Goal: Task Accomplishment & Management: Manage account settings

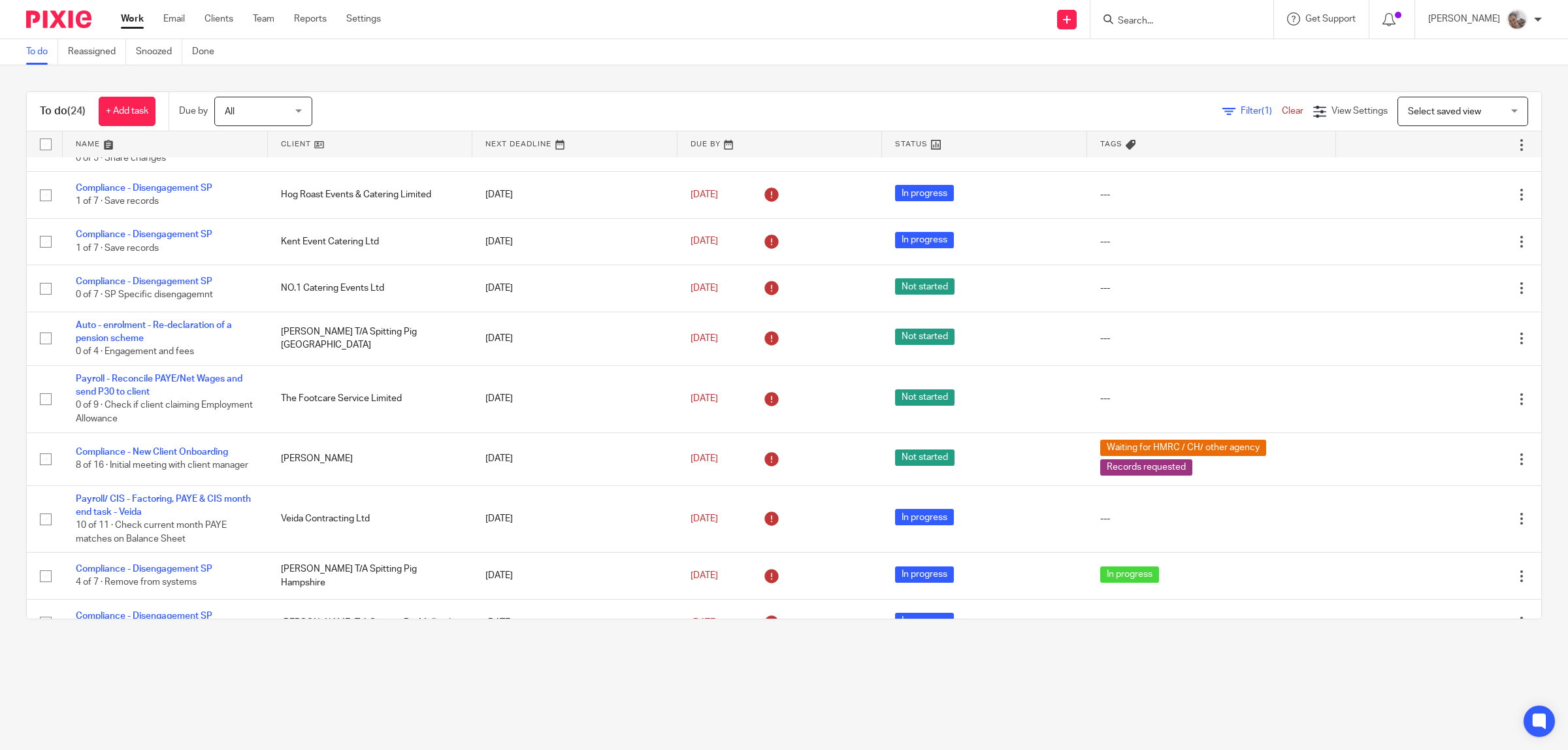
scroll to position [735, 0]
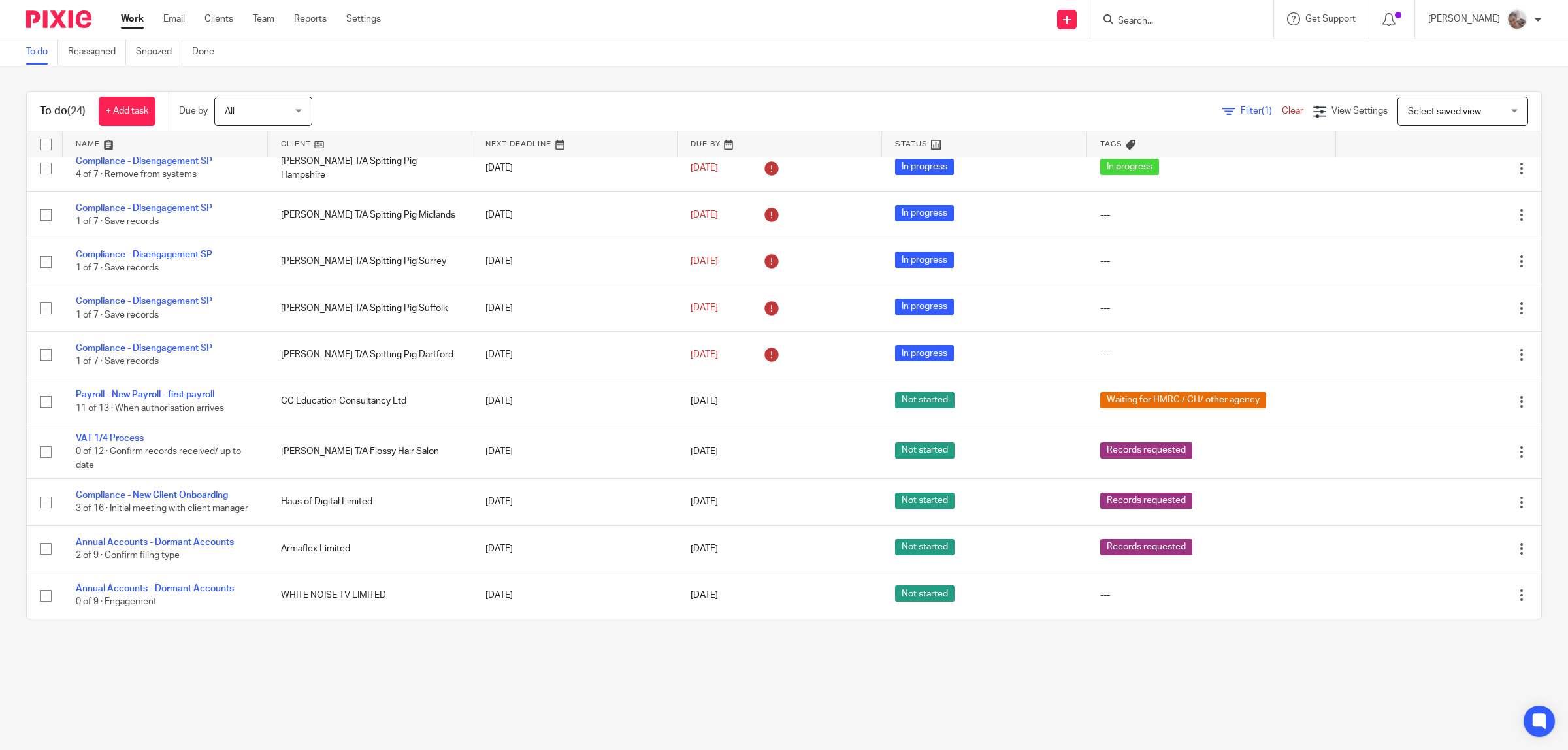
click at [92, 144] on link at bounding box center [165, 144] width 205 height 26
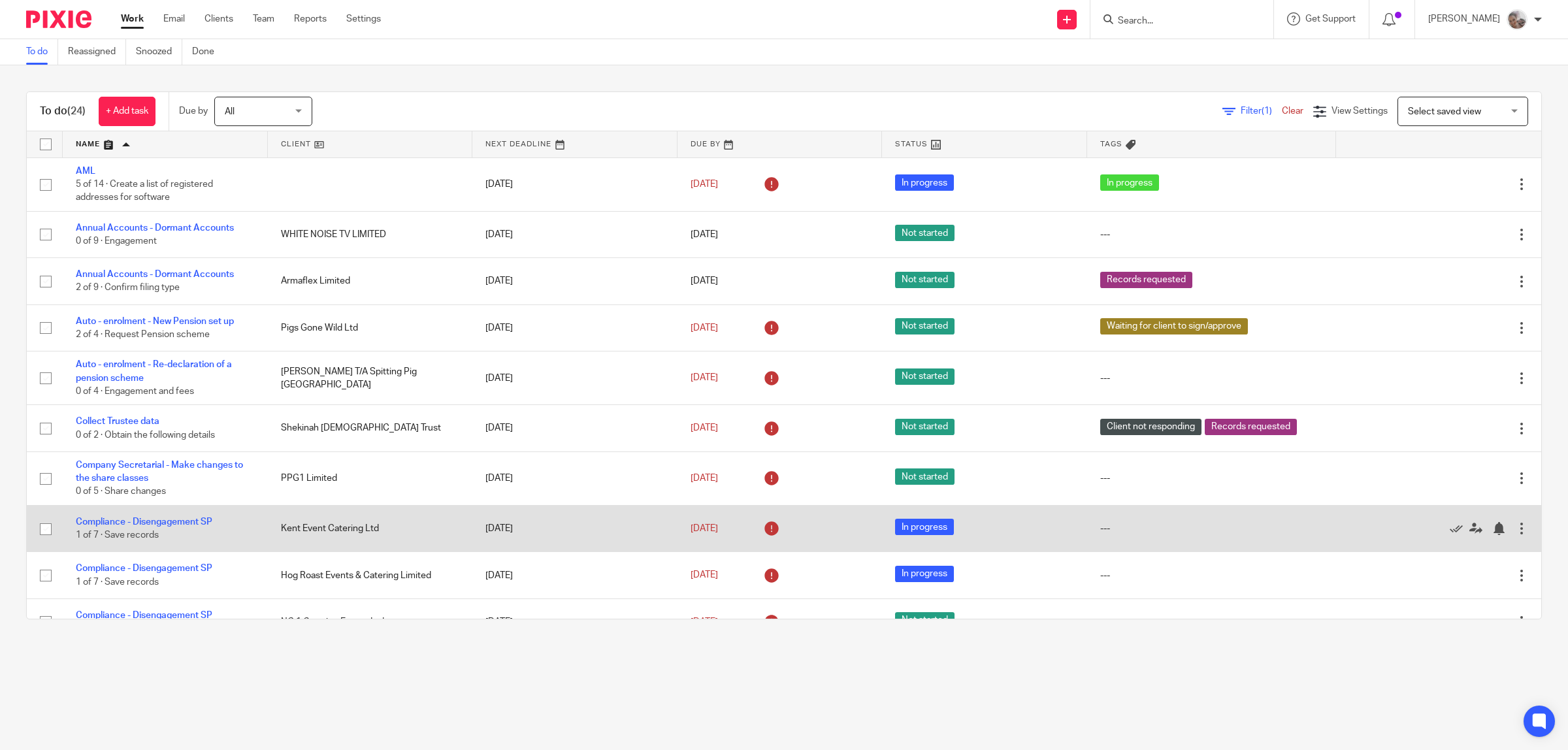
scroll to position [82, 0]
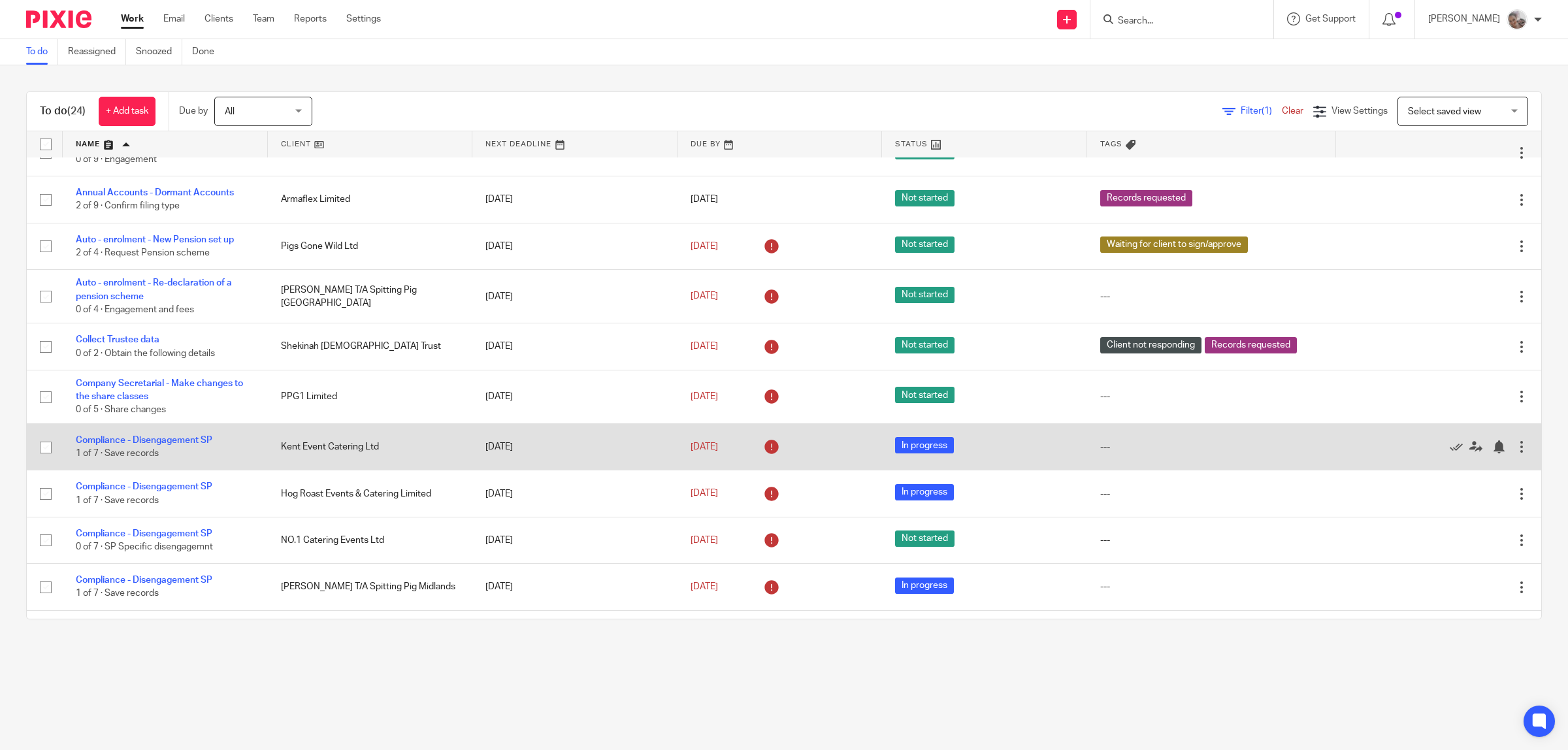
click at [44, 451] on input "checkbox" at bounding box center [45, 447] width 25 height 25
checkbox input "true"
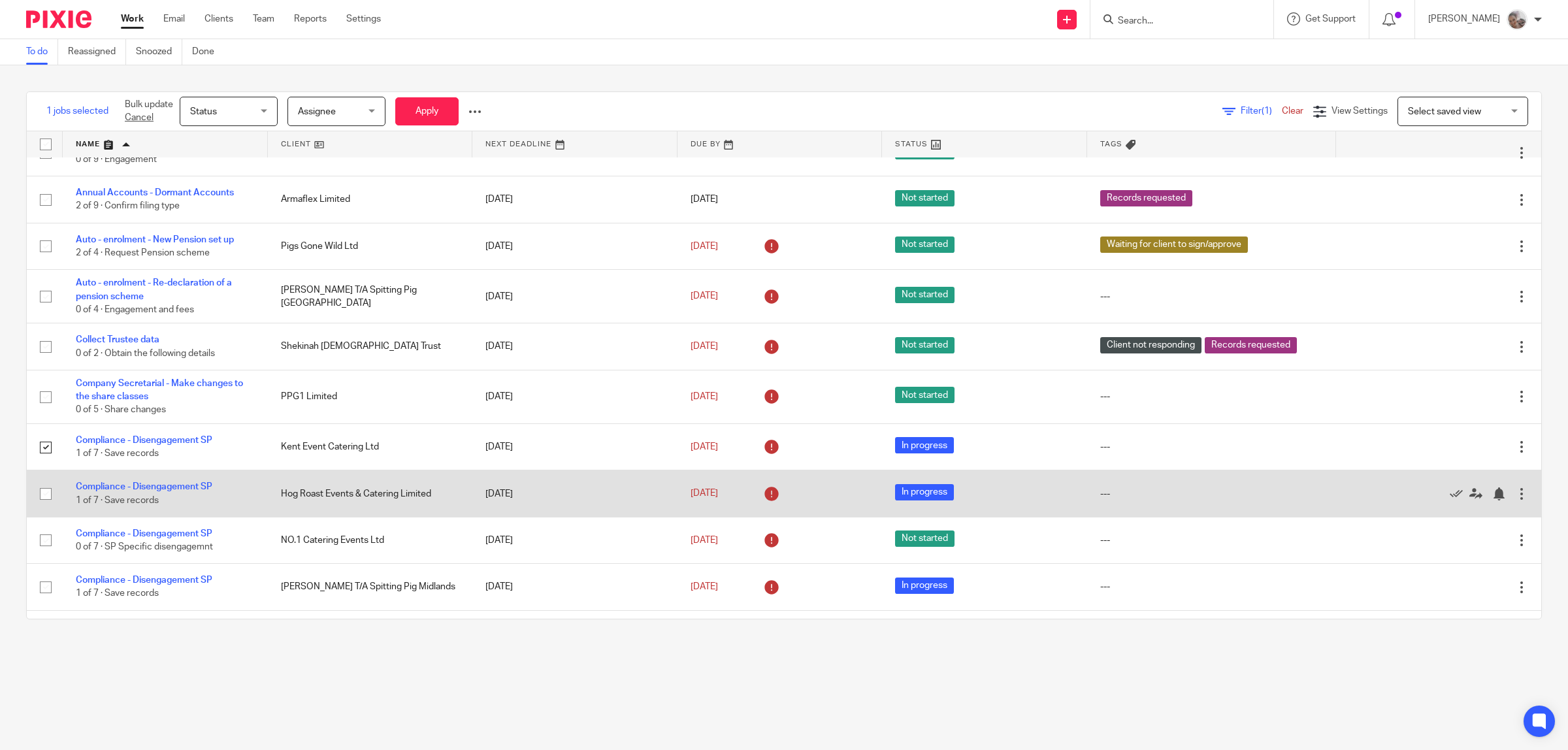
click at [43, 491] on input "checkbox" at bounding box center [45, 494] width 25 height 25
checkbox input "true"
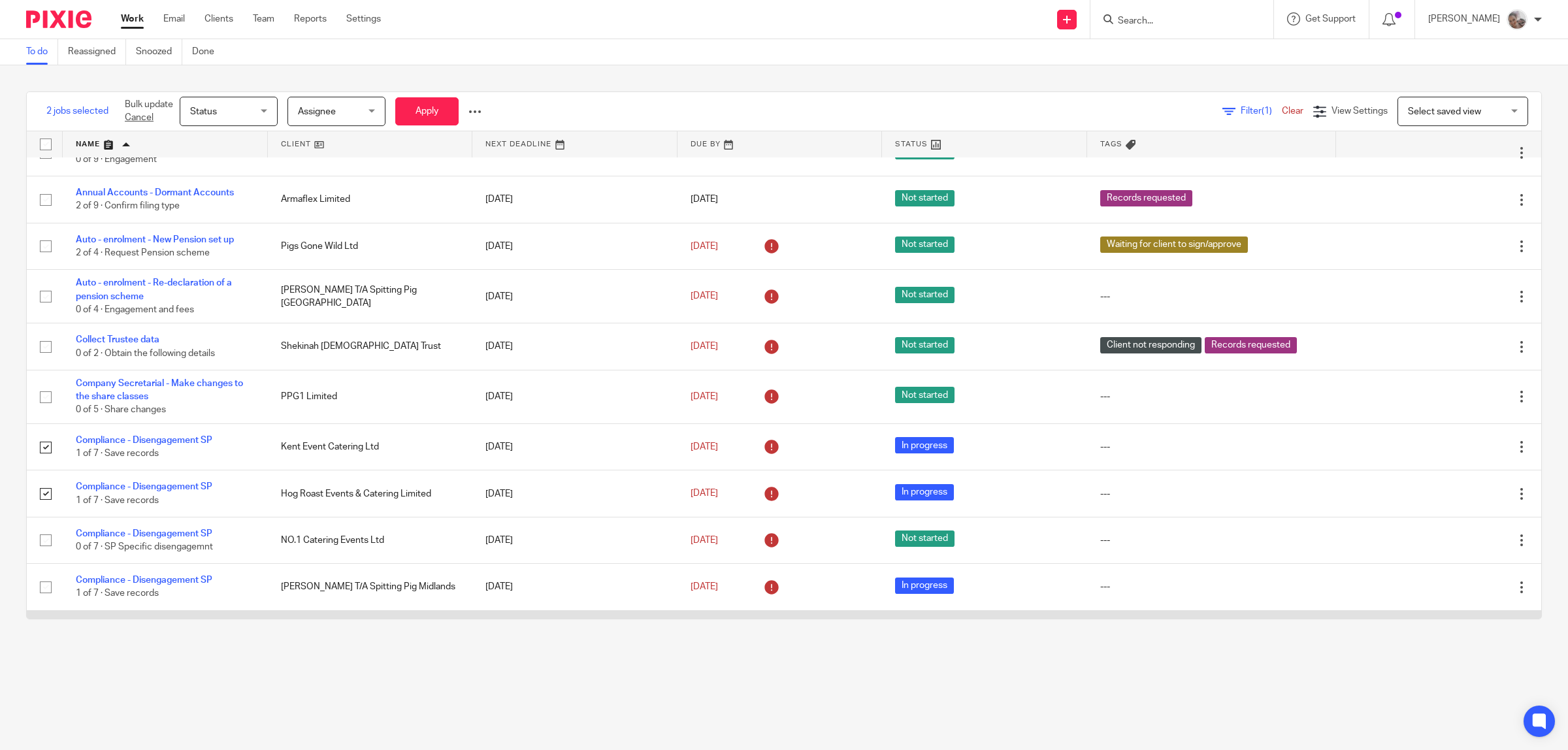
scroll to position [163, 0]
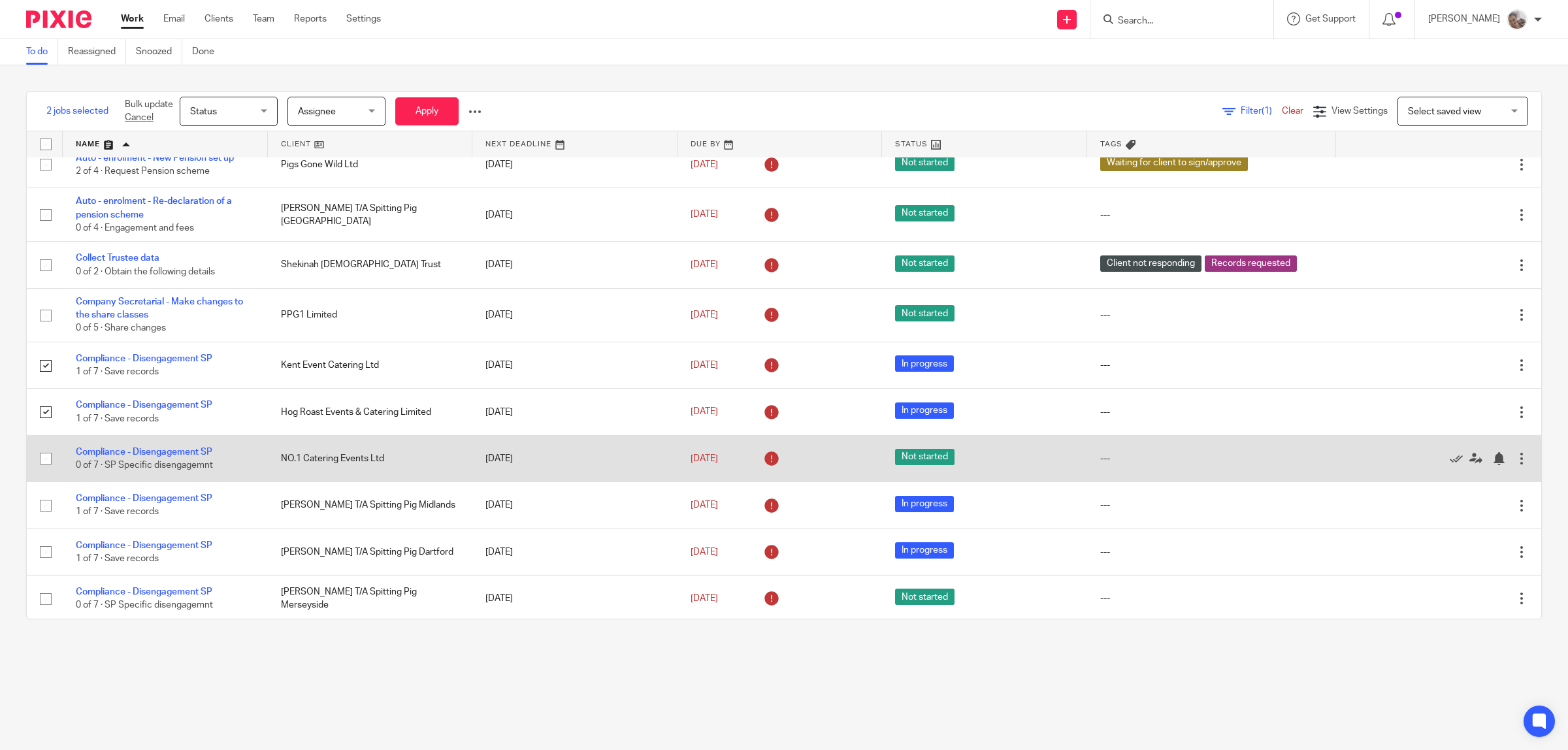
click at [47, 458] on input "checkbox" at bounding box center [45, 458] width 25 height 25
checkbox input "true"
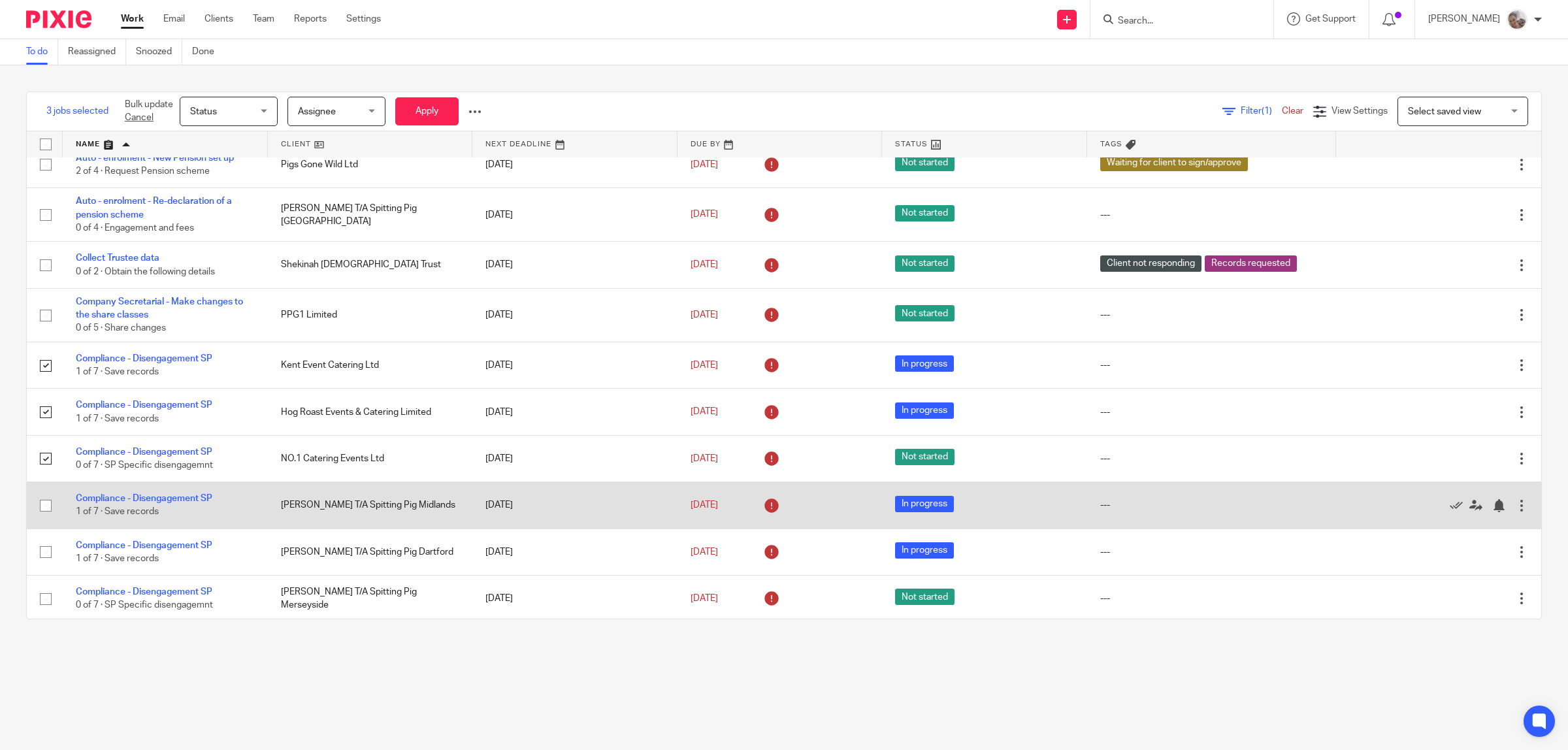
click at [46, 507] on input "checkbox" at bounding box center [45, 505] width 25 height 25
checkbox input "true"
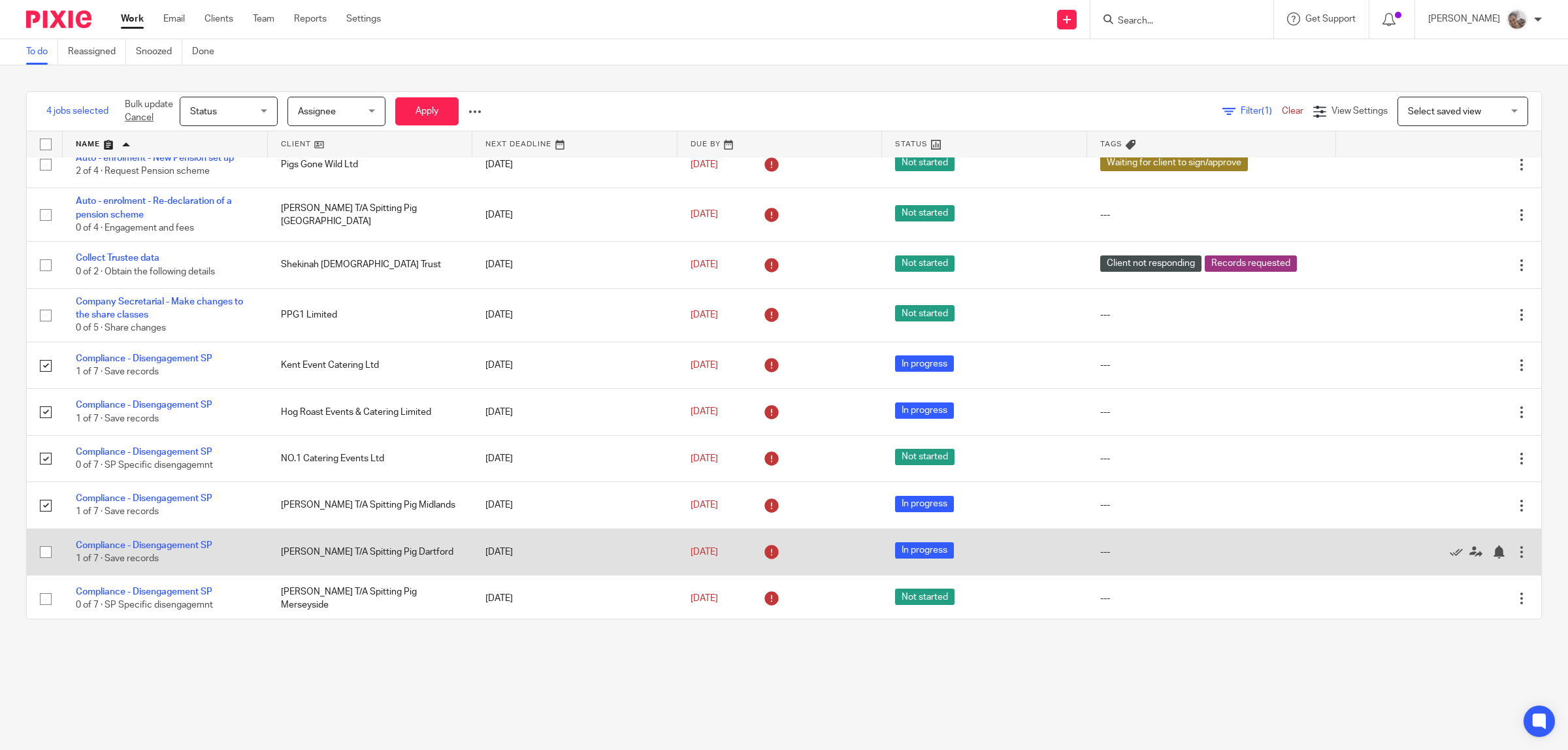
click at [40, 548] on input "checkbox" at bounding box center [45, 552] width 25 height 25
checkbox input "true"
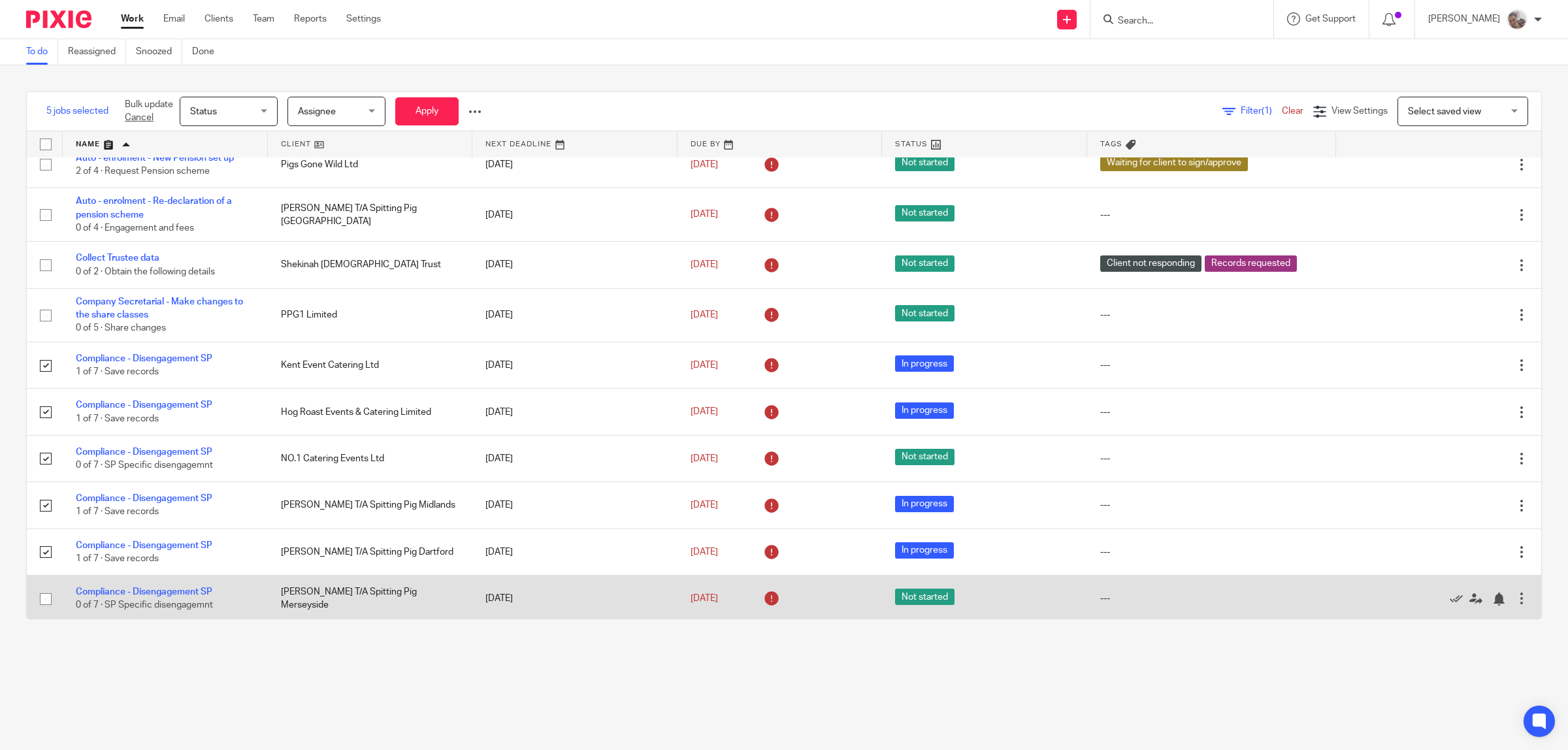
click at [44, 602] on input "checkbox" at bounding box center [45, 599] width 25 height 25
checkbox input "true"
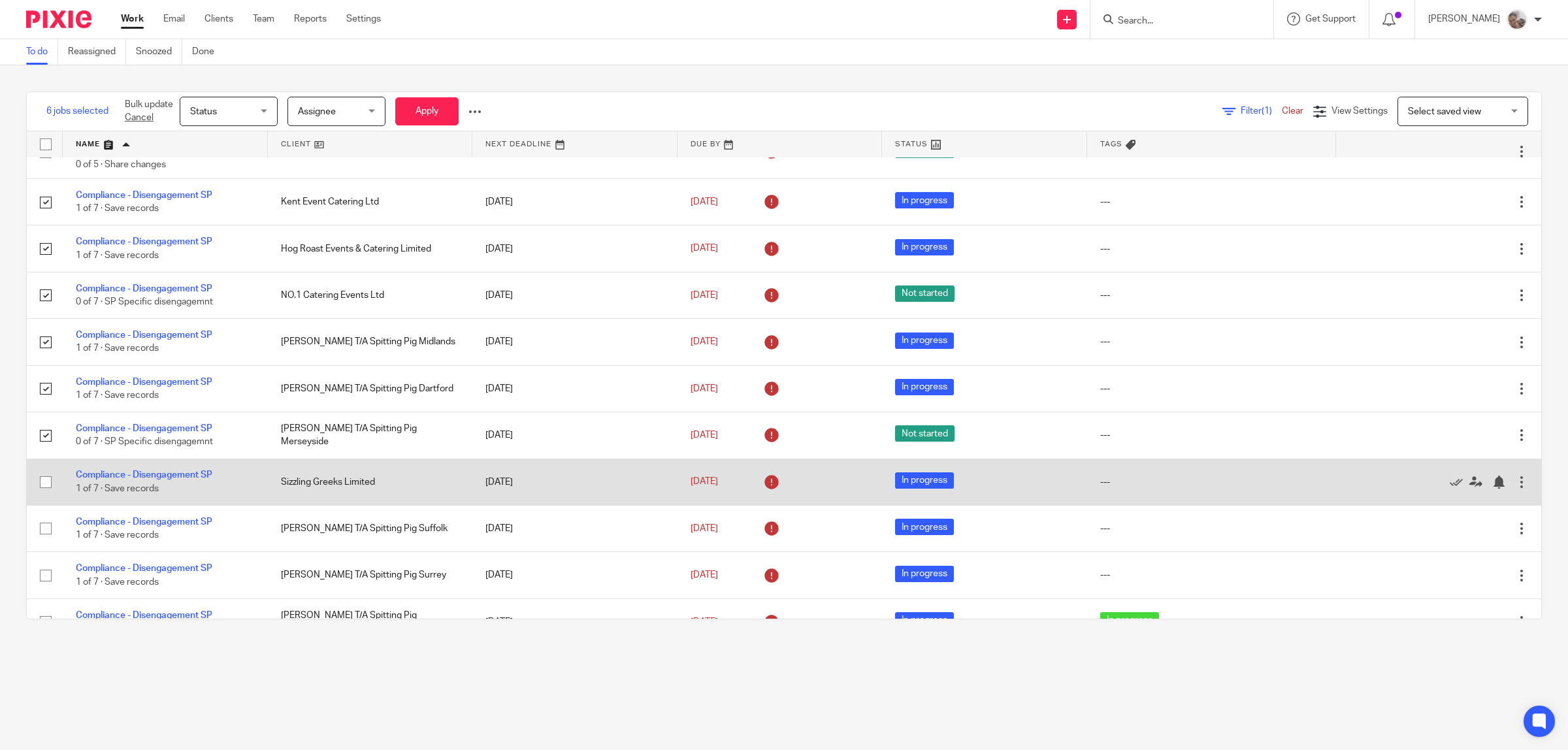
click at [49, 483] on input "checkbox" at bounding box center [45, 482] width 25 height 25
checkbox input "true"
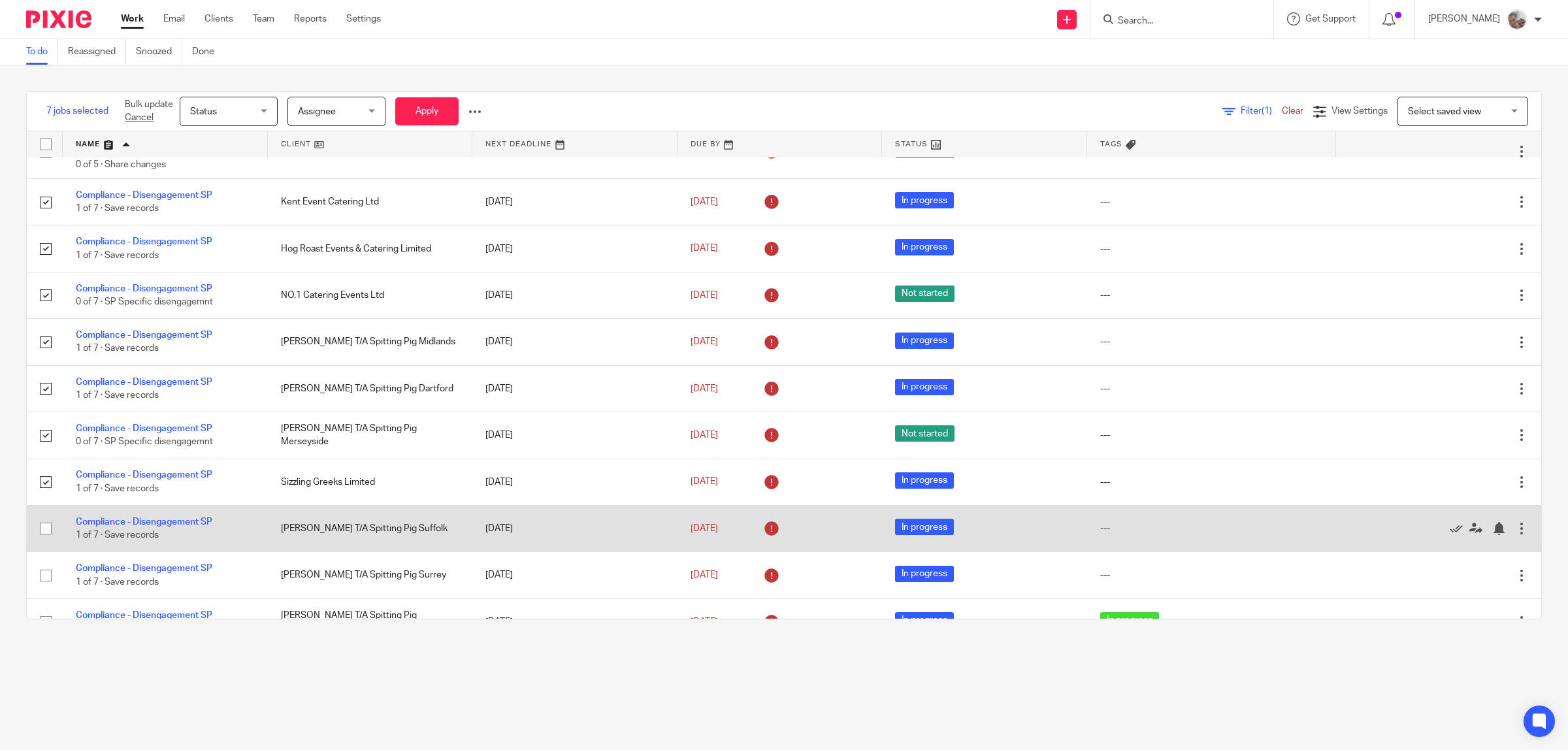
click at [43, 530] on input "checkbox" at bounding box center [45, 529] width 25 height 25
checkbox input "true"
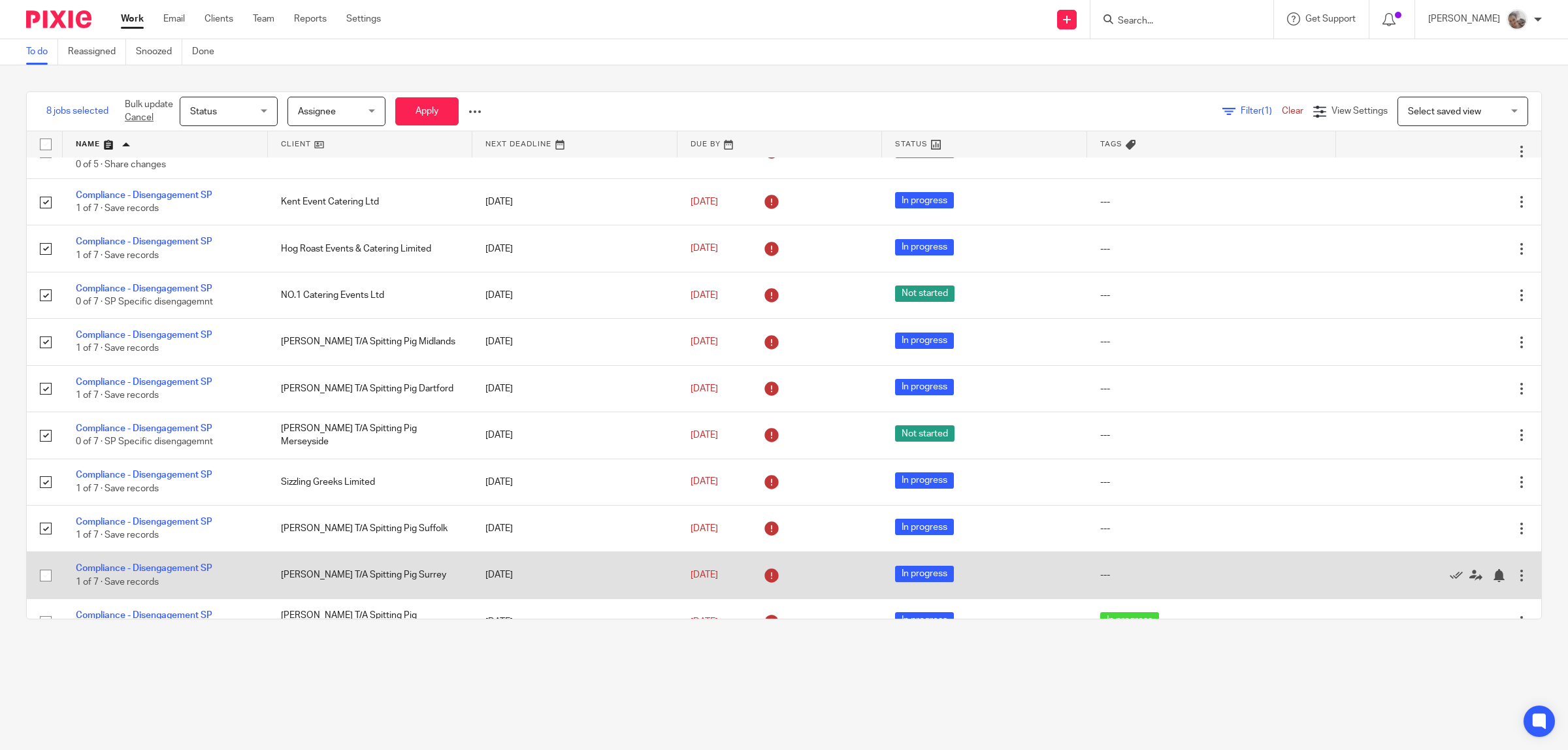
click at [46, 574] on input "checkbox" at bounding box center [45, 576] width 25 height 25
checkbox input "true"
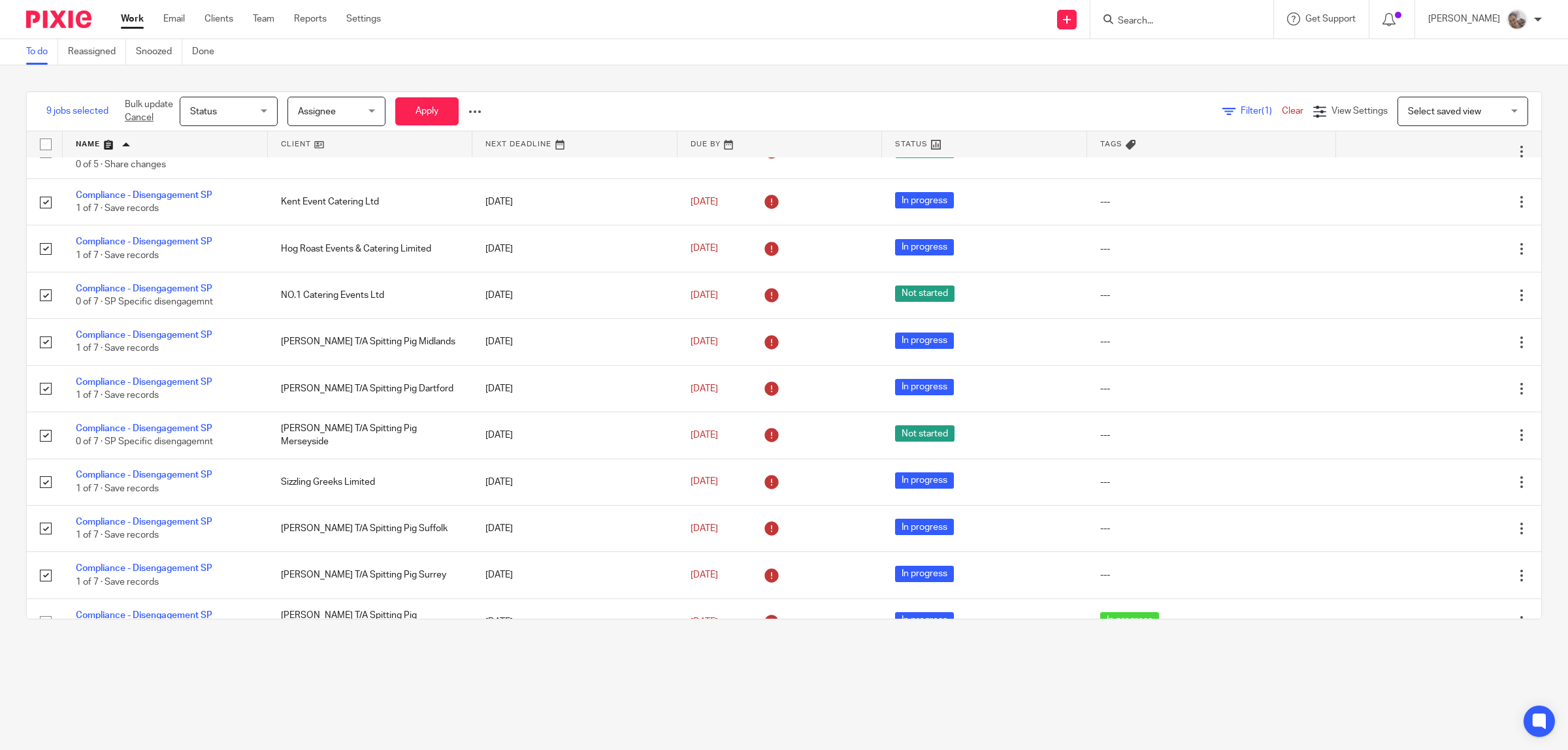
scroll to position [490, 0]
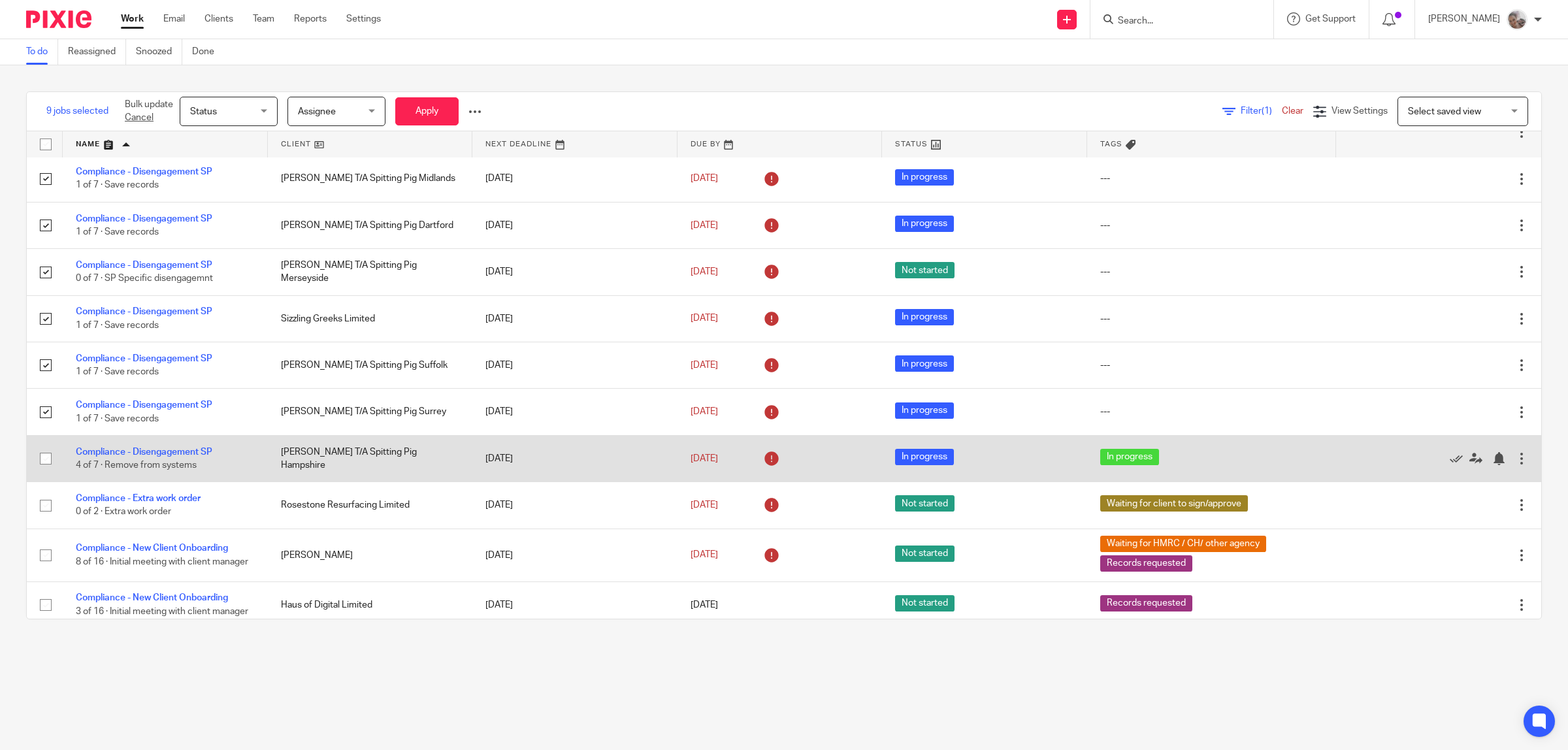
click at [48, 459] on input "checkbox" at bounding box center [45, 458] width 25 height 25
checkbox input "true"
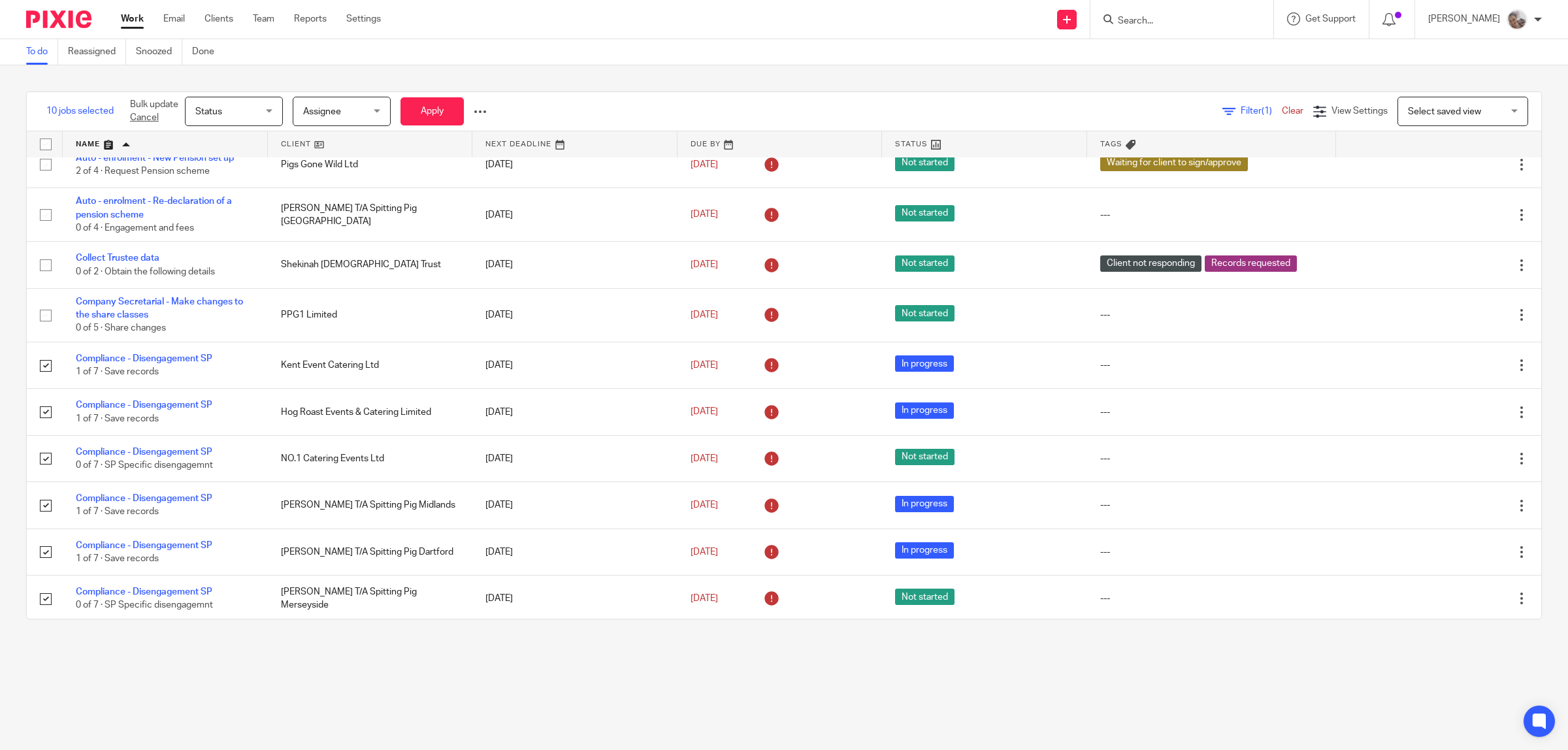
scroll to position [0, 0]
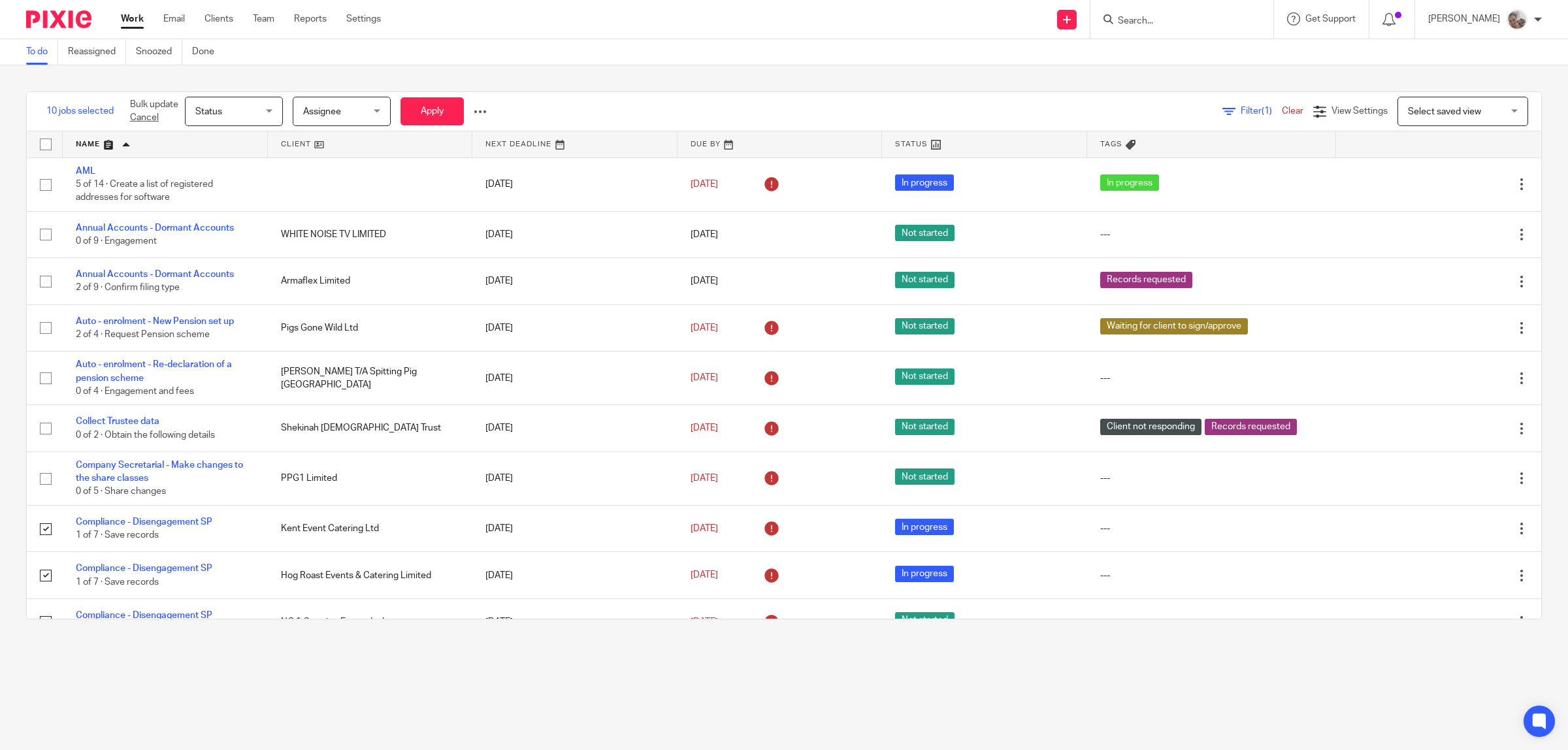
click at [256, 115] on span "Status" at bounding box center [230, 111] width 69 height 28
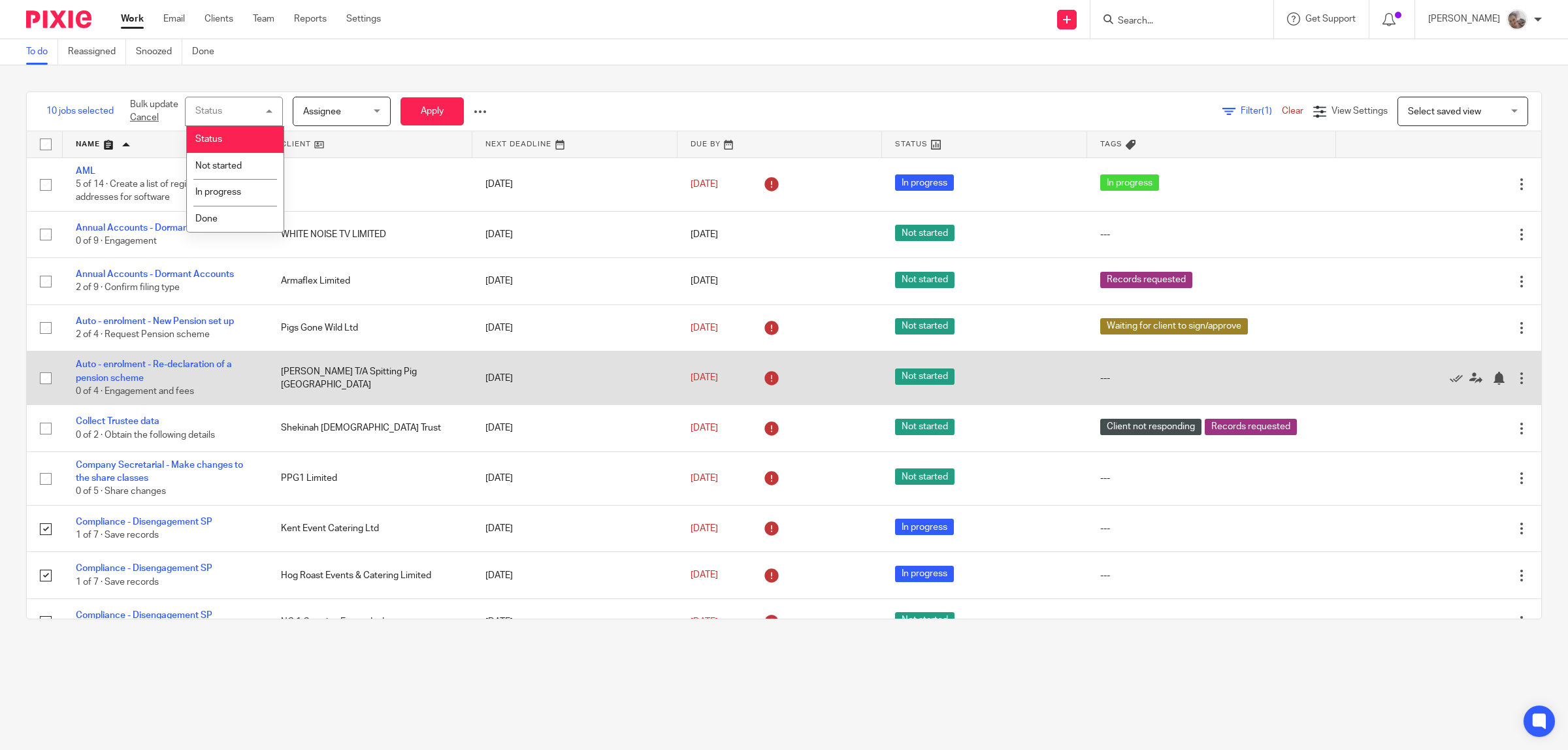
scroll to position [163, 0]
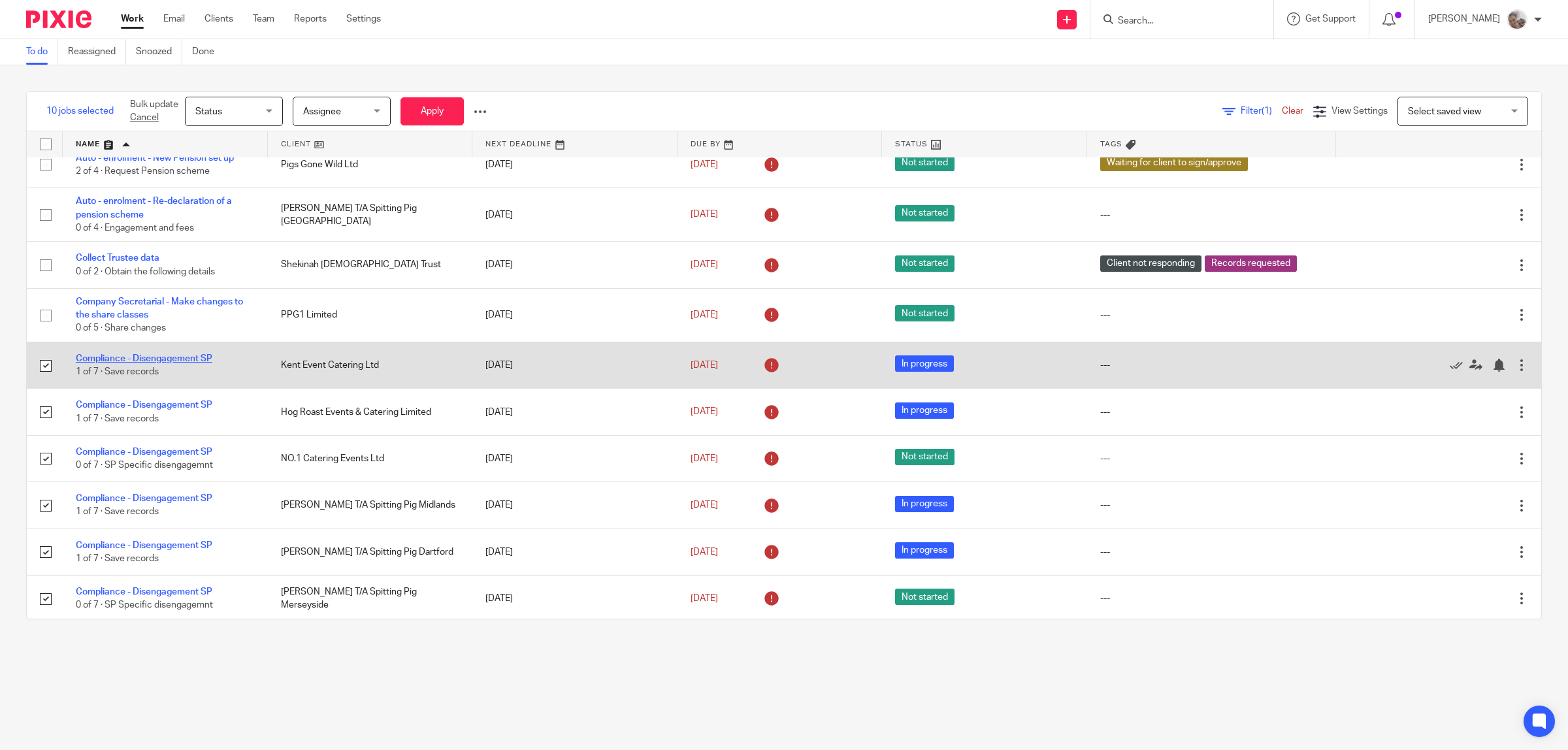
click at [136, 359] on link "Compliance - Disengagement SP" at bounding box center [143, 359] width 136 height 10
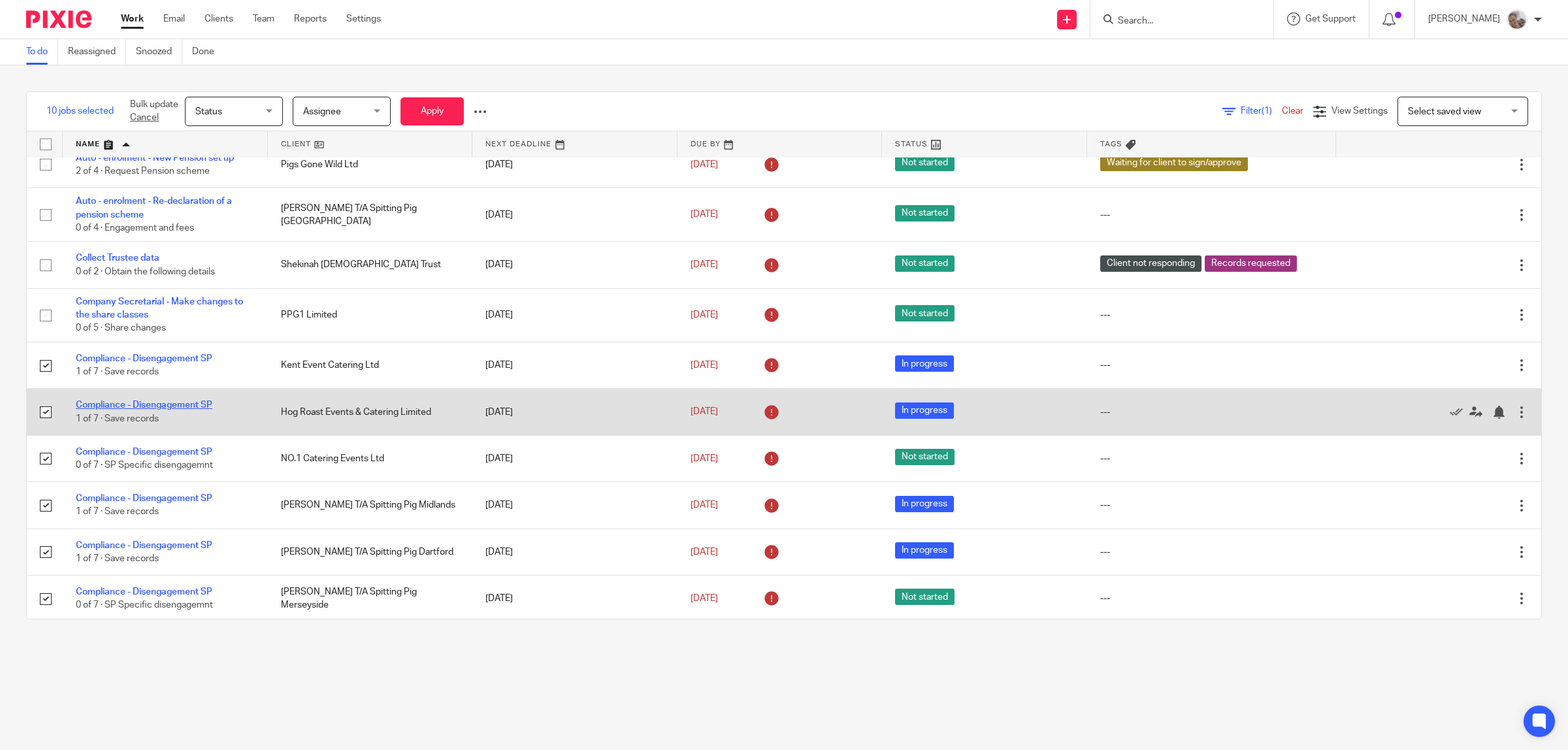
click at [134, 405] on link "Compliance - Disengagement SP" at bounding box center [143, 405] width 136 height 10
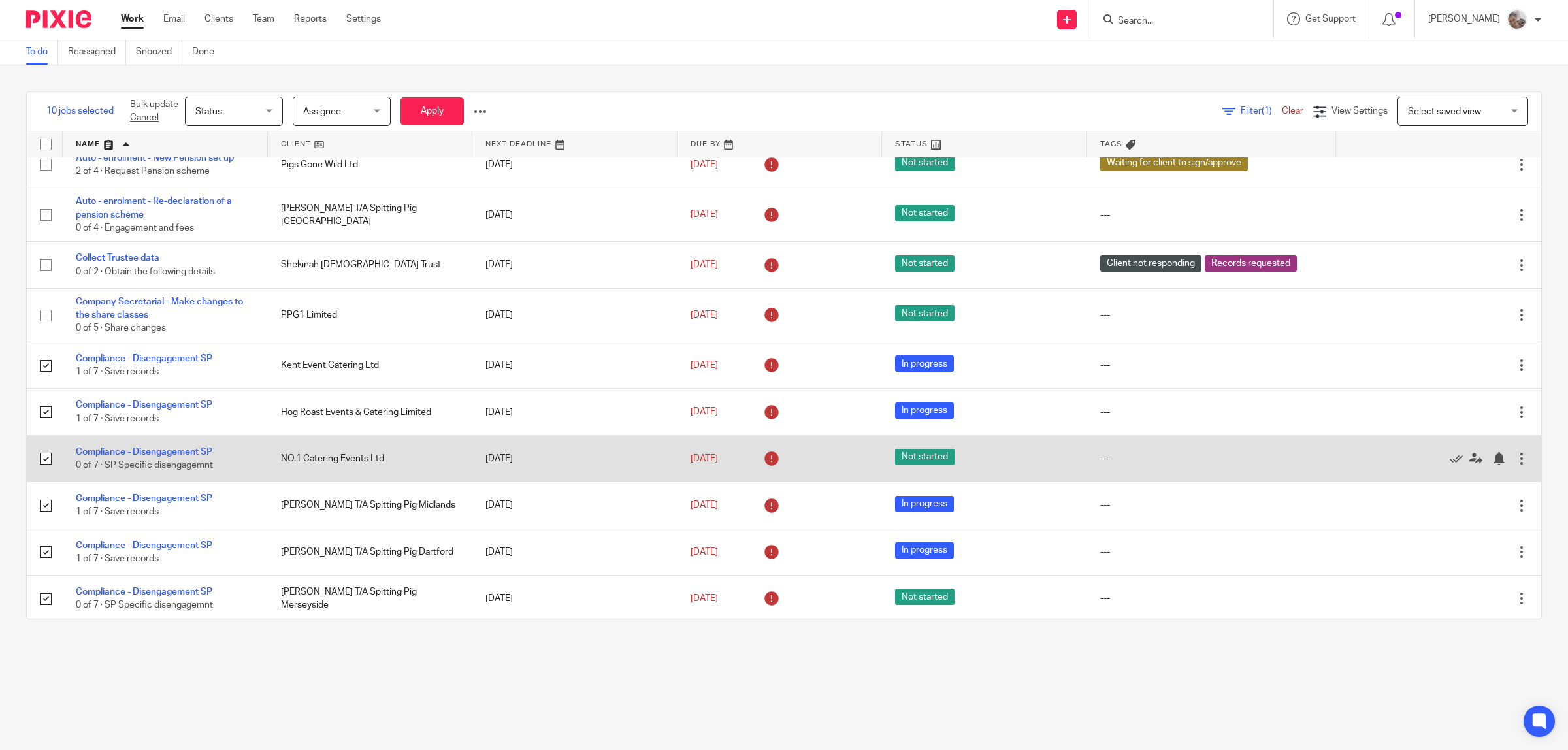
drag, startPoint x: 121, startPoint y: 451, endPoint x: 118, endPoint y: 469, distance: 18.2
click at [121, 451] on link "Compliance - Disengagement SP" at bounding box center [143, 452] width 136 height 10
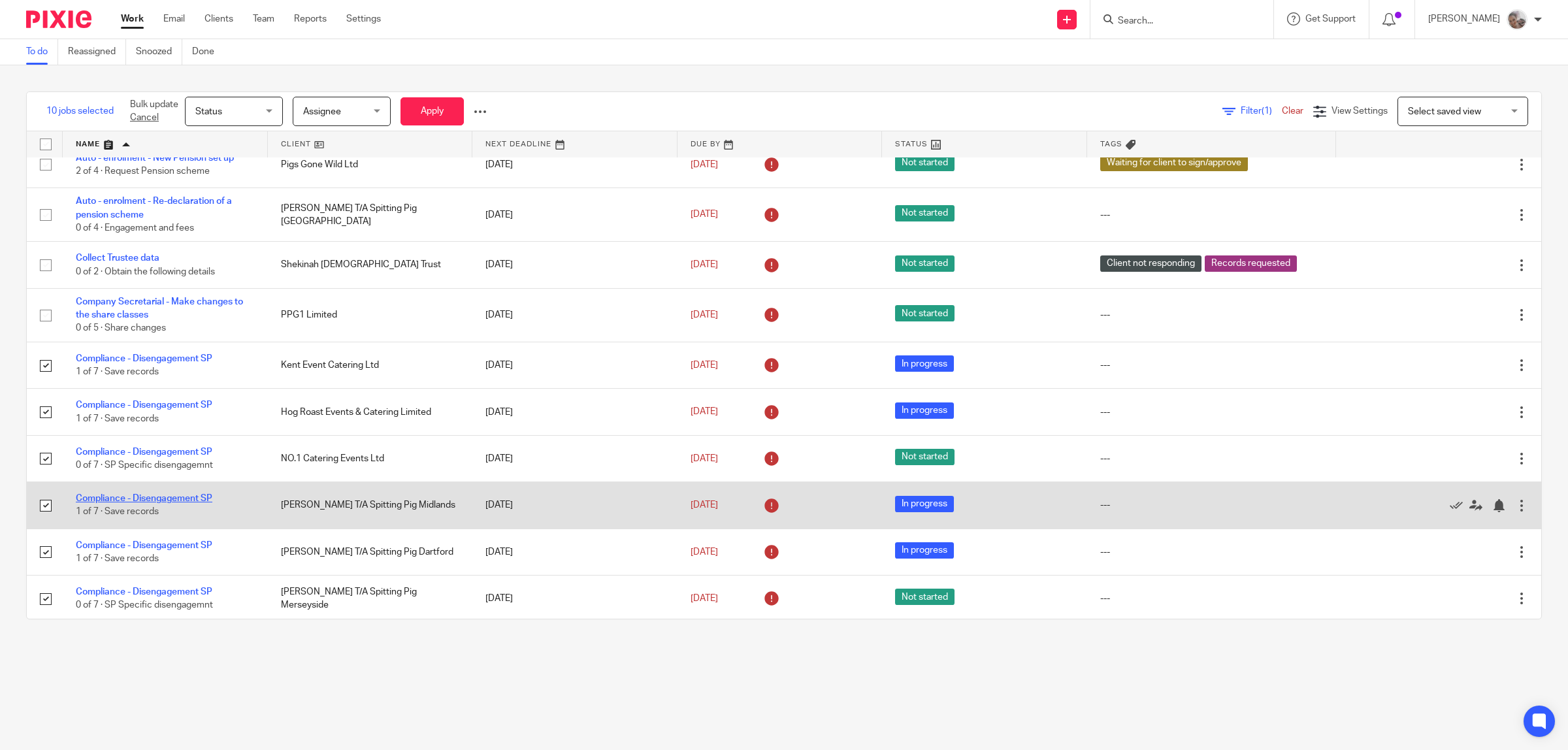
click at [116, 501] on link "Compliance - Disengagement SP" at bounding box center [143, 498] width 136 height 10
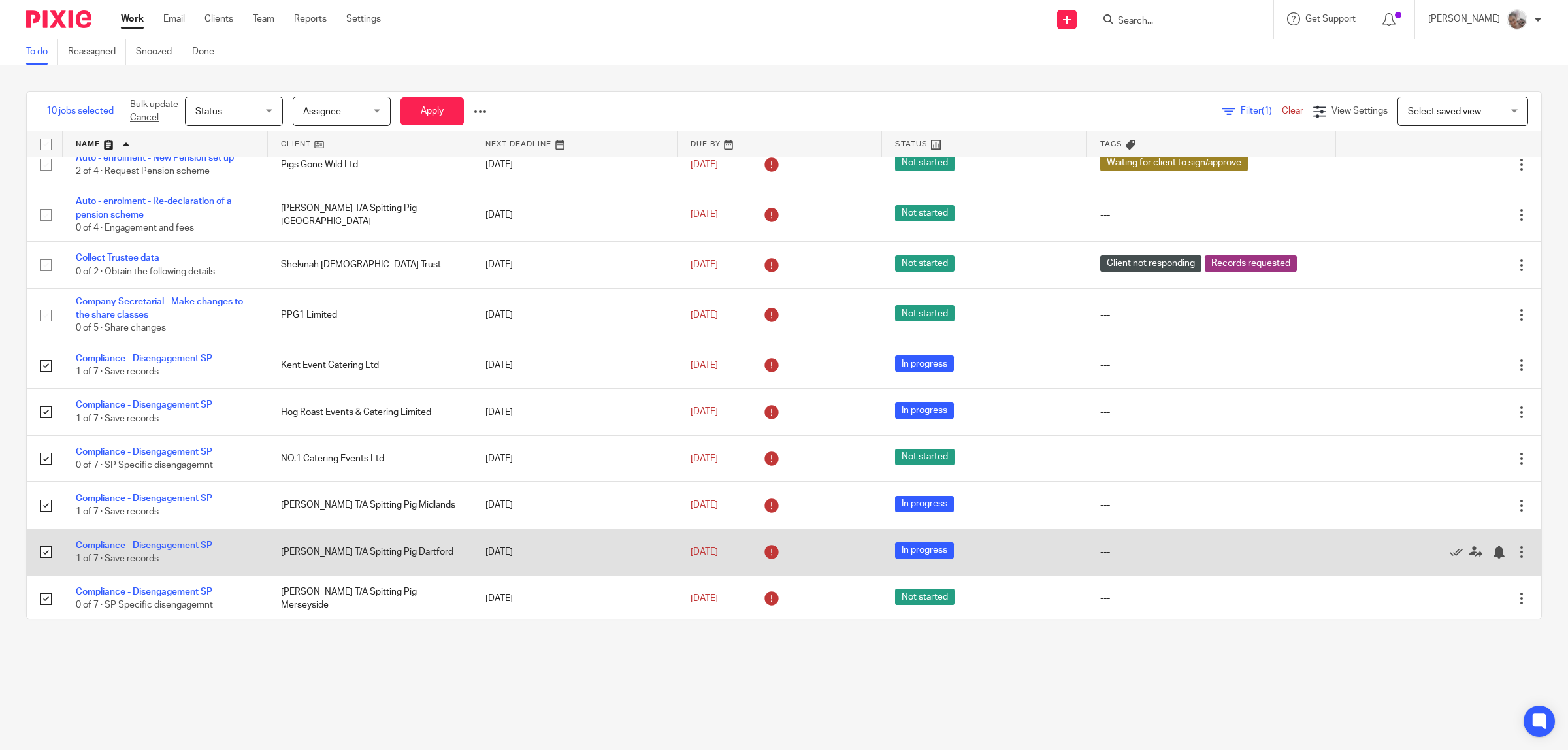
click at [112, 549] on link "Compliance - Disengagement SP" at bounding box center [143, 545] width 136 height 10
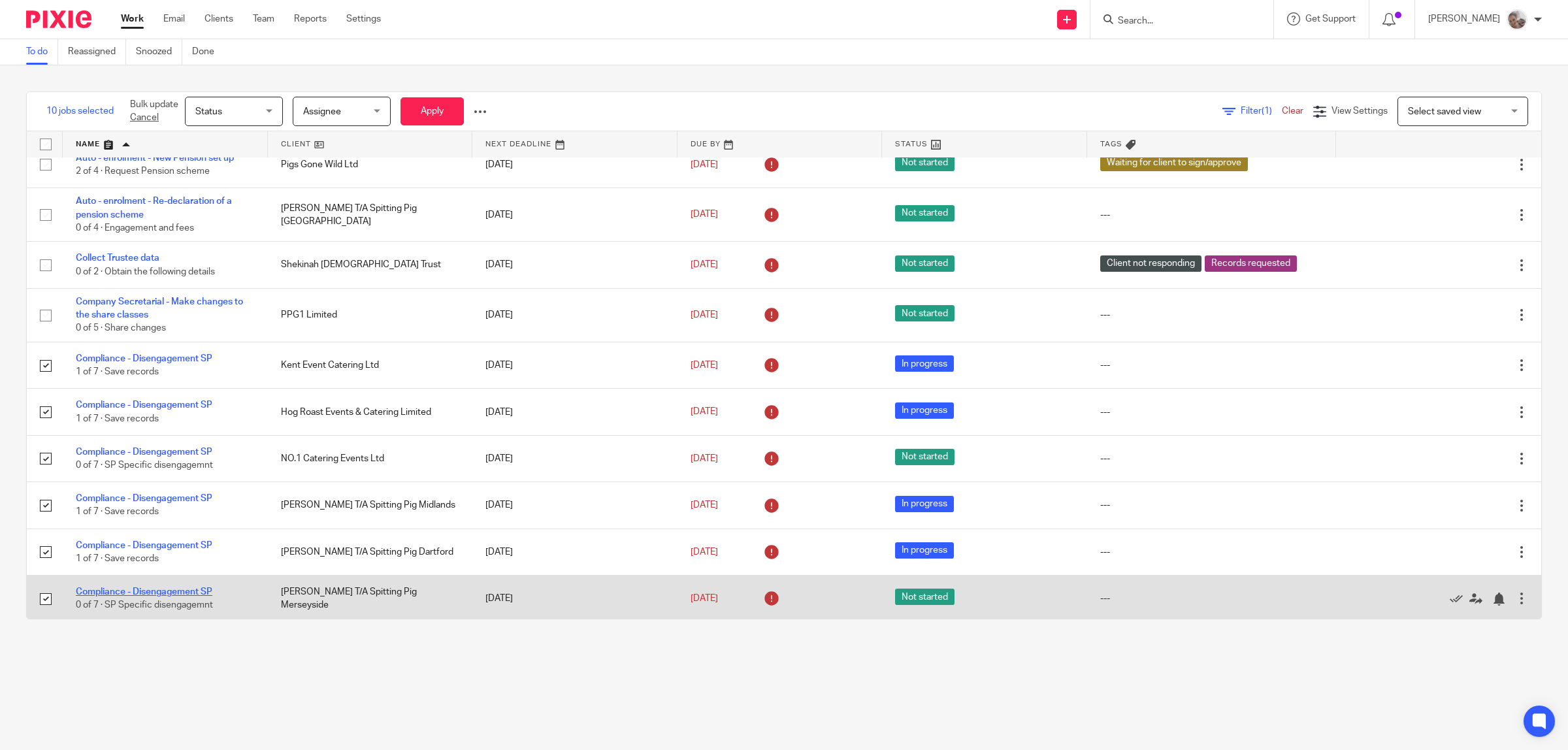
click at [111, 592] on link "Compliance - Disengagement SP" at bounding box center [143, 592] width 136 height 10
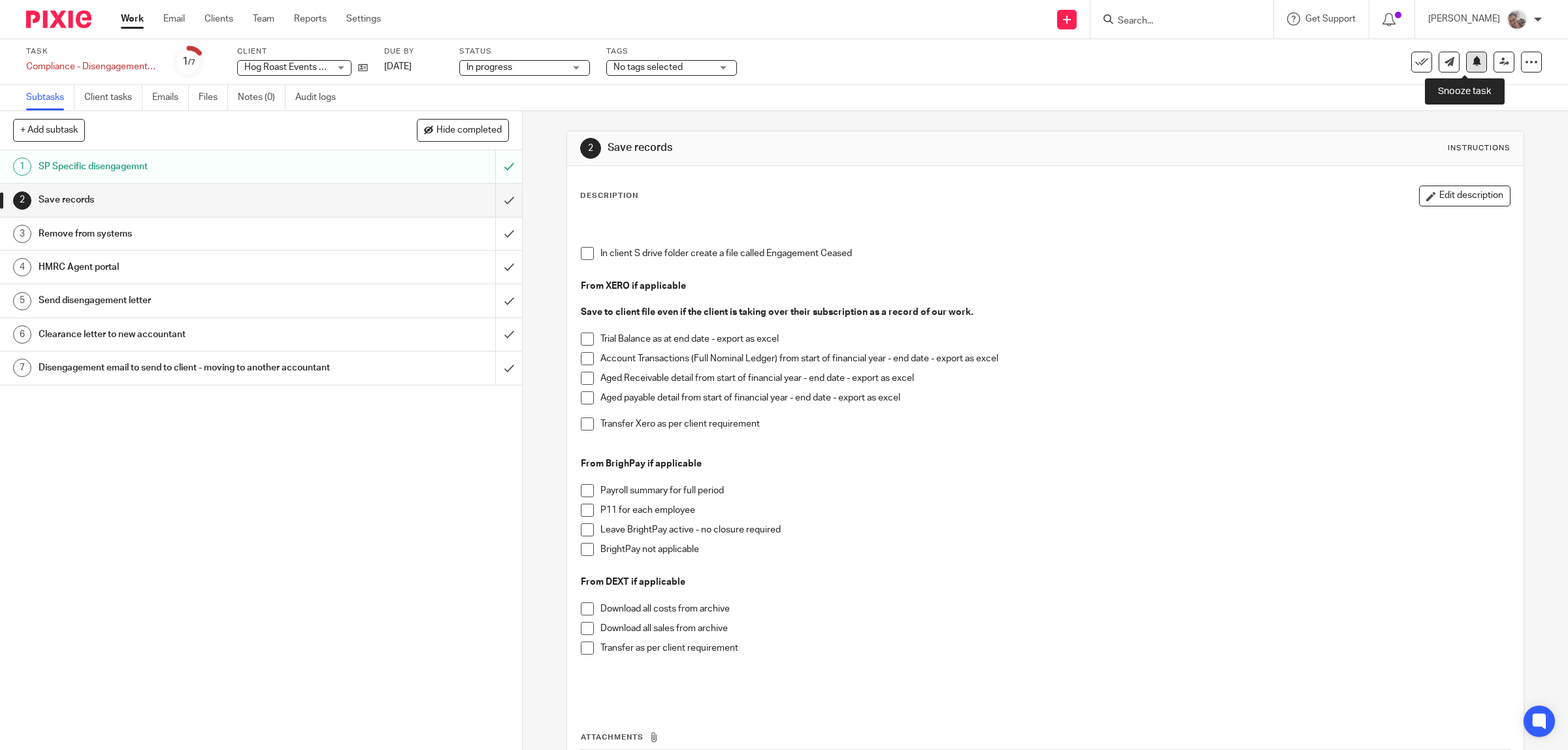
click at [1472, 63] on icon at bounding box center [1476, 61] width 10 height 10
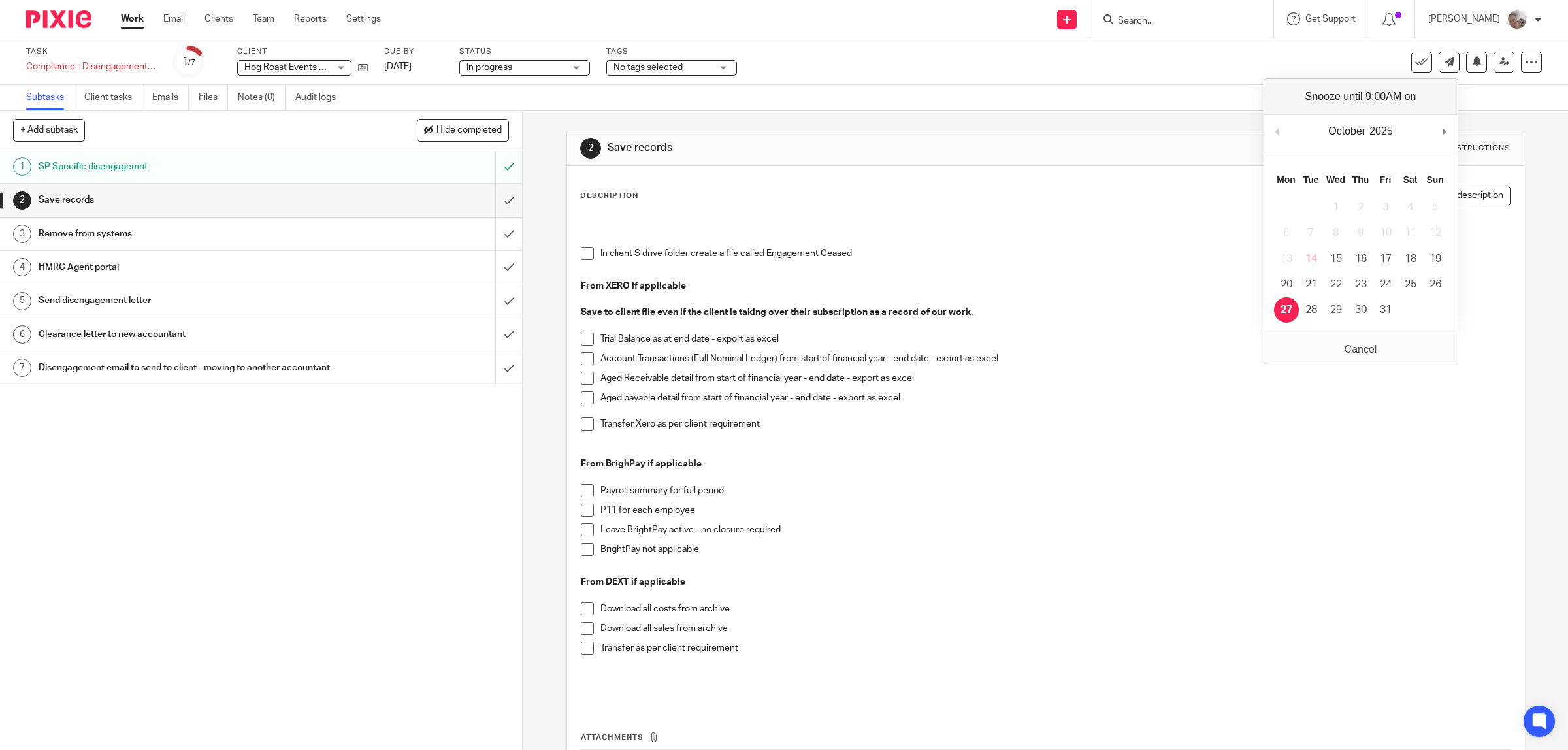
drag, startPoint x: 1288, startPoint y: 314, endPoint x: 1134, endPoint y: 144, distance: 229.4
click at [1472, 66] on icon at bounding box center [1476, 61] width 10 height 10
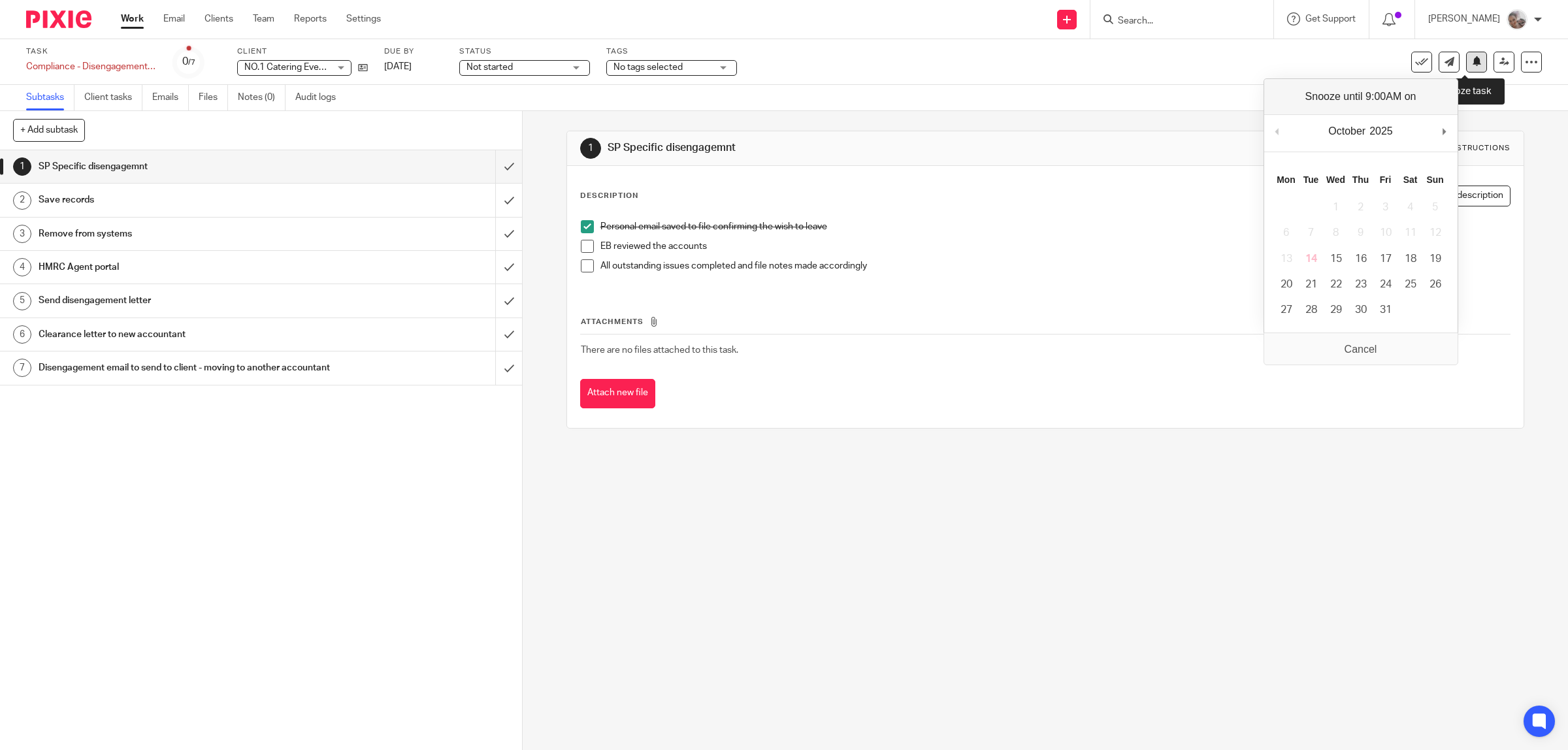
click at [1470, 62] on button at bounding box center [1476, 62] width 21 height 21
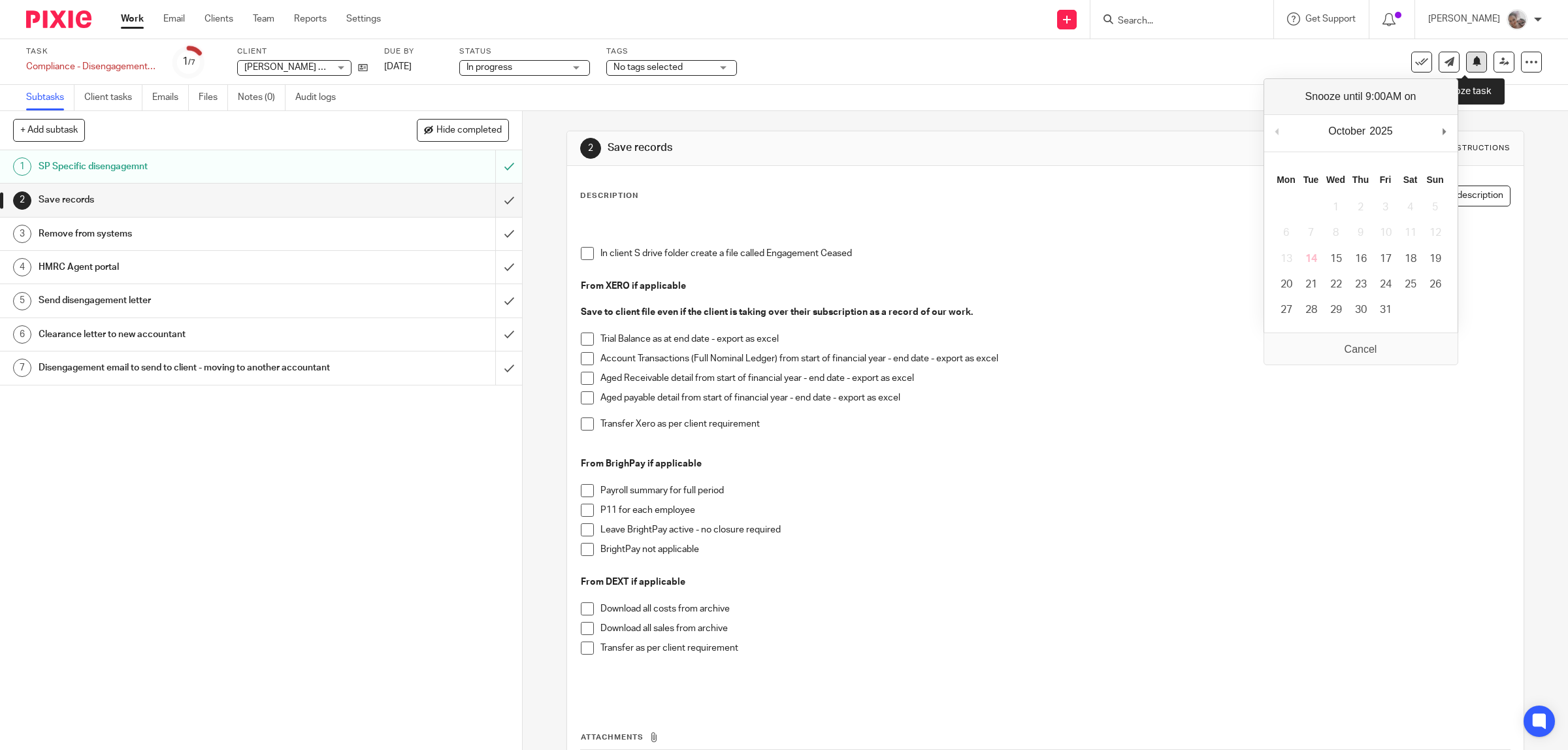
click at [1472, 62] on icon at bounding box center [1476, 61] width 10 height 10
drag, startPoint x: 1288, startPoint y: 304, endPoint x: 1300, endPoint y: 174, distance: 130.6
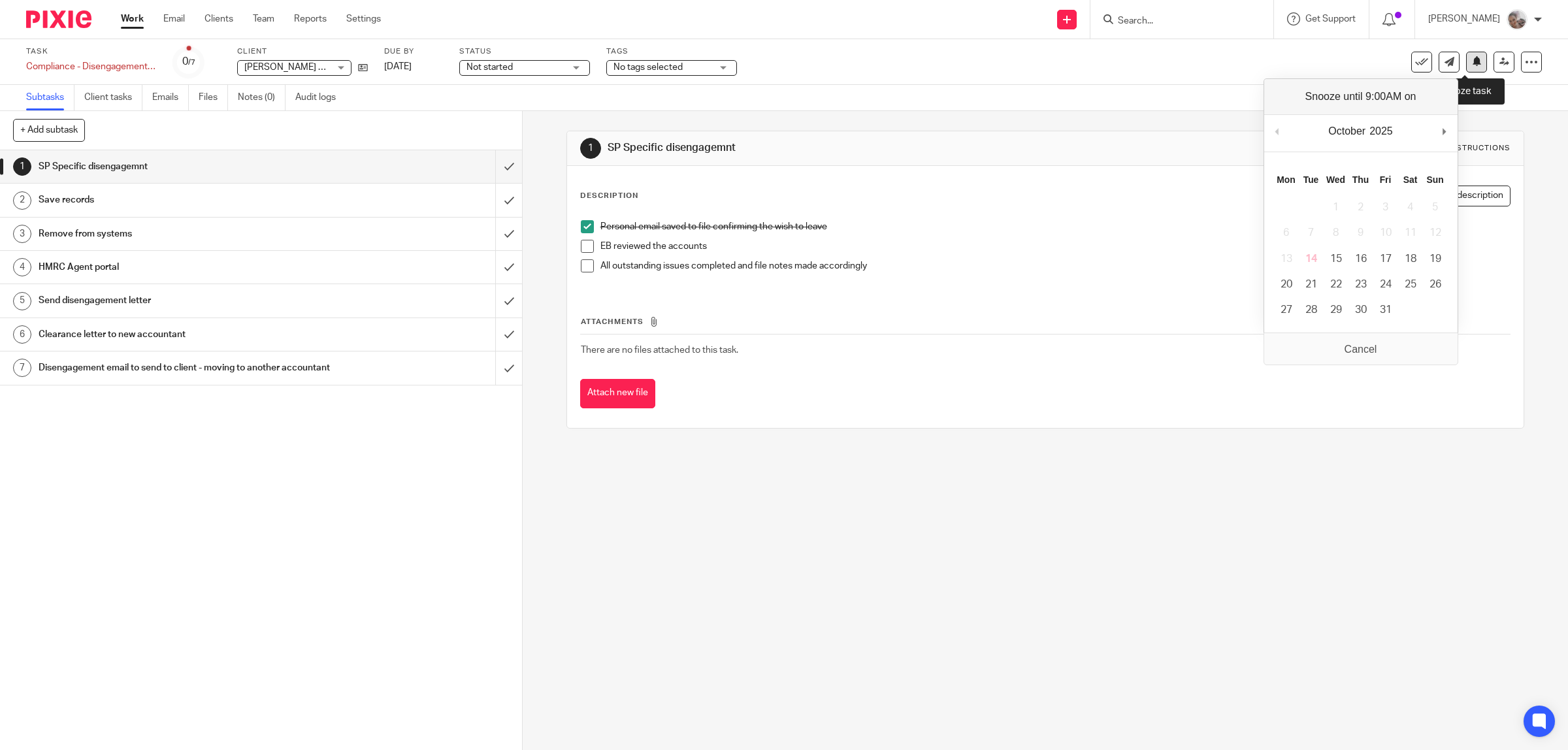
click at [1472, 62] on icon at bounding box center [1476, 61] width 10 height 10
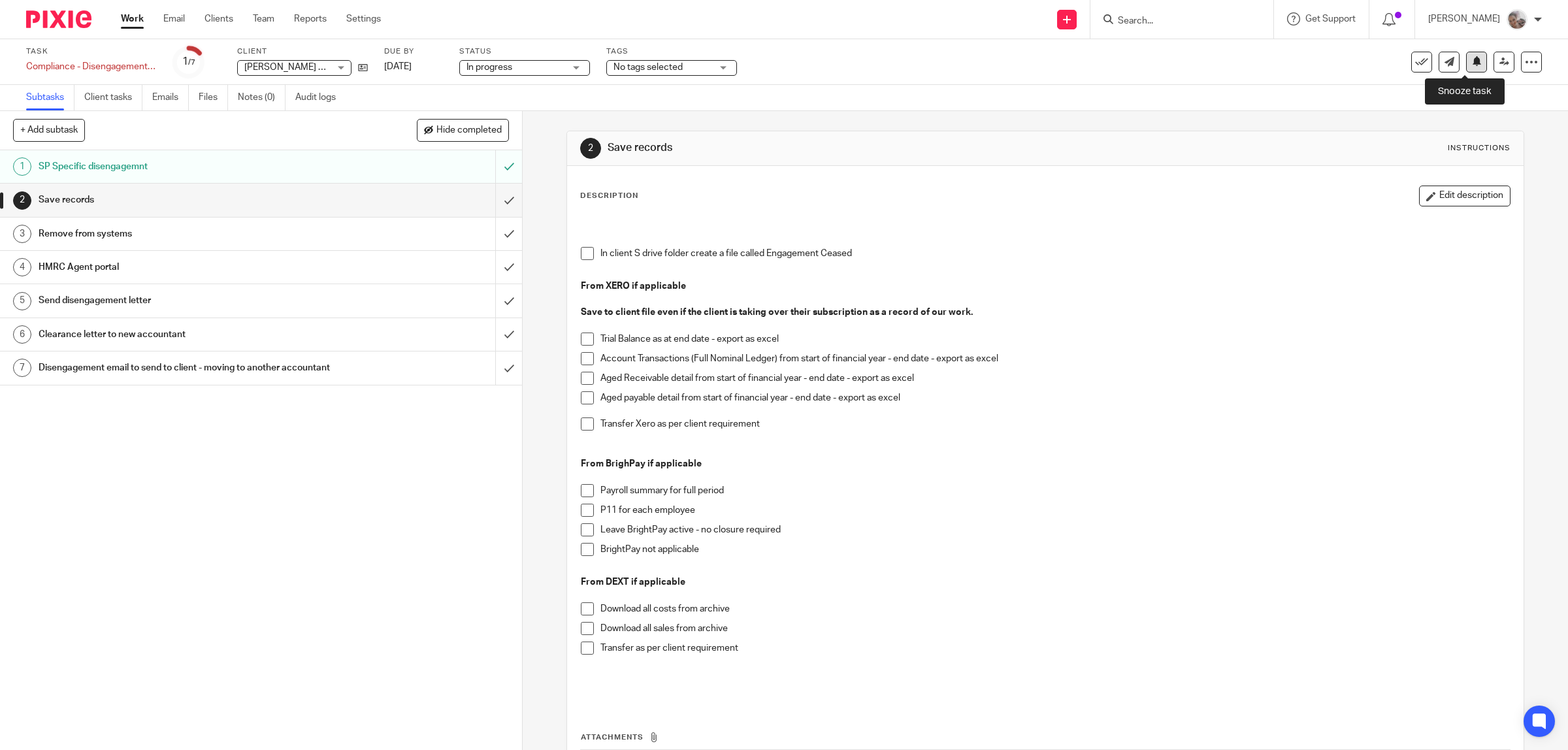
click at [1472, 64] on icon at bounding box center [1476, 61] width 10 height 10
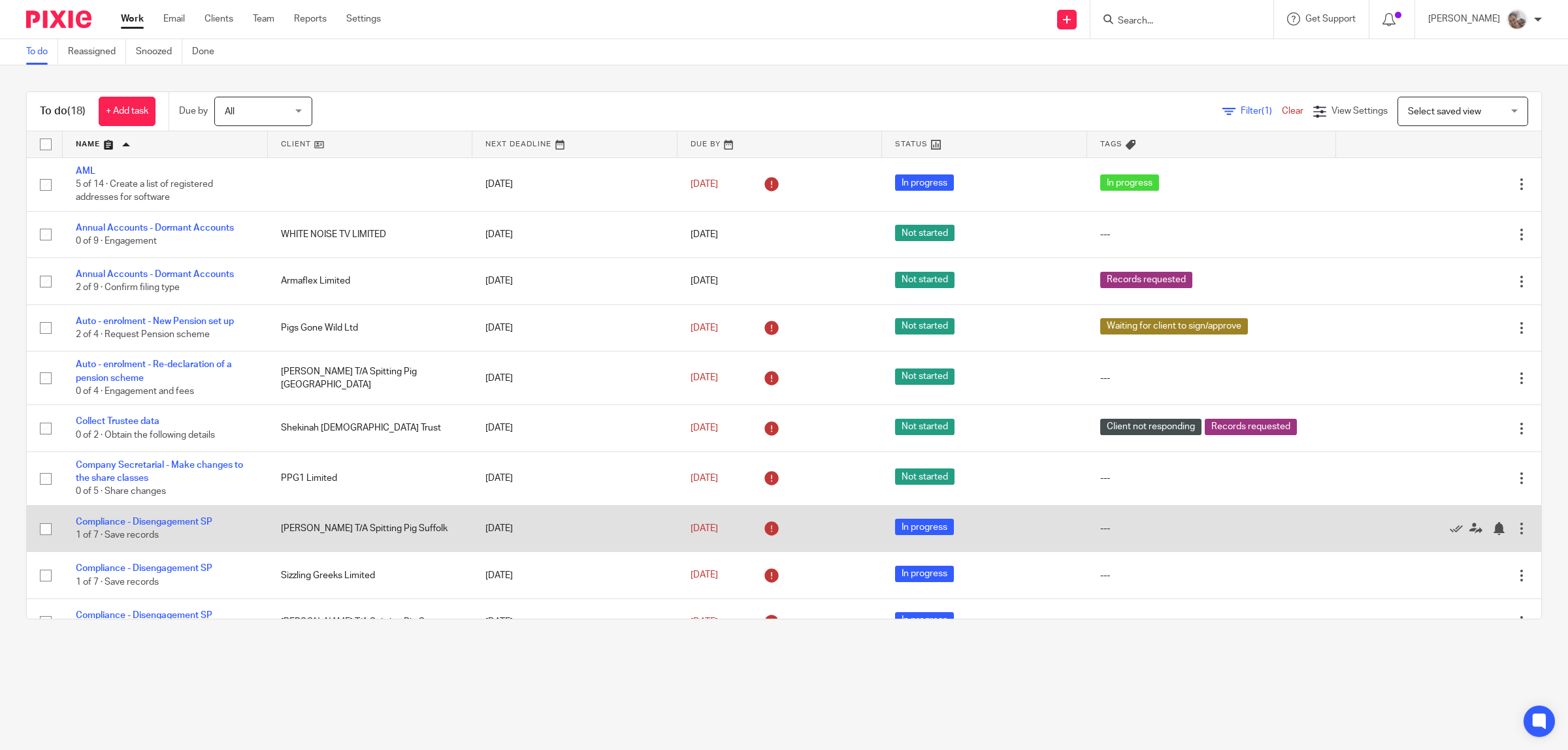
scroll to position [163, 0]
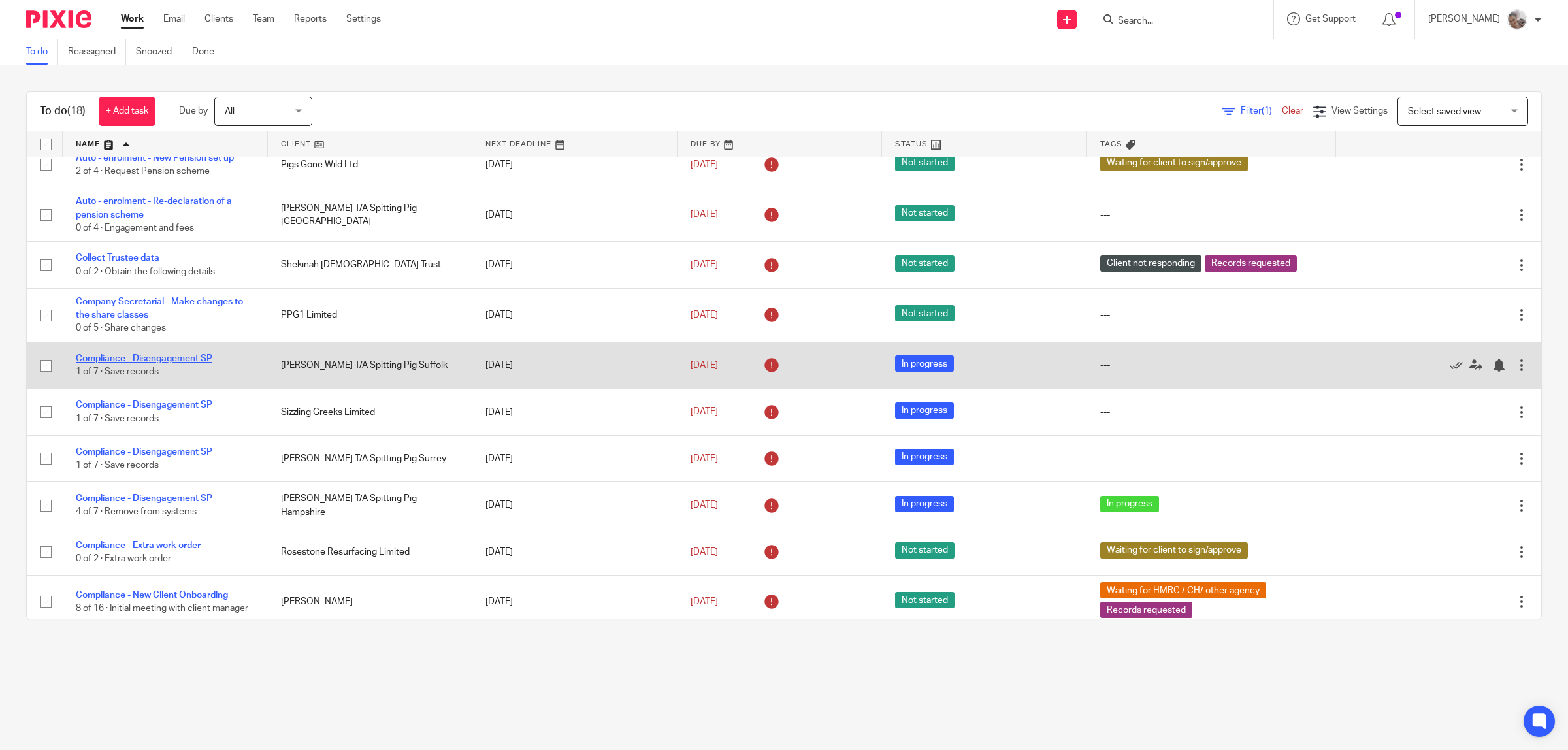
click at [160, 359] on link "Compliance - Disengagement SP" at bounding box center [143, 359] width 136 height 10
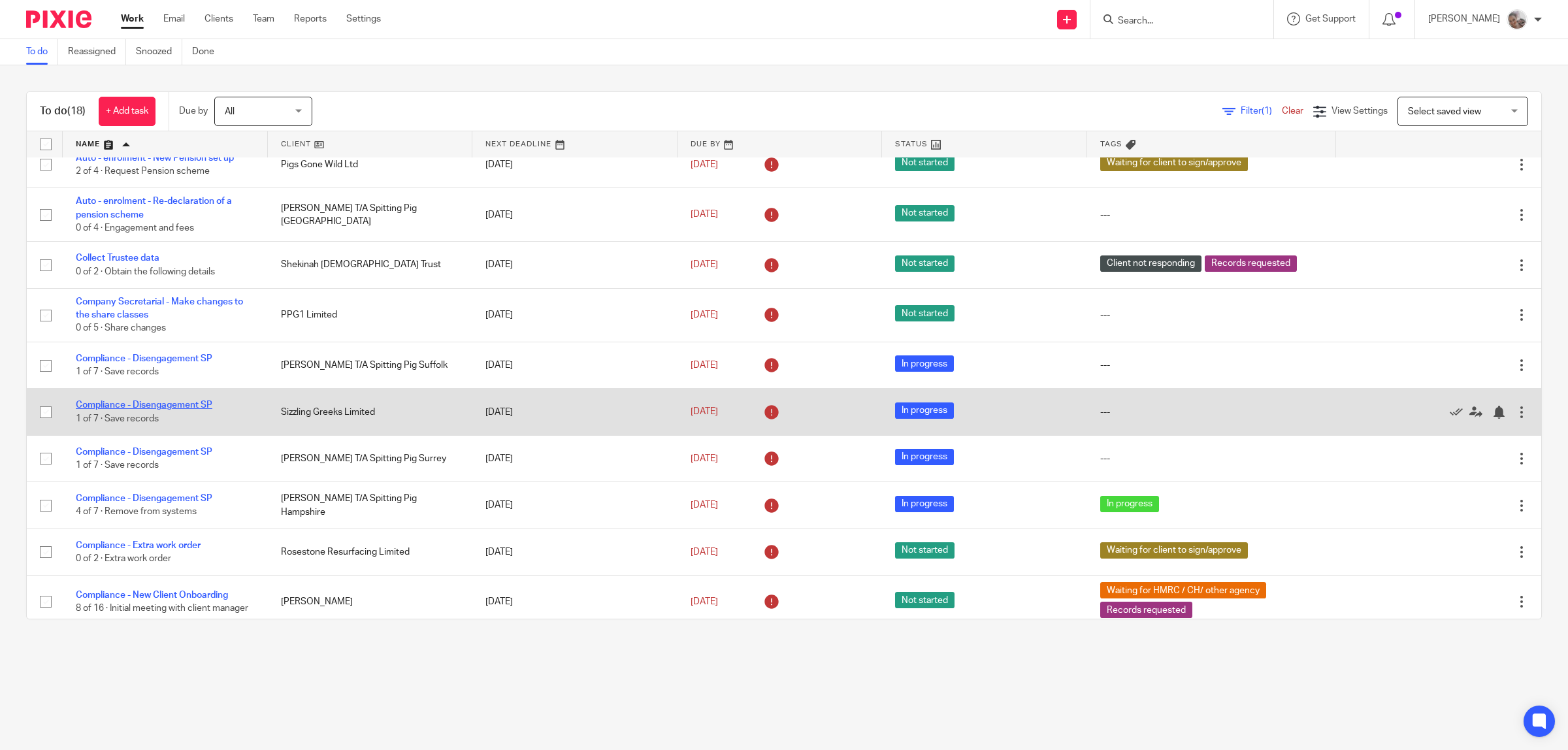
click at [159, 405] on link "Compliance - Disengagement SP" at bounding box center [143, 405] width 136 height 10
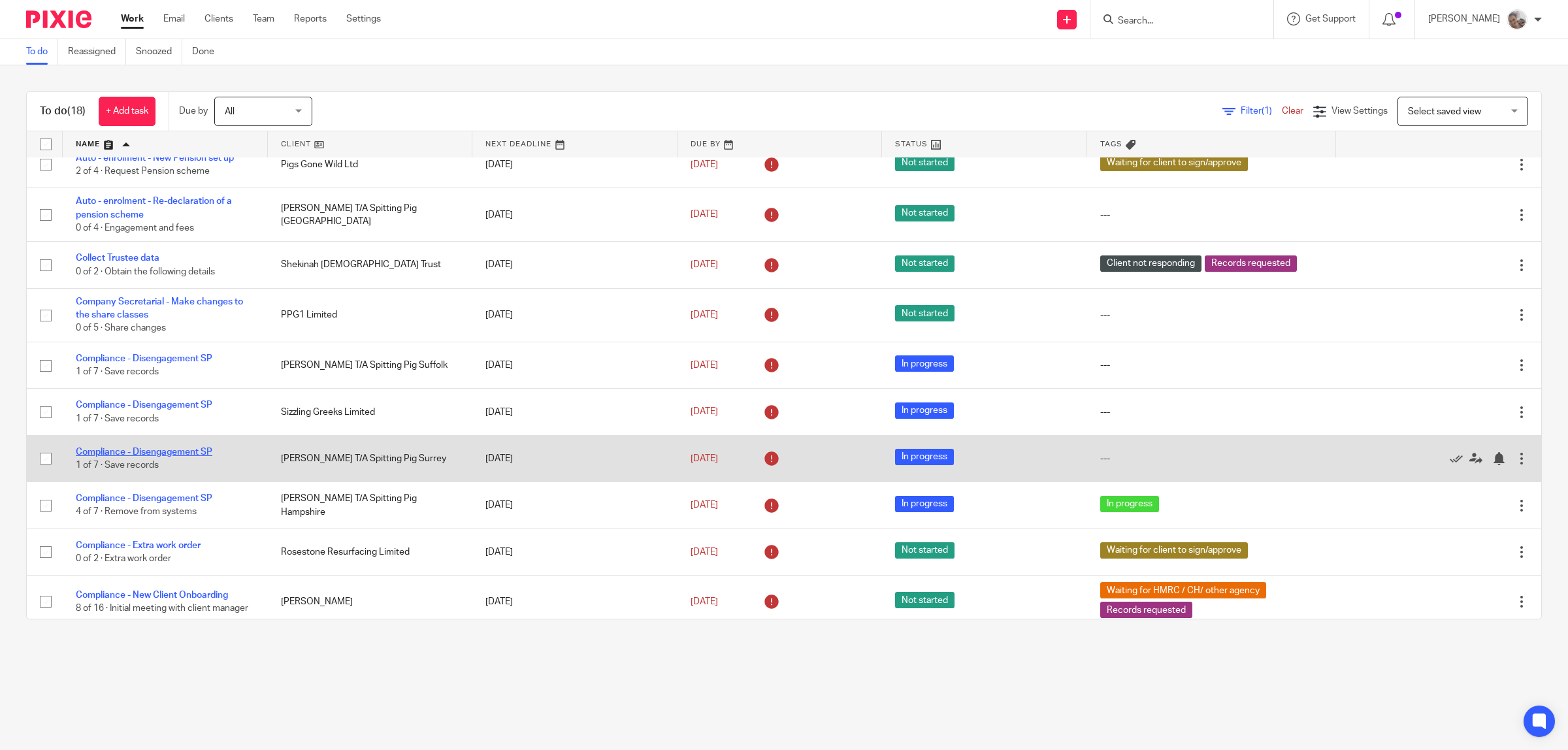
click at [154, 449] on link "Compliance - Disengagement SP" at bounding box center [143, 452] width 136 height 10
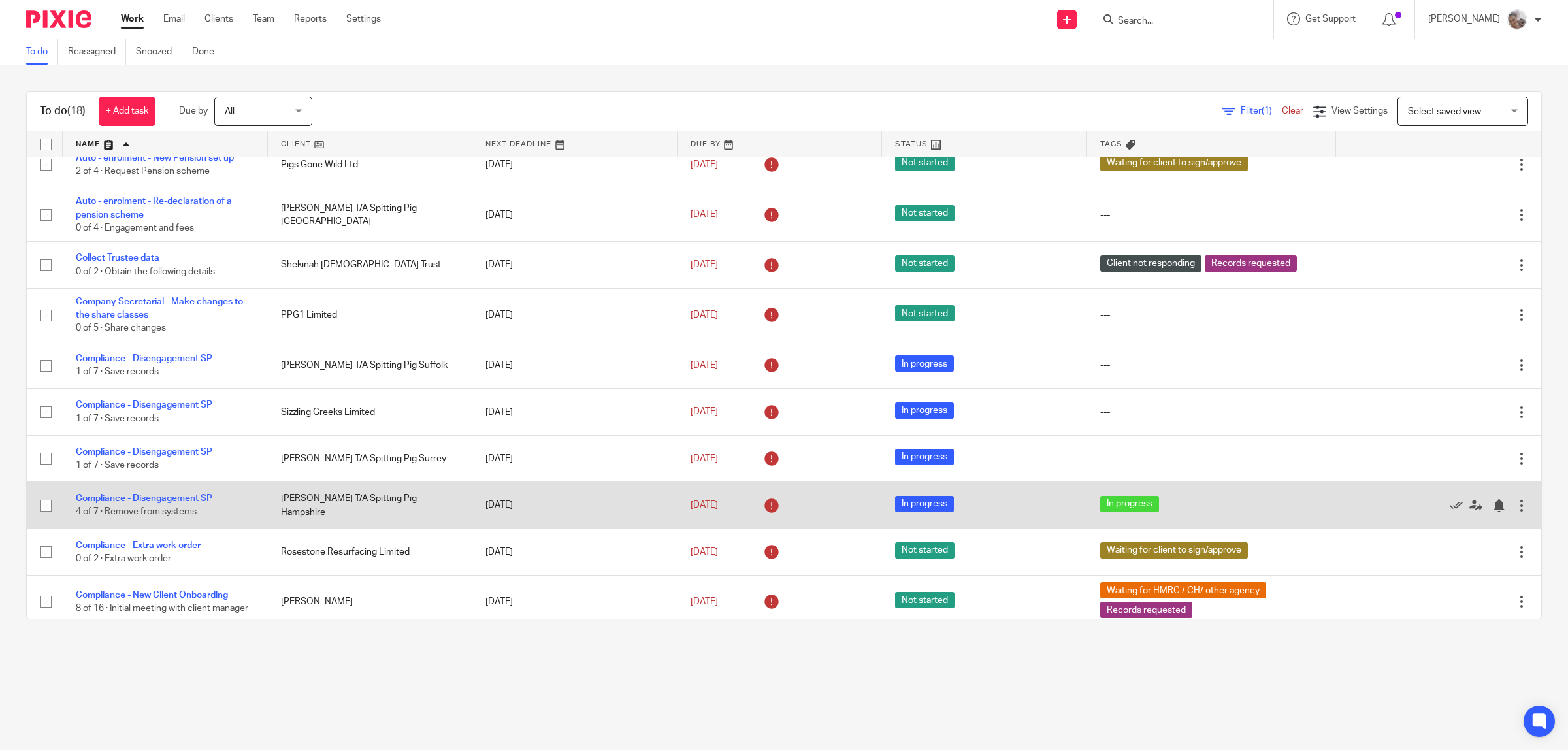
click at [159, 504] on td "Compliance - Disengagement SP 4 of 7 · Remove from systems" at bounding box center [165, 505] width 205 height 46
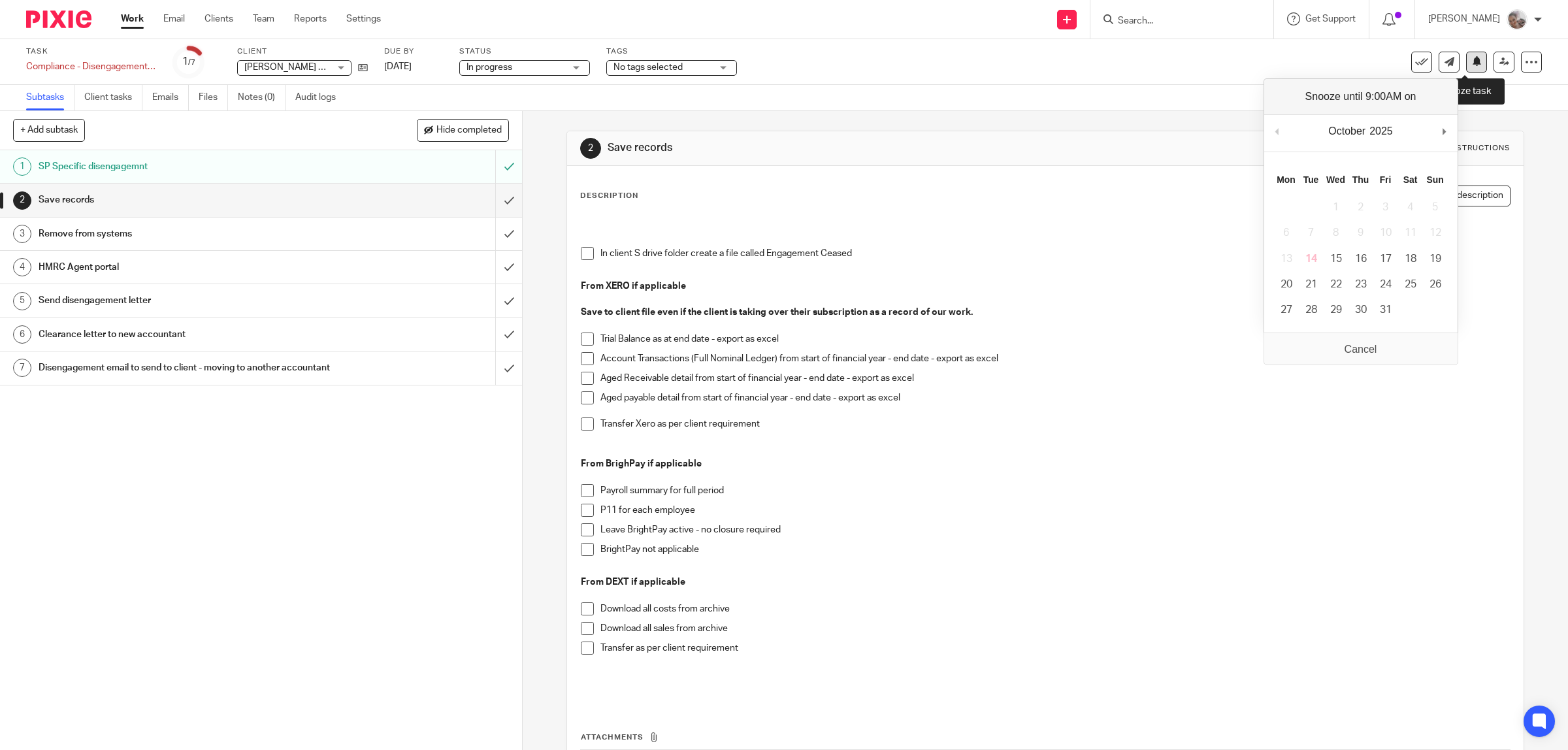
click at [1466, 59] on button at bounding box center [1476, 62] width 21 height 21
click at [1472, 64] on icon at bounding box center [1476, 61] width 10 height 10
drag, startPoint x: 1280, startPoint y: 308, endPoint x: 750, endPoint y: 91, distance: 572.7
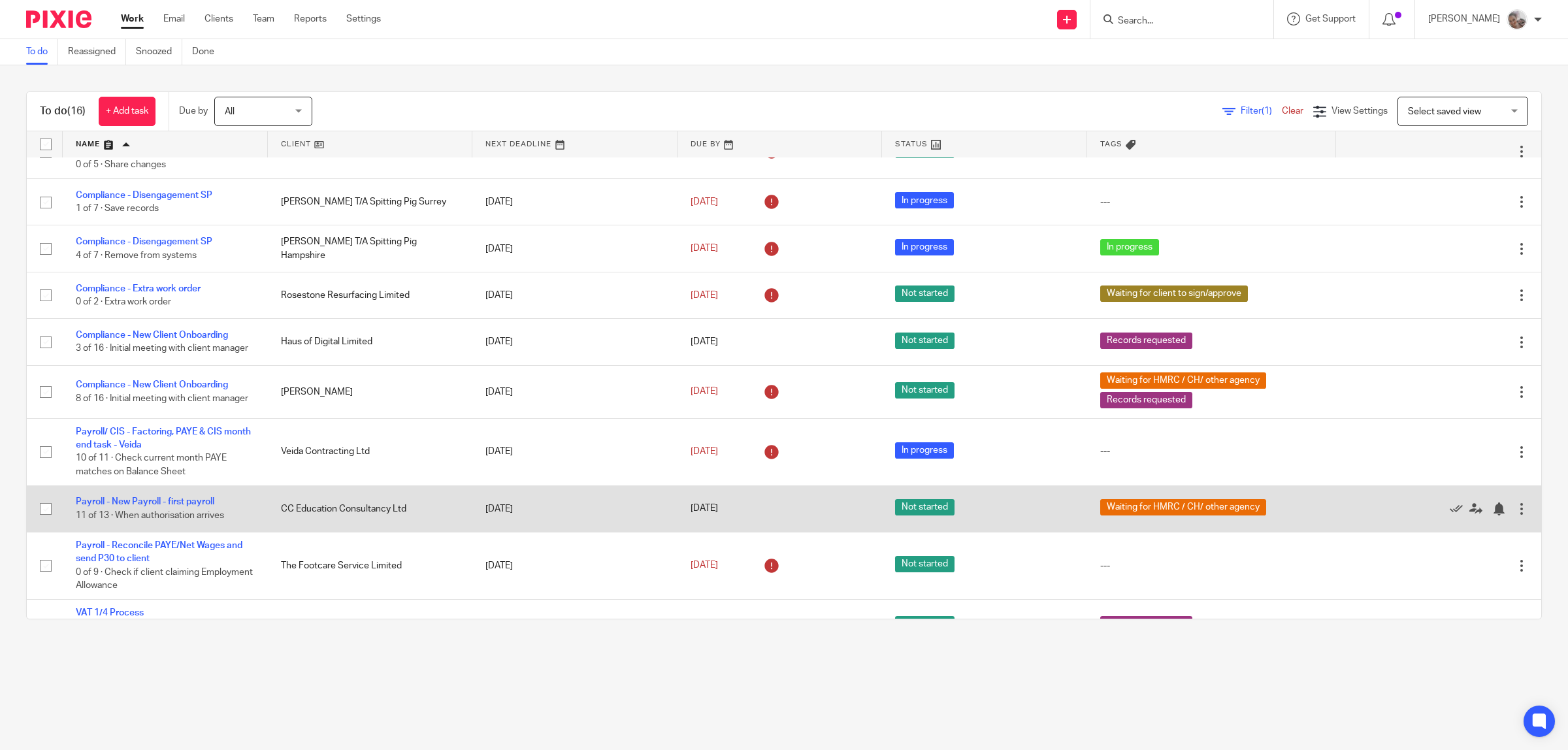
scroll to position [369, 0]
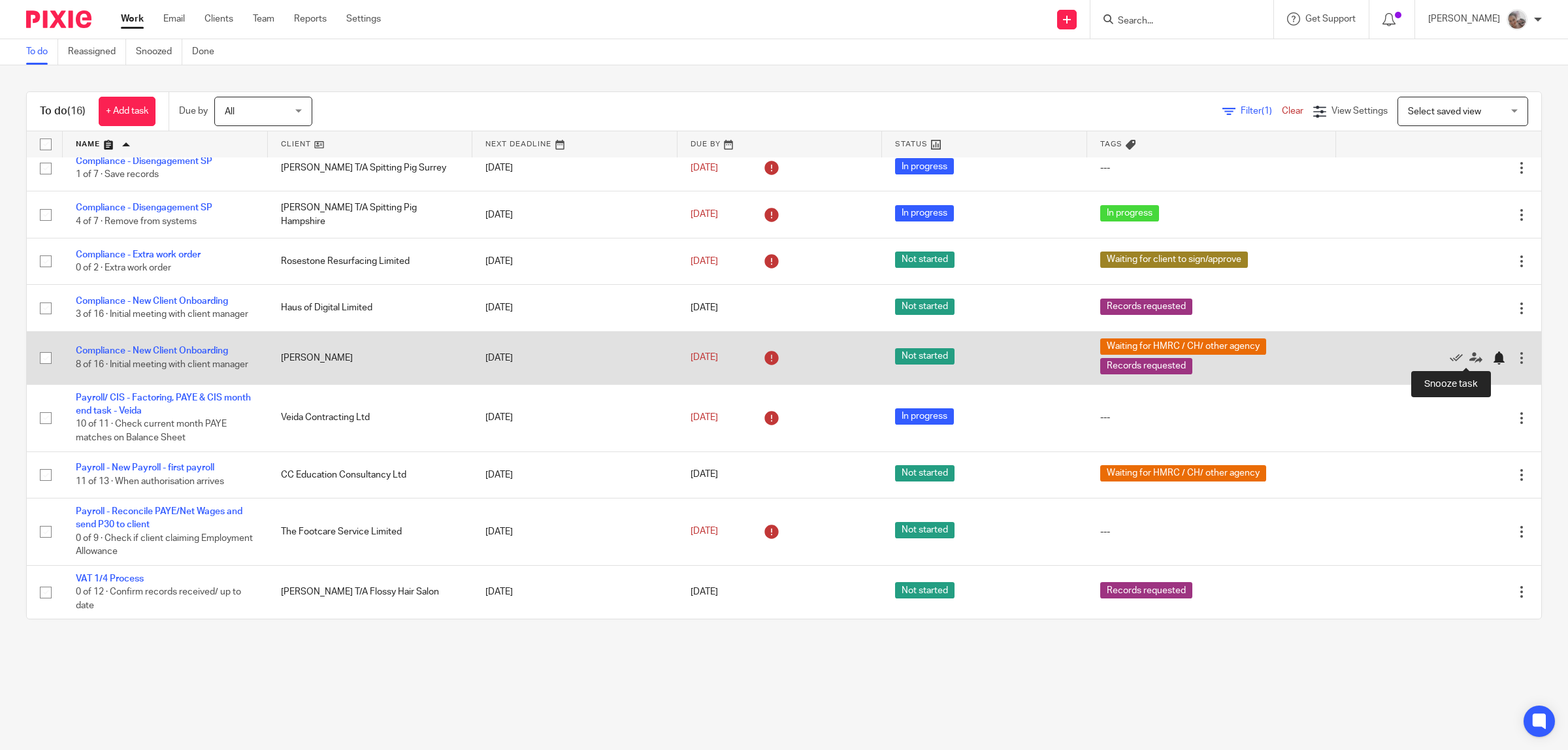
click at [1492, 355] on div at bounding box center [1498, 358] width 13 height 13
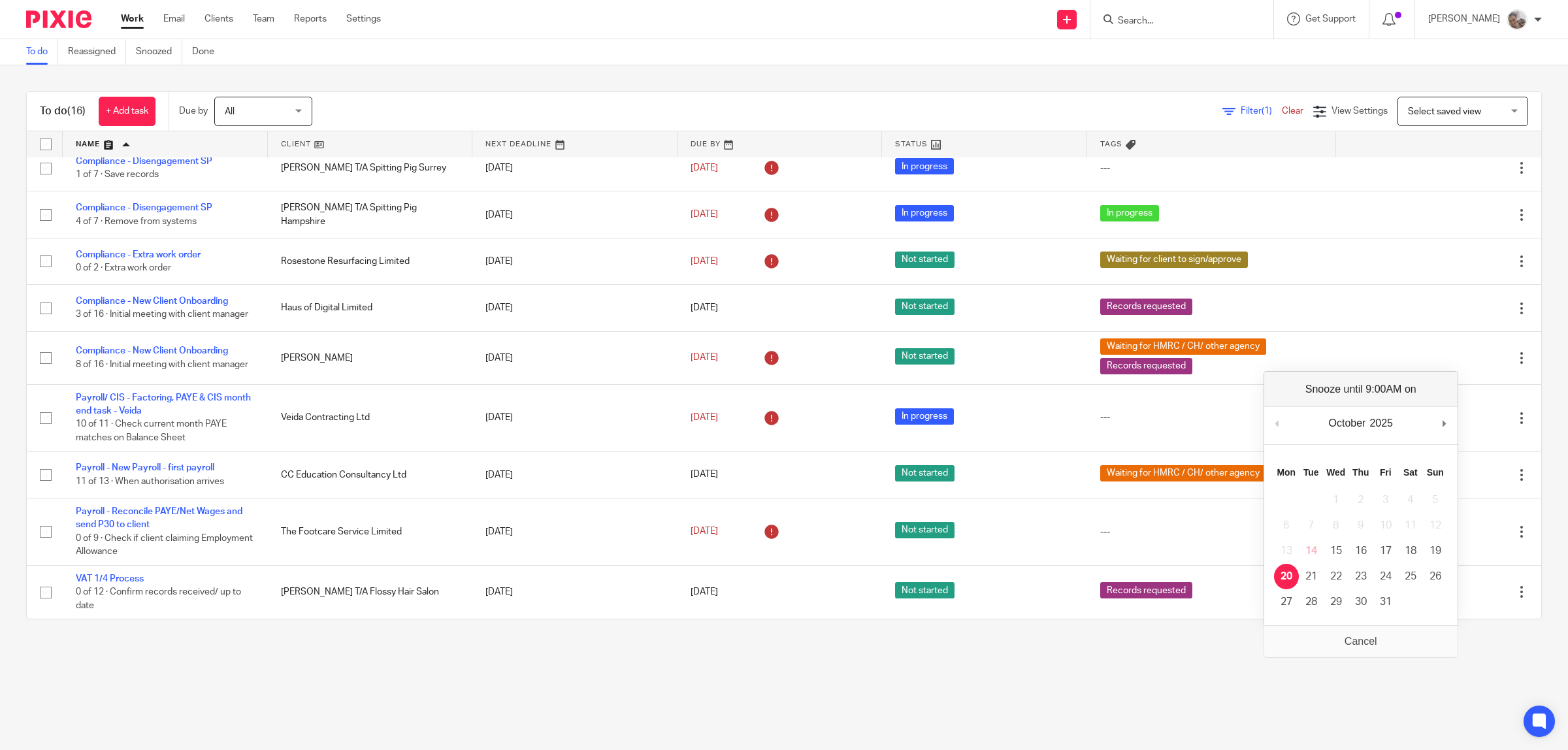
scroll to position [315, 0]
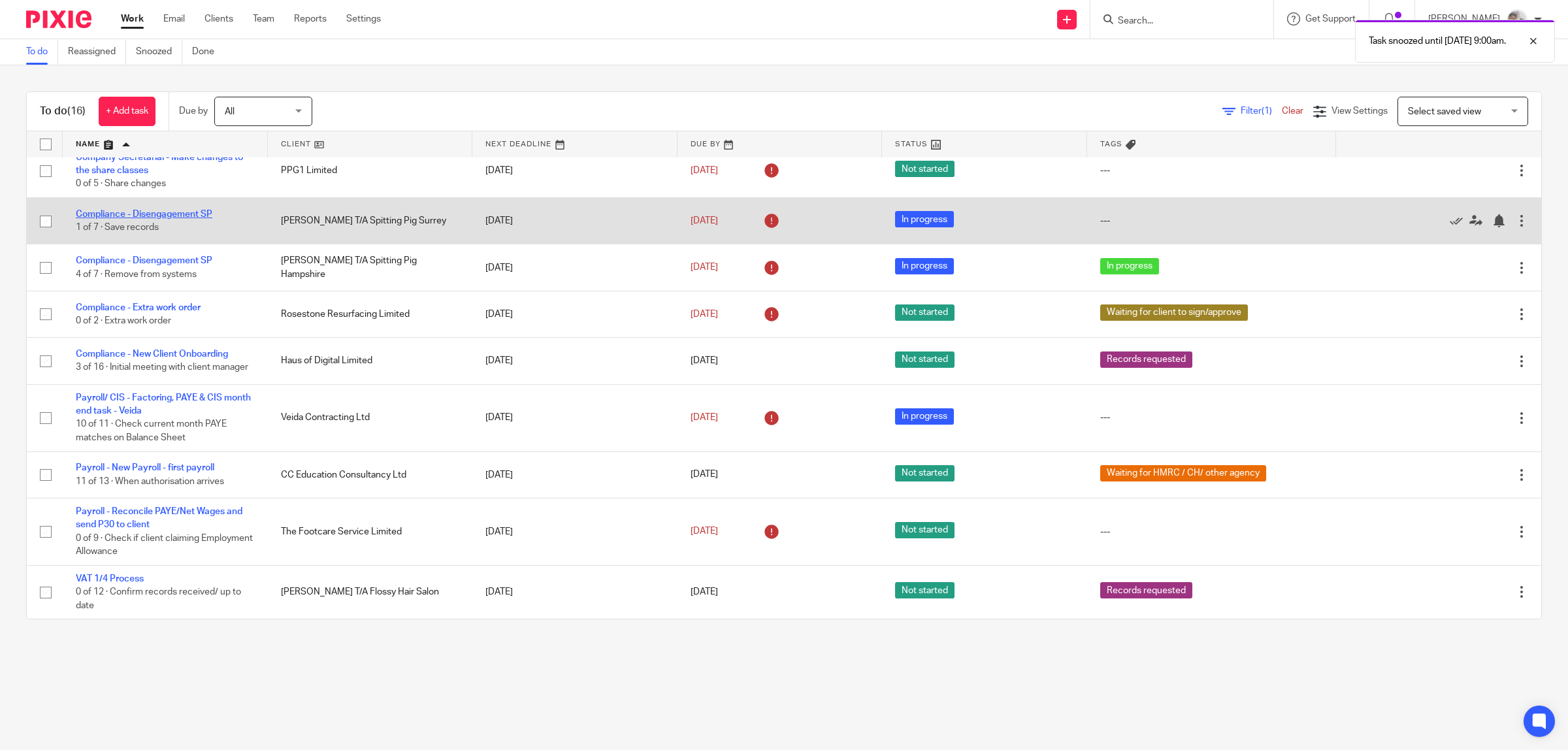
click at [121, 210] on link "Compliance - Disengagement SP" at bounding box center [143, 214] width 136 height 10
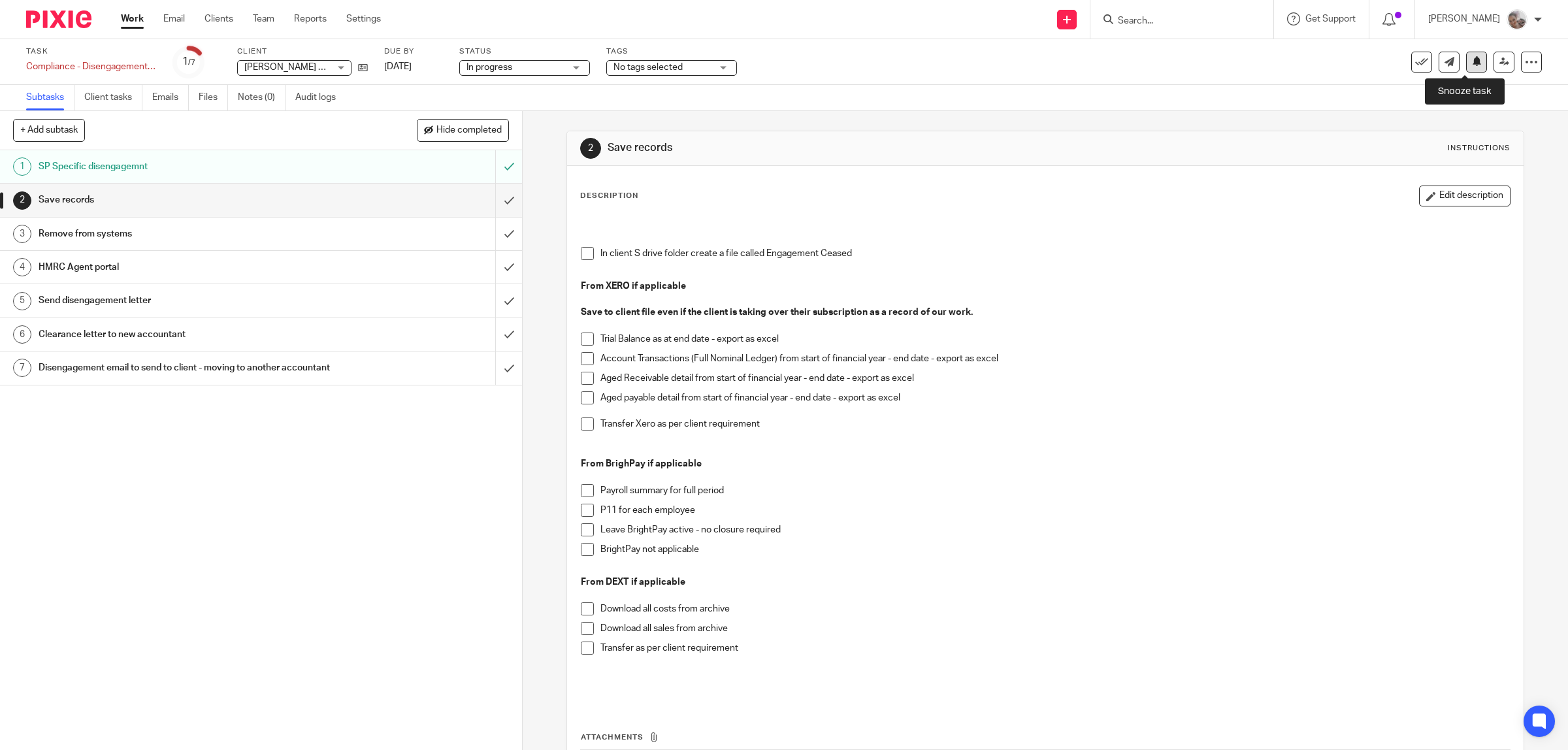
click at [1472, 64] on icon at bounding box center [1476, 61] width 10 height 10
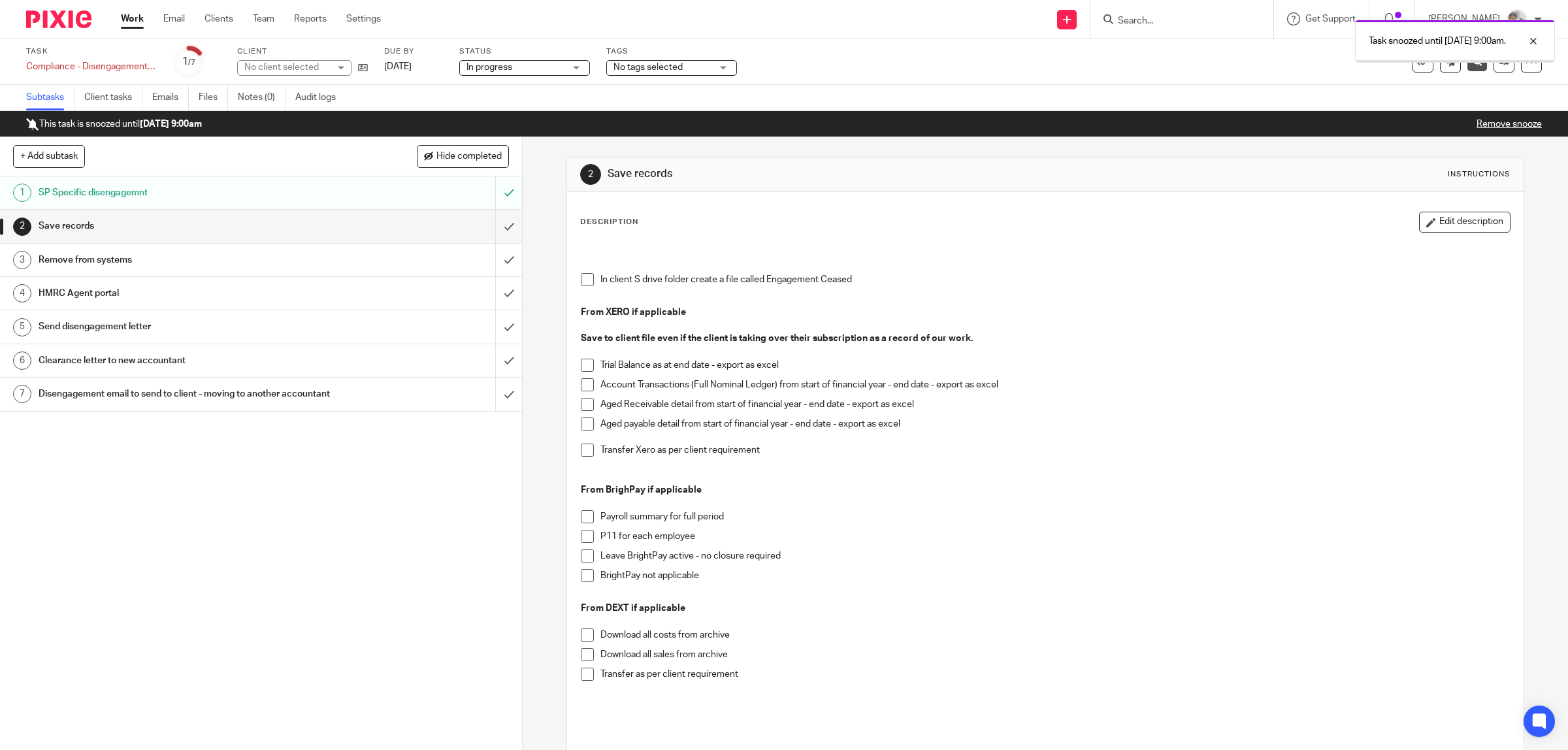
click at [126, 20] on link "Work" at bounding box center [132, 18] width 23 height 13
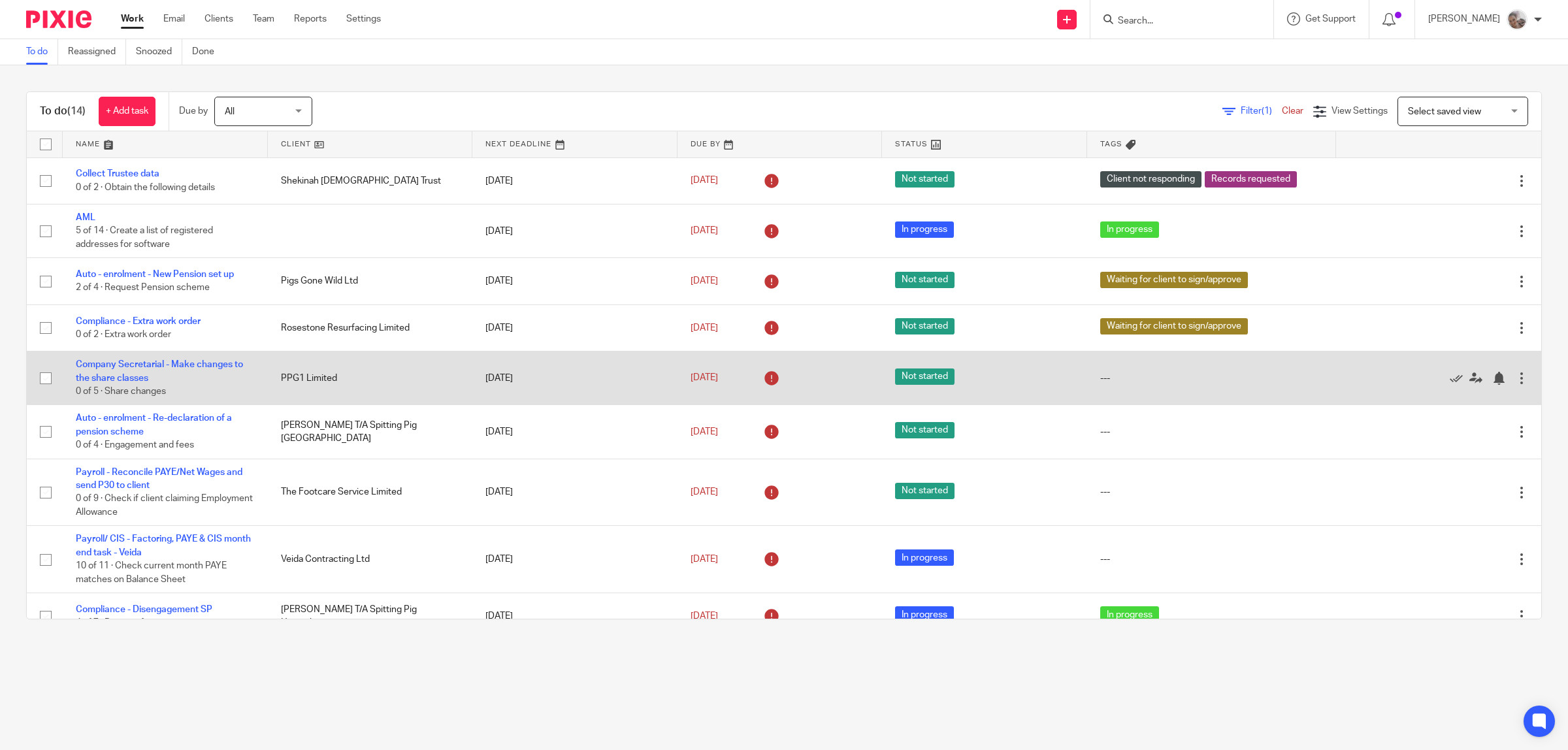
scroll to position [245, 0]
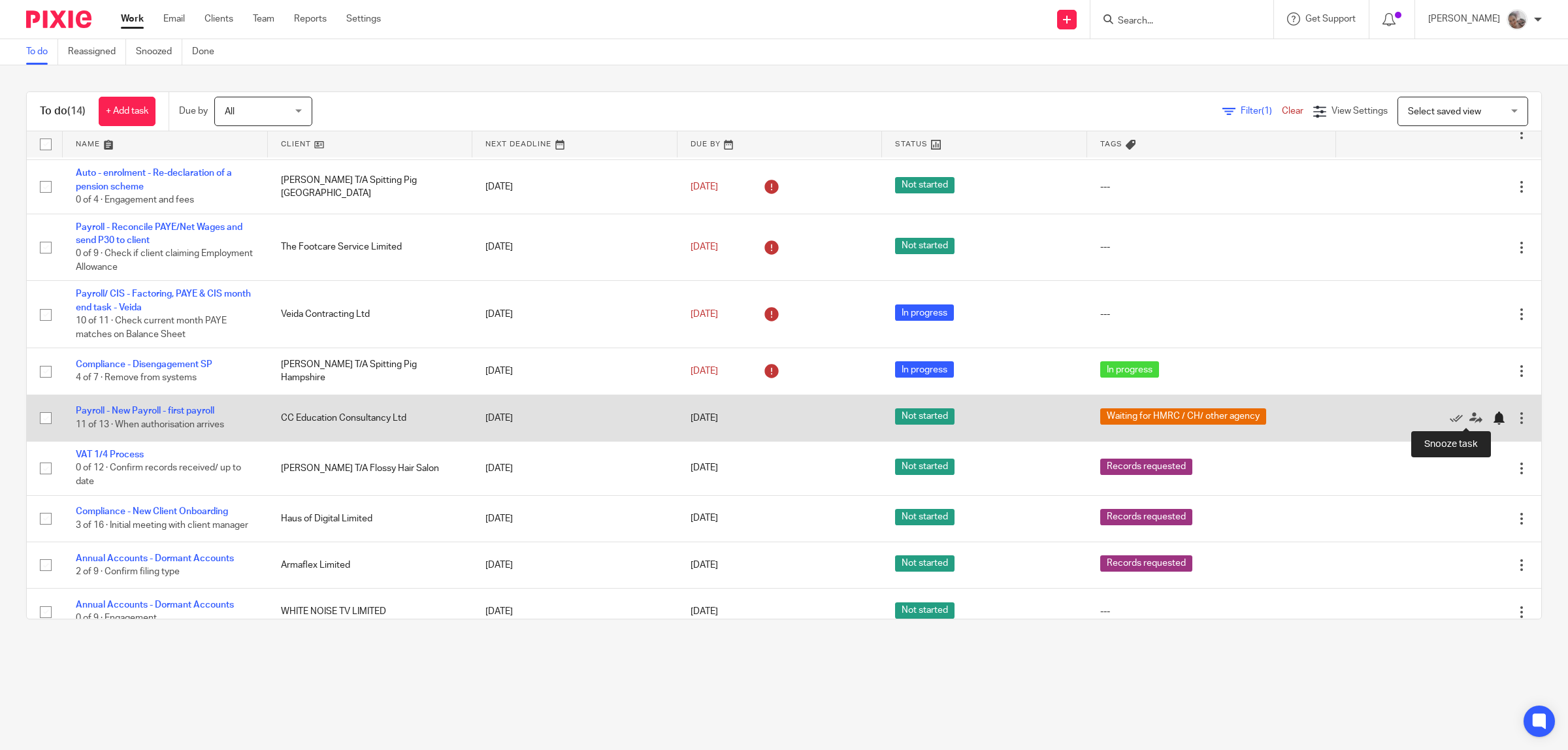
click at [1492, 417] on div at bounding box center [1498, 418] width 13 height 13
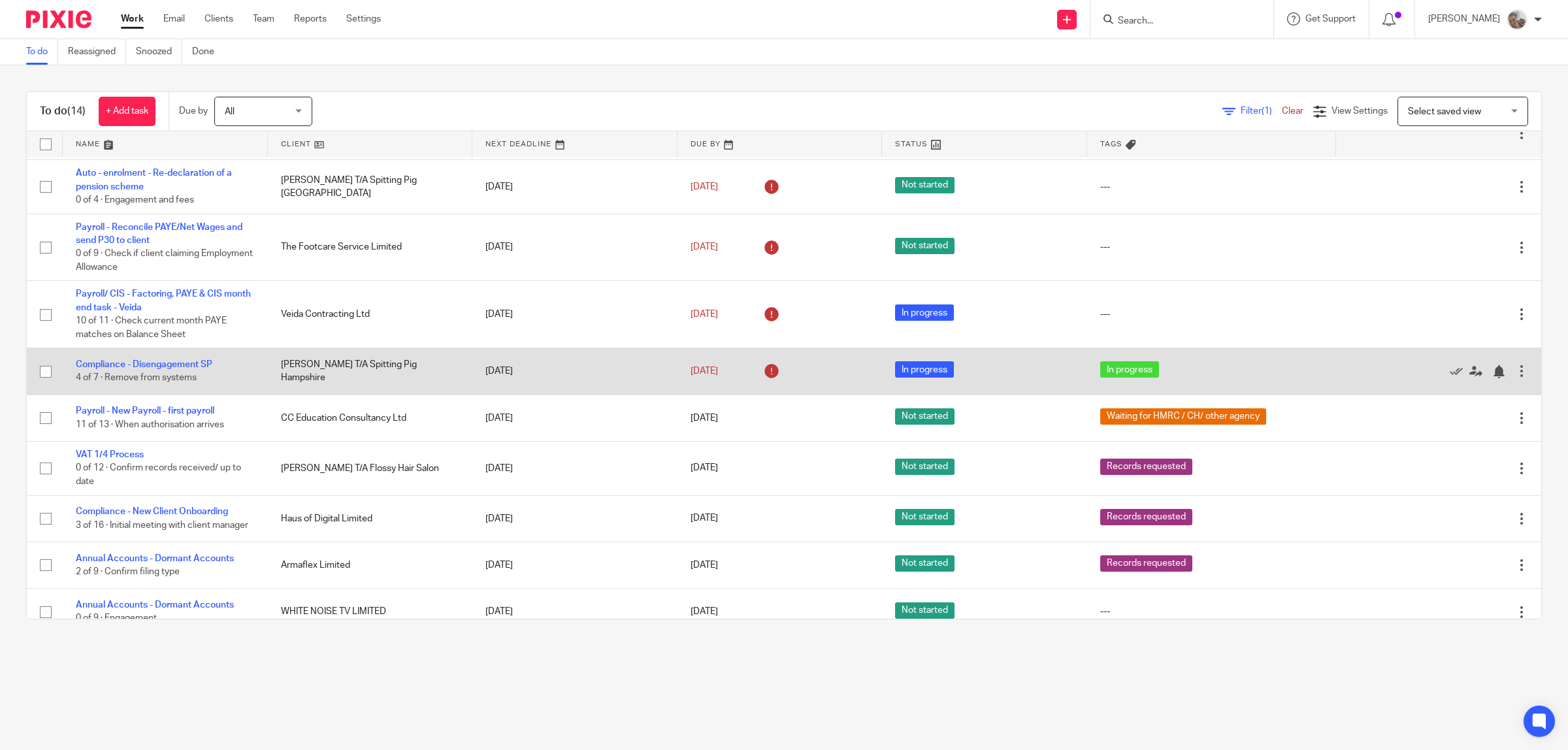
scroll to position [214, 0]
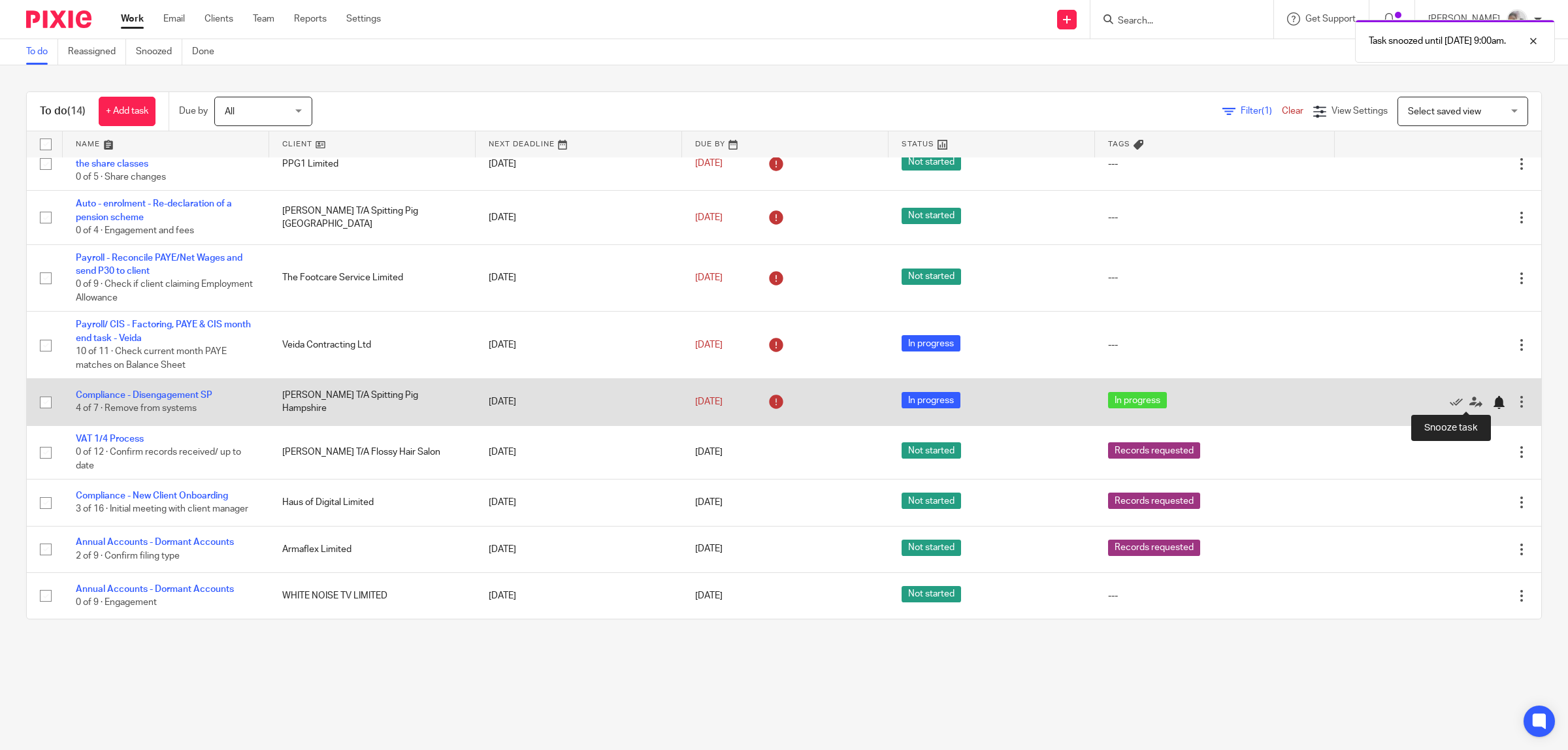
click at [1492, 397] on div at bounding box center [1498, 402] width 13 height 13
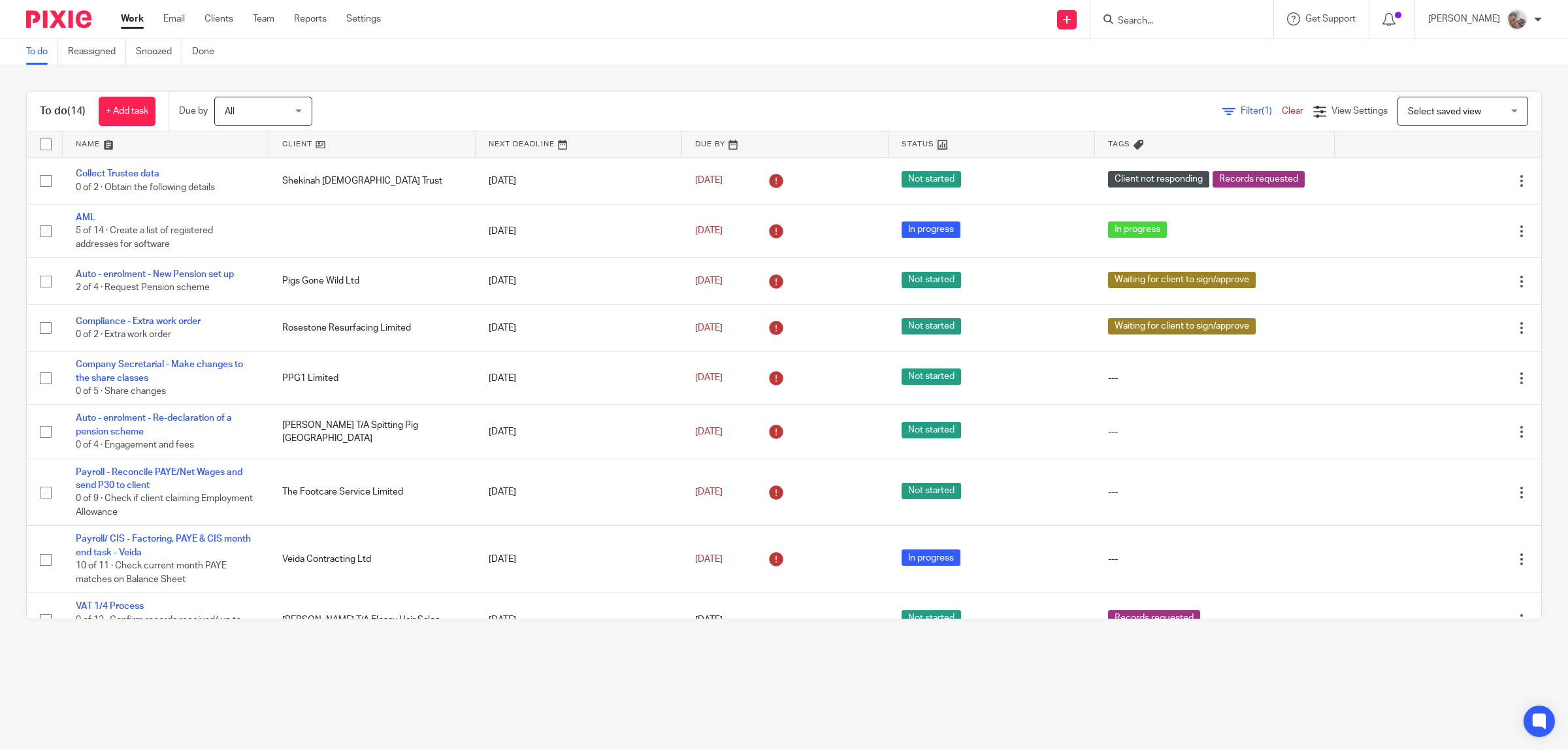
scroll to position [168, 0]
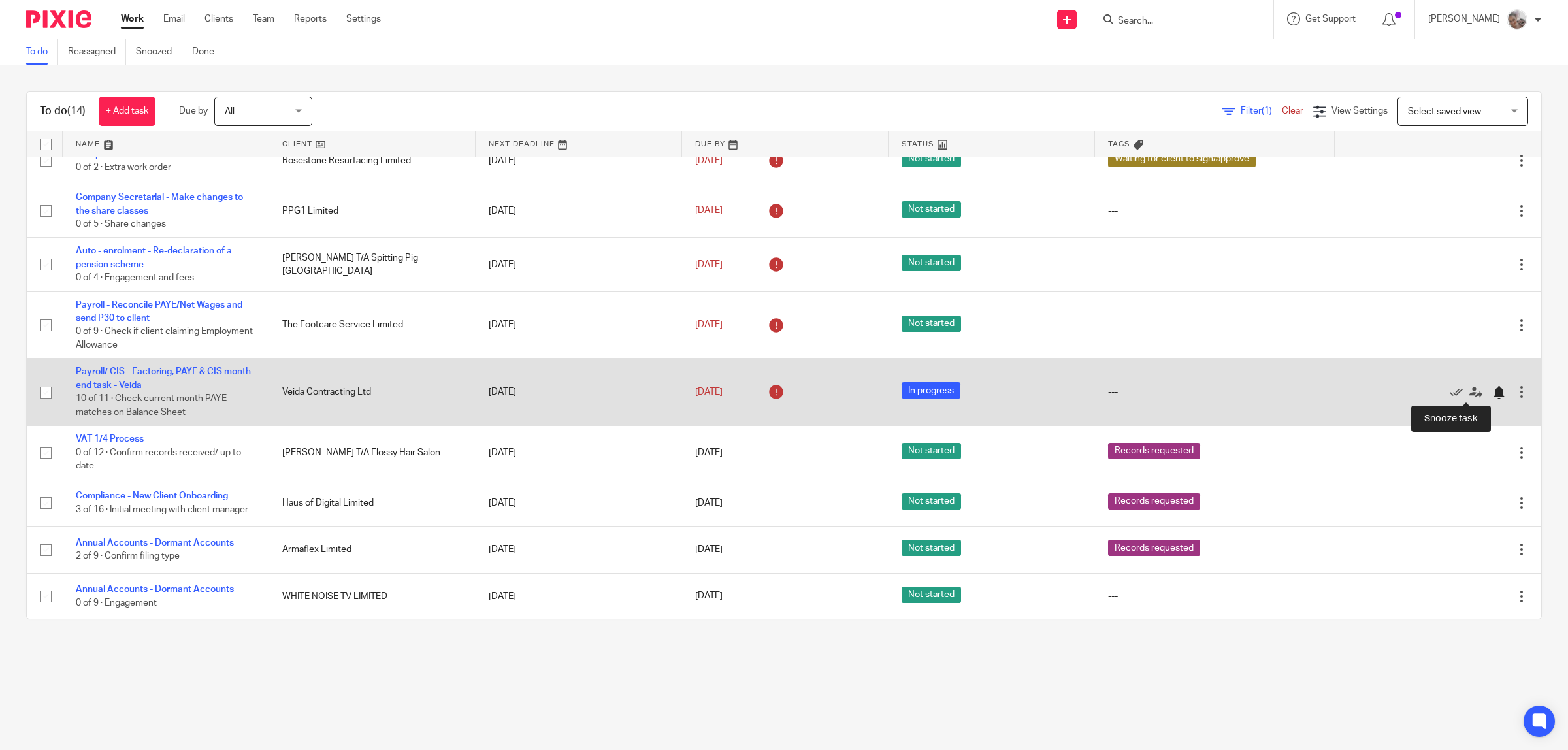
click at [1492, 390] on div at bounding box center [1498, 392] width 13 height 13
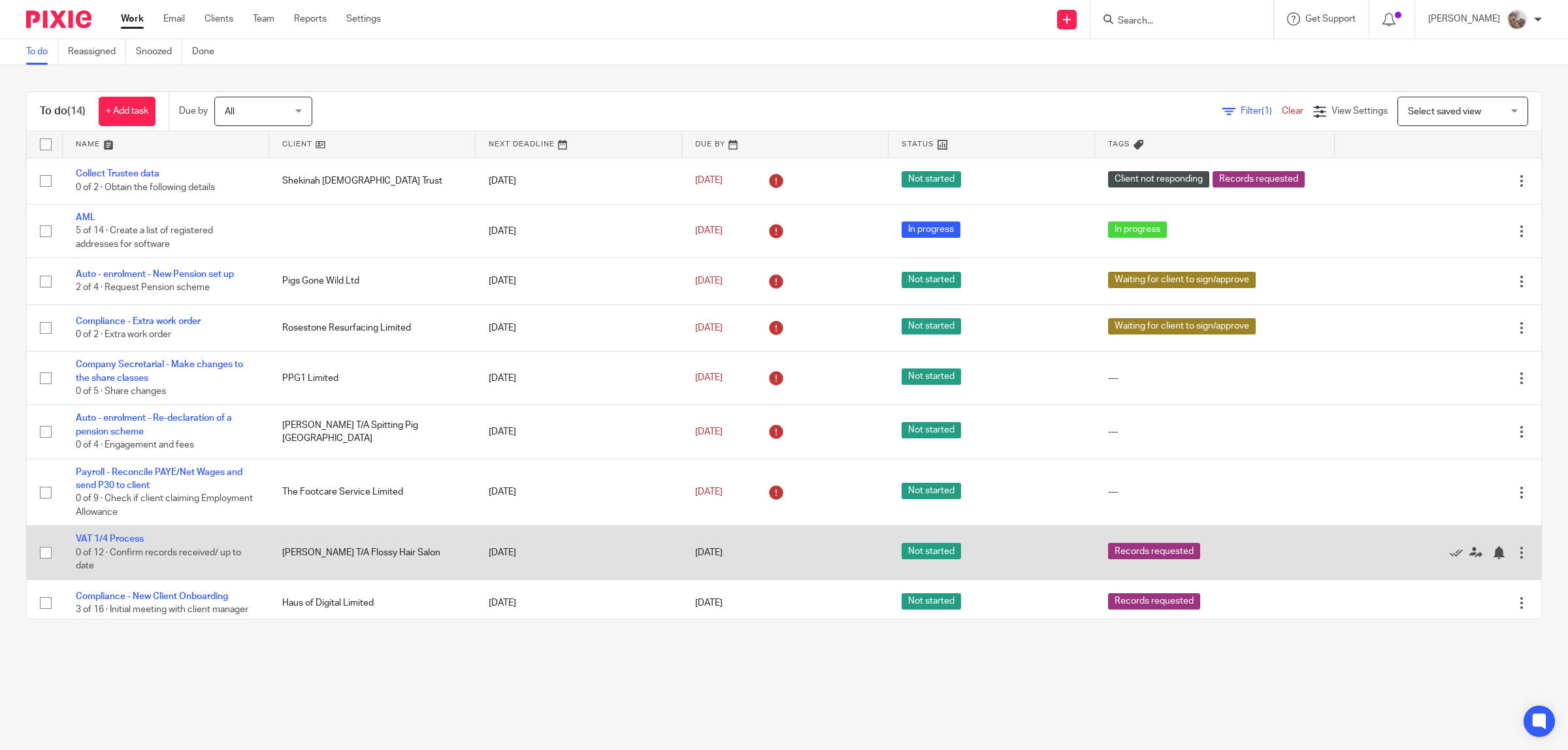
scroll to position [100, 0]
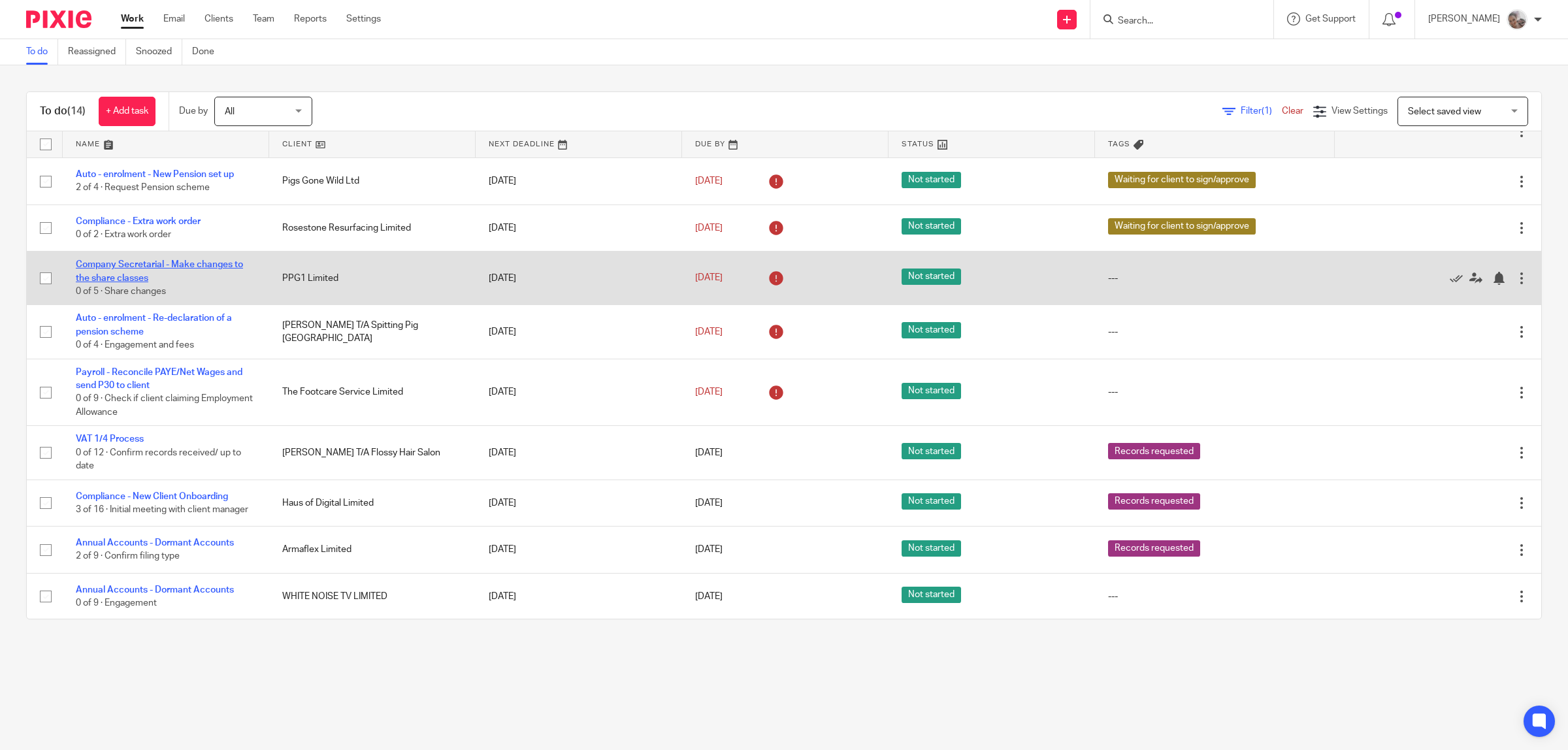
click at [108, 266] on link "Company Secretarial - Make changes to the share classes" at bounding box center [159, 272] width 167 height 23
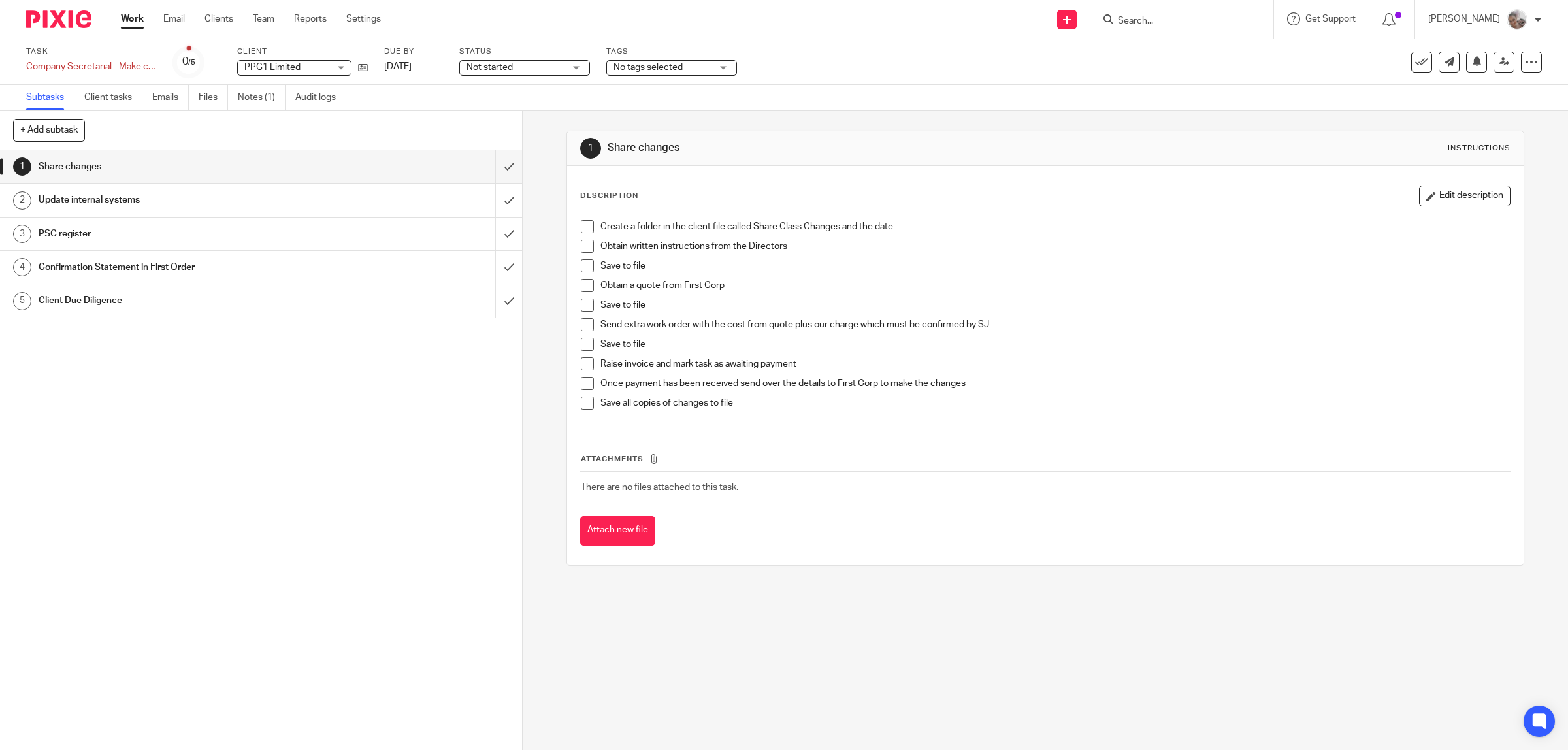
click at [585, 286] on span at bounding box center [587, 285] width 13 height 13
click at [582, 326] on span at bounding box center [587, 325] width 13 height 13
click at [582, 346] on span at bounding box center [587, 344] width 13 height 13
click at [363, 69] on icon at bounding box center [362, 67] width 10 height 10
click at [163, 203] on h1 "Update internal systems" at bounding box center [186, 200] width 296 height 20
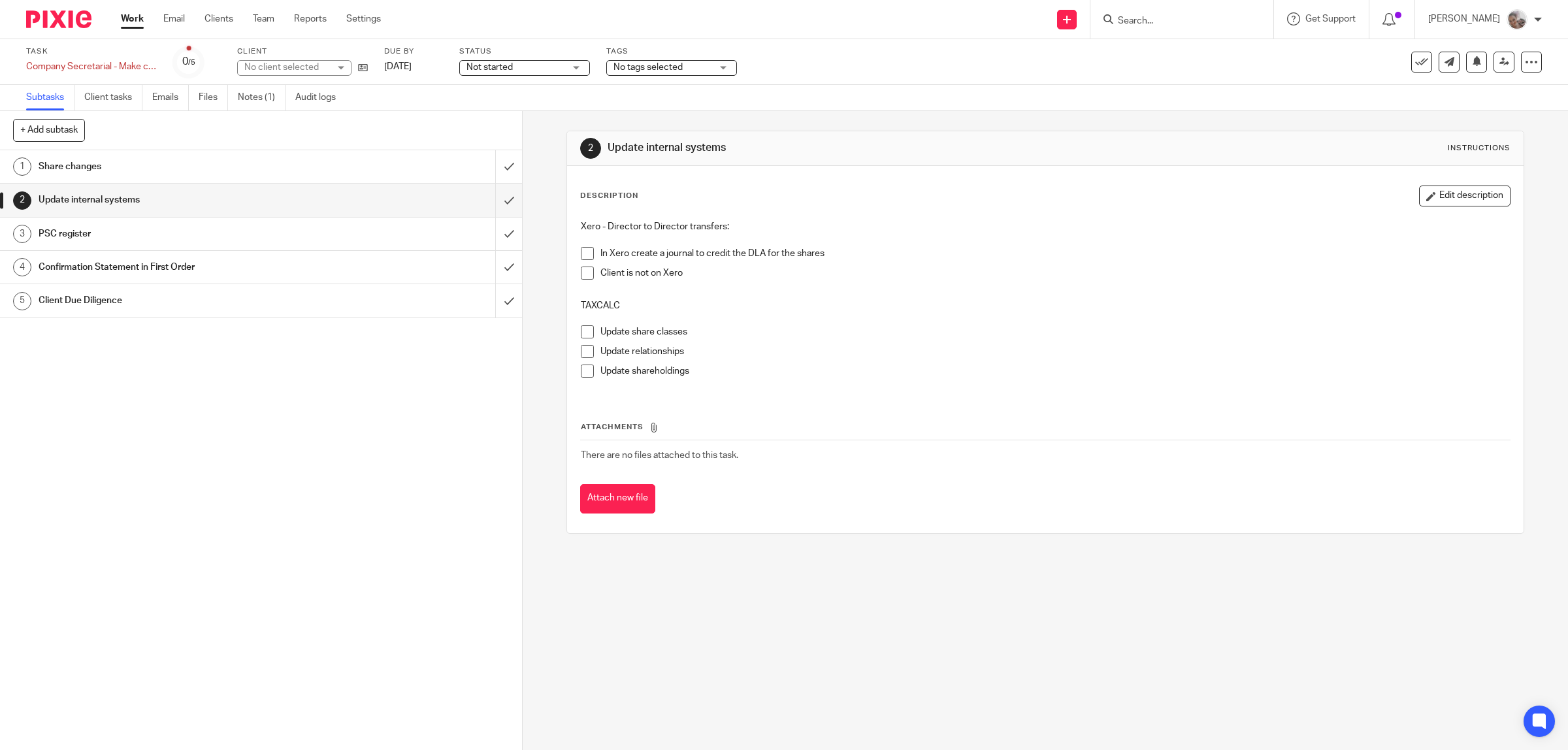
click at [161, 170] on h1 "Share changes" at bounding box center [186, 167] width 296 height 20
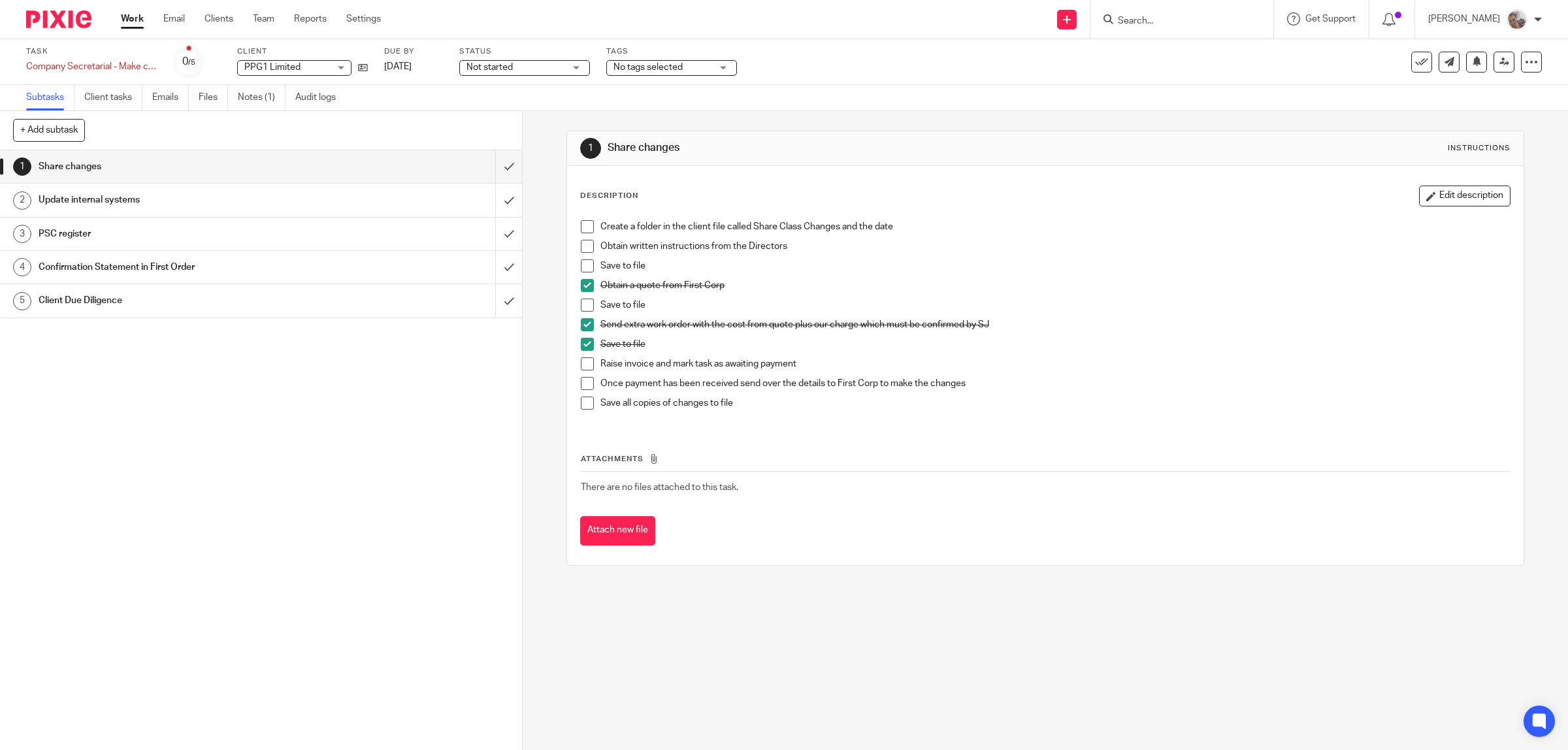
click at [583, 304] on span at bounding box center [587, 305] width 13 height 13
click at [586, 223] on span at bounding box center [587, 227] width 13 height 13
click at [1438, 70] on link at bounding box center [1448, 62] width 21 height 21
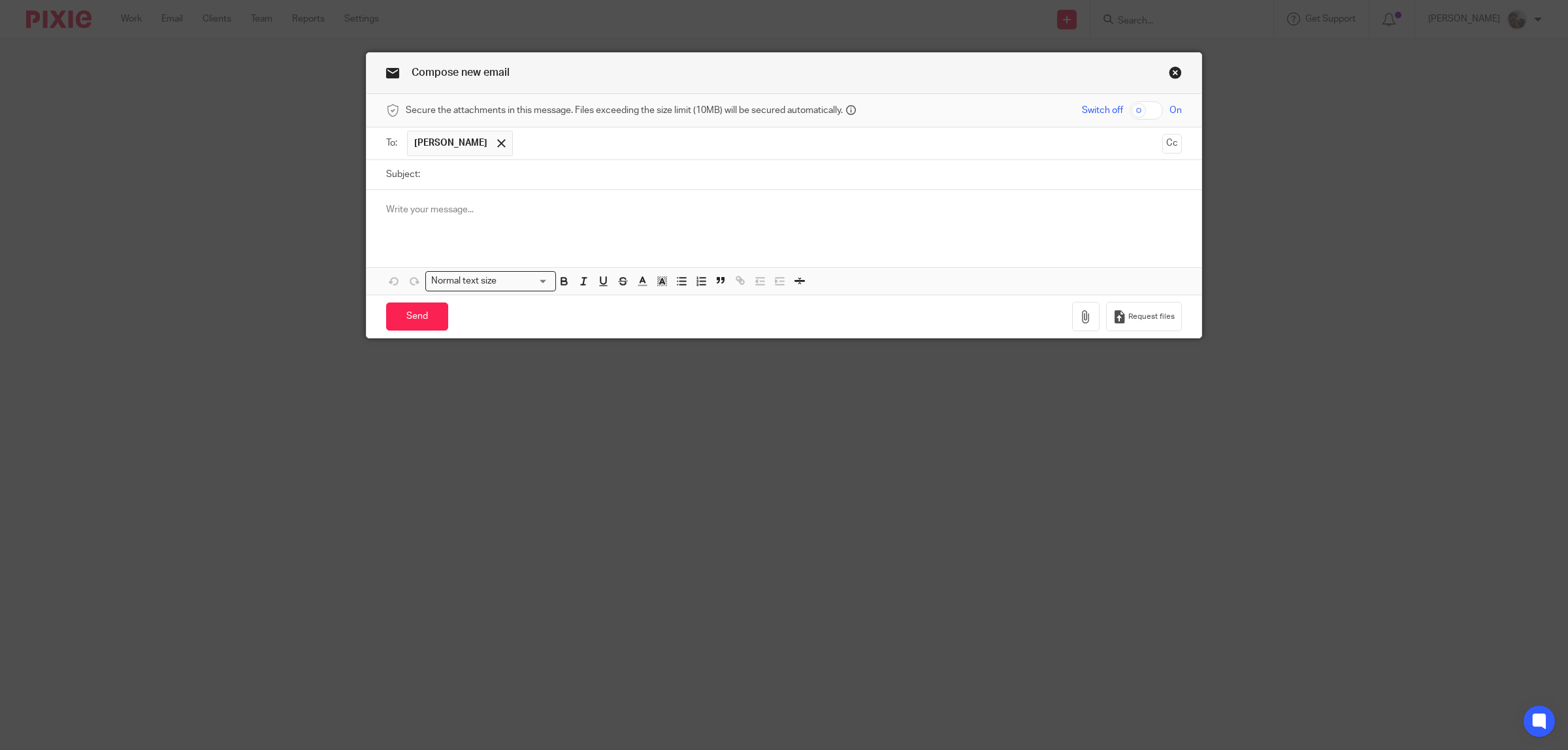
click at [458, 142] on span "[PERSON_NAME]" at bounding box center [450, 142] width 73 height 13
click at [607, 141] on input "text" at bounding box center [837, 143] width 637 height 25
click at [458, 170] on input "Subject:" at bounding box center [804, 174] width 755 height 30
type input "s"
type input "Share changes"
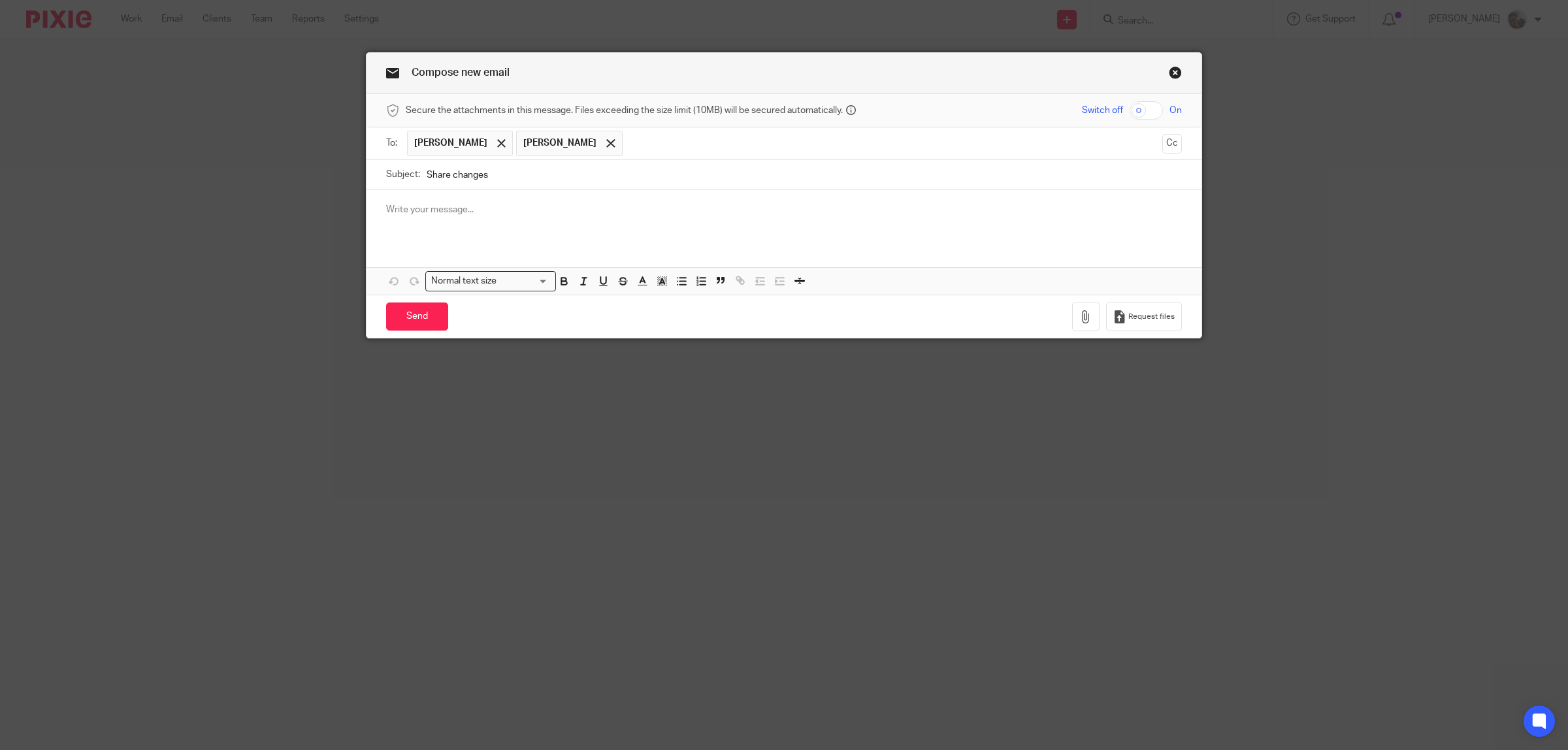
click at [599, 227] on div at bounding box center [784, 215] width 835 height 51
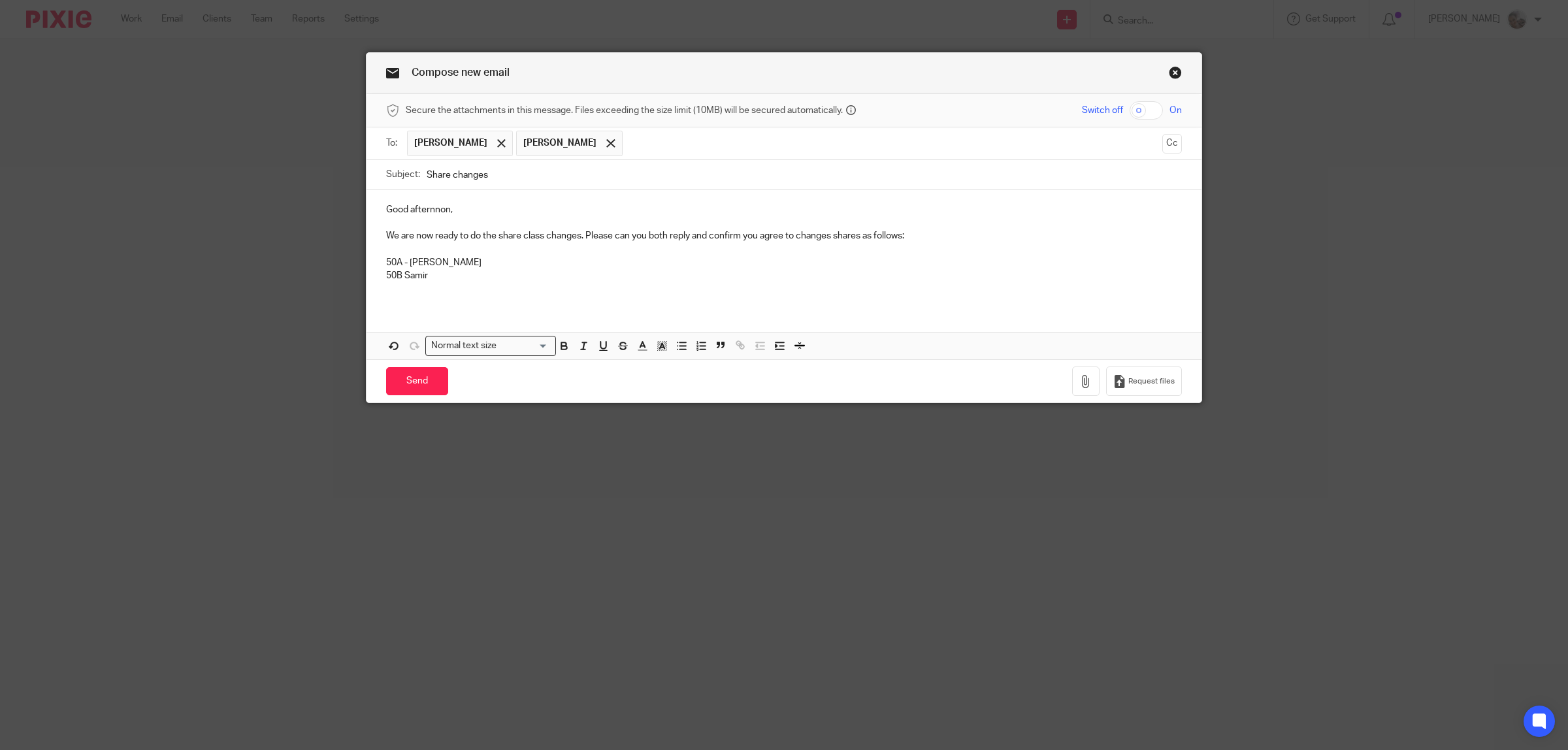
click at [397, 273] on p "50B Samir" at bounding box center [784, 275] width 796 height 13
click at [397, 276] on p "50B- Samir" at bounding box center [784, 275] width 796 height 13
click at [448, 273] on p "50B - Samir" at bounding box center [784, 275] width 796 height 13
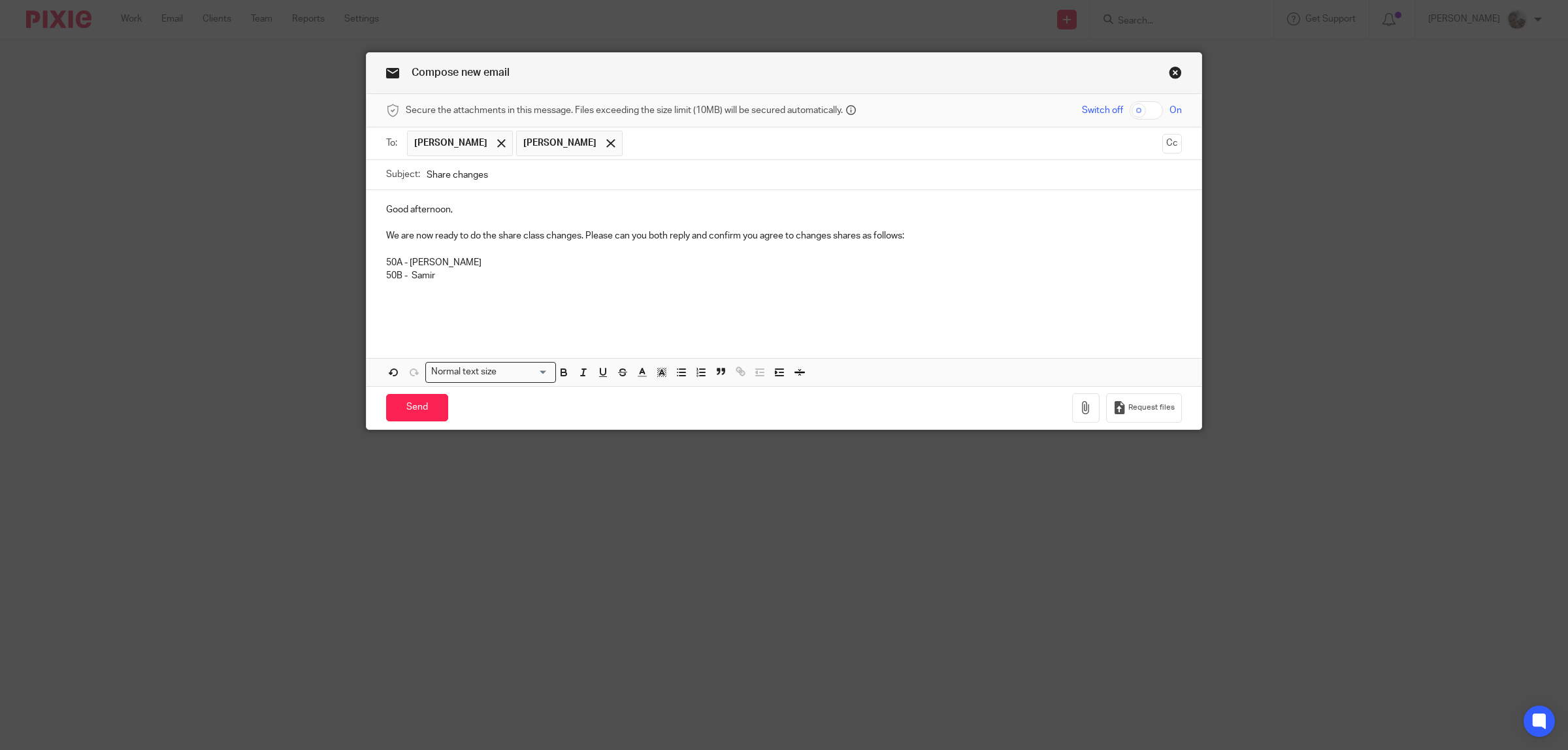
click at [479, 274] on p "50B - Samir" at bounding box center [784, 275] width 796 height 13
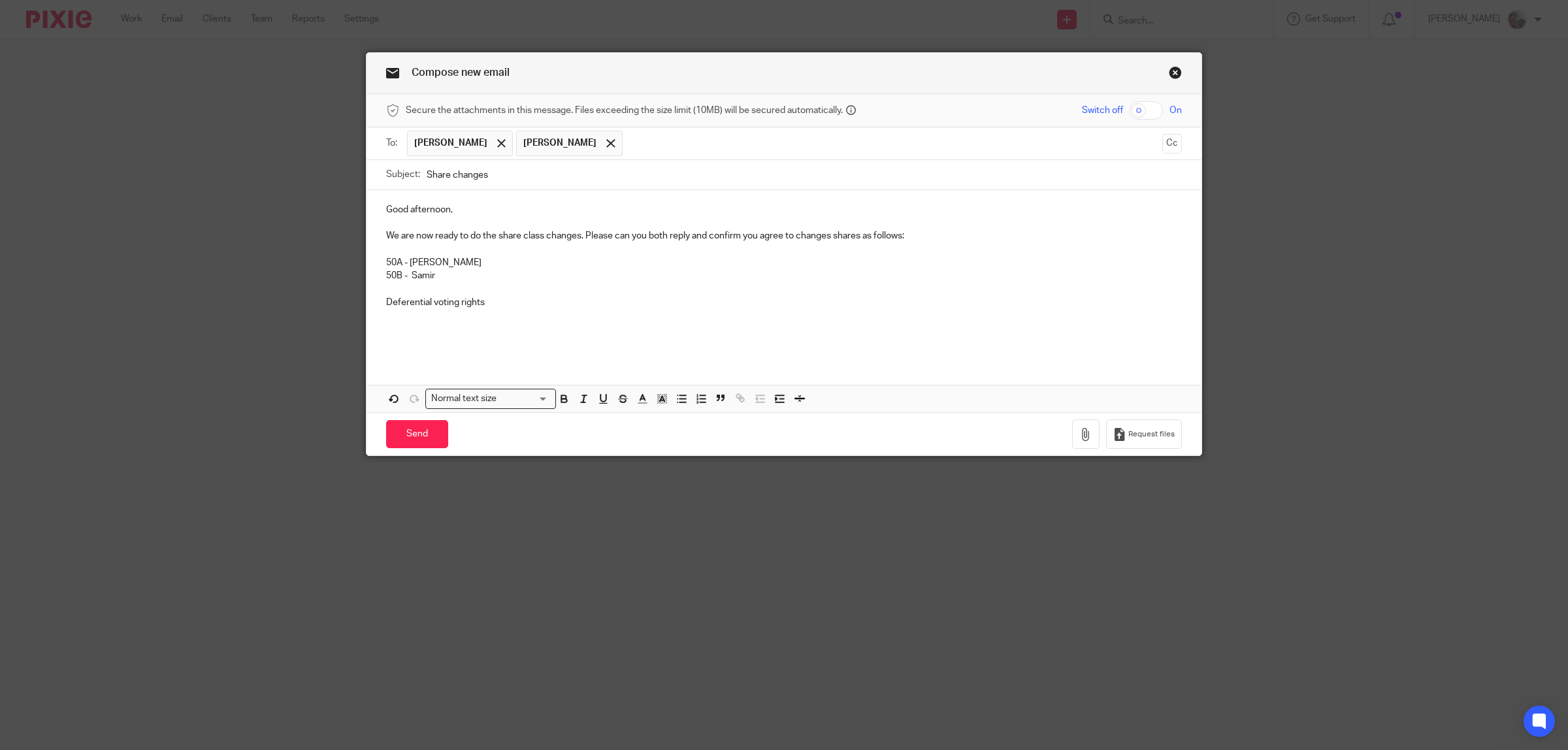
click at [507, 299] on p "Deferential voting rights" at bounding box center [784, 302] width 796 height 13
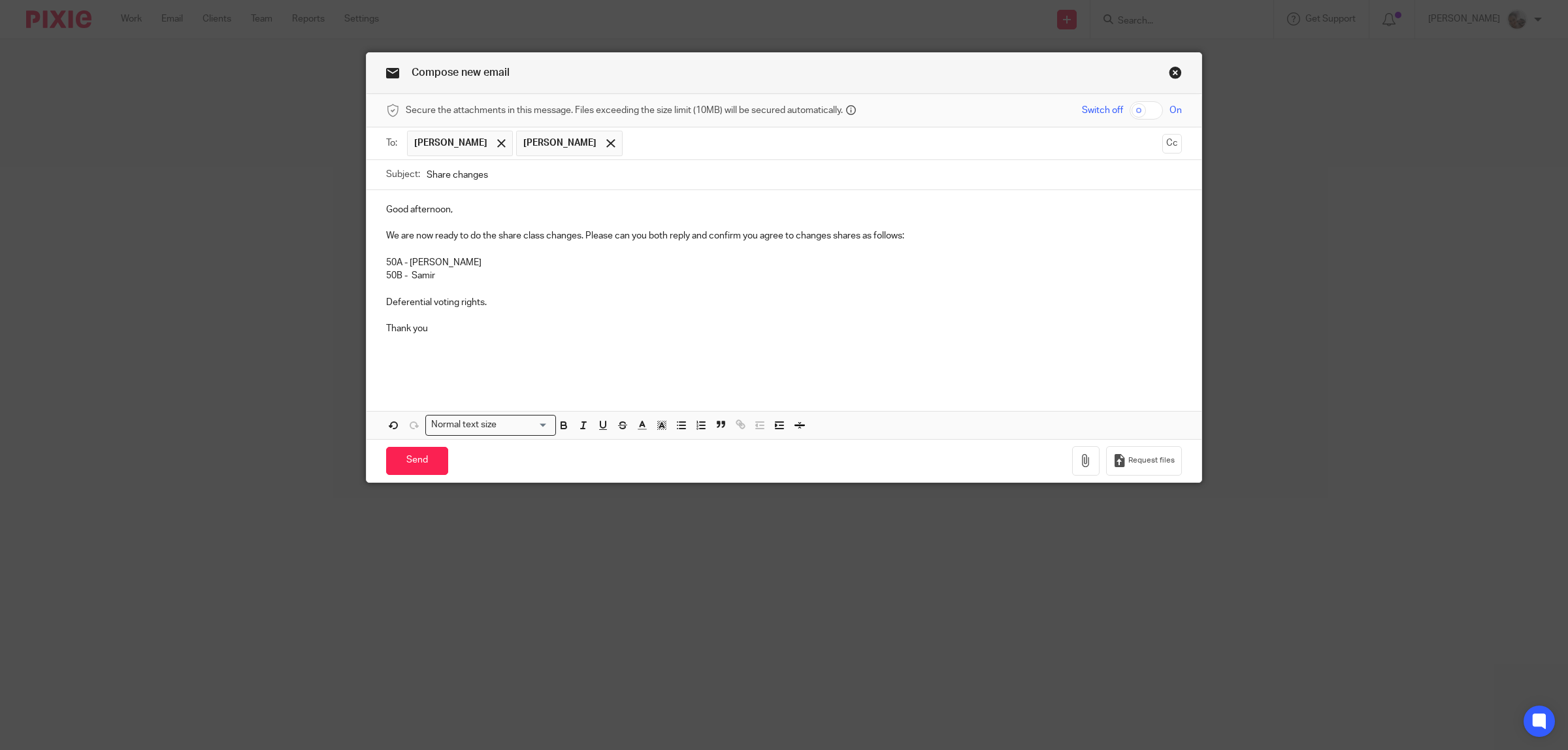
click at [900, 236] on p "We are now ready to do the share class changes. Please can you both reply and c…" at bounding box center [784, 235] width 796 height 13
click at [686, 237] on p "We are now ready to do the share class changes. Please can you both reply and c…" at bounding box center [784, 235] width 796 height 13
click at [782, 240] on p "We are now ready to do the share class changes. Please can you both reply as I …" at bounding box center [784, 235] width 796 height 13
click at [827, 235] on p "We are now ready to do the share class changes. Please can you both reply as I …" at bounding box center [784, 235] width 796 height 13
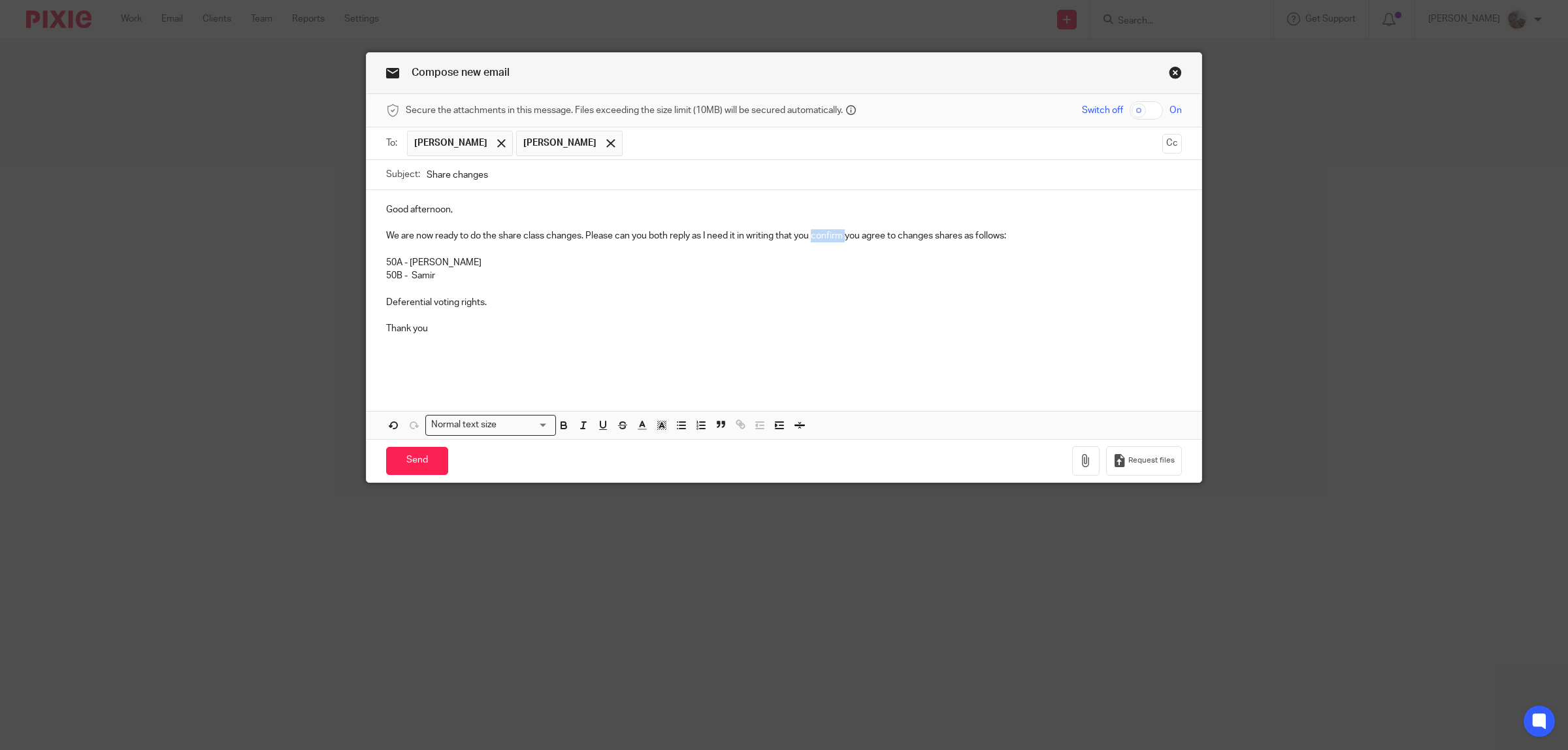
click at [827, 233] on p "We are now ready to do the share class changes. Please can you both reply as I …" at bounding box center [784, 235] width 796 height 13
click at [753, 261] on p "50A - Sophia" at bounding box center [784, 262] width 796 height 13
click at [886, 237] on p "We are now ready to do the share class changes. Please can you both reply as I …" at bounding box center [784, 235] width 796 height 13
click at [429, 456] on input "Send" at bounding box center [417, 461] width 62 height 28
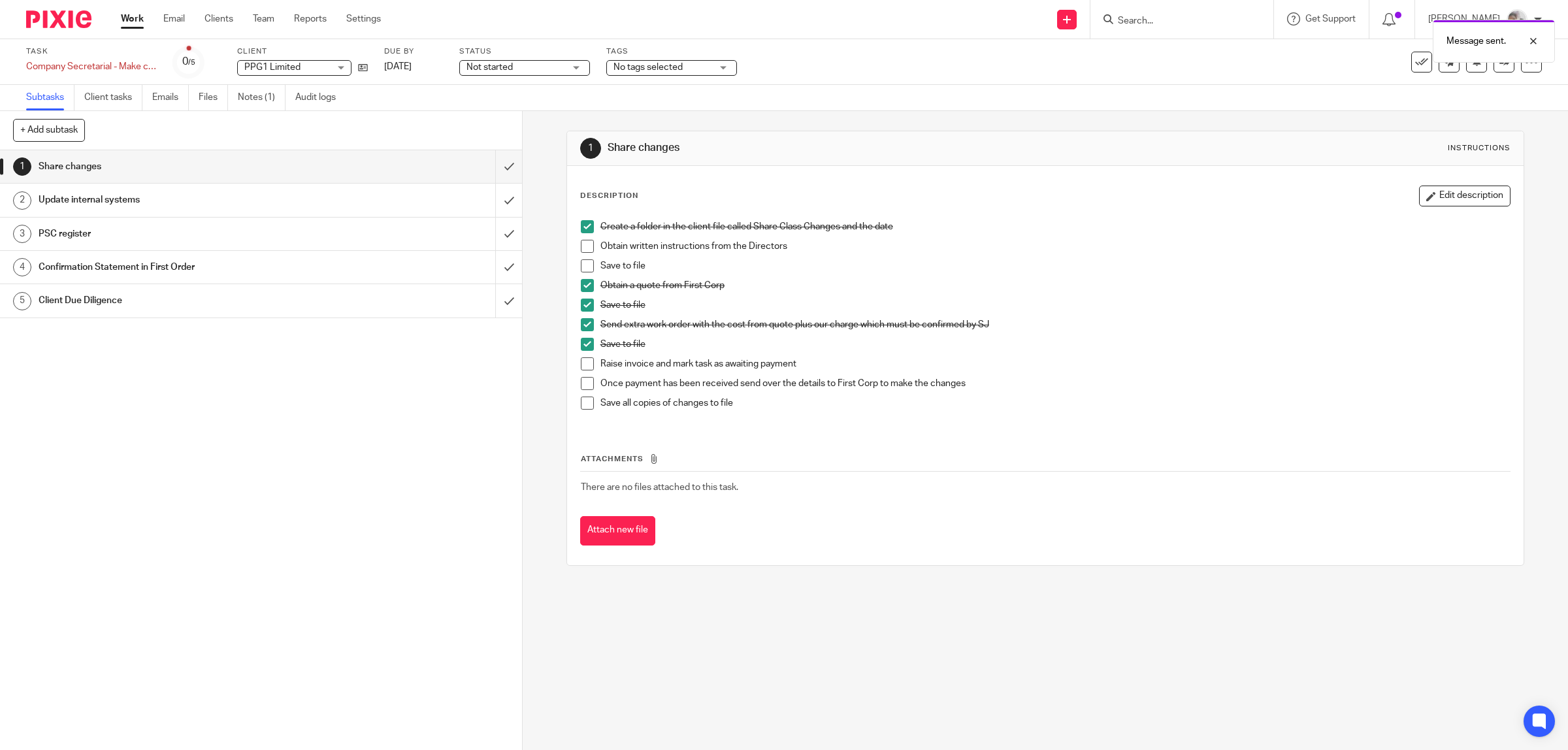
click at [672, 67] on span "No tags selected" at bounding box center [648, 67] width 69 height 10
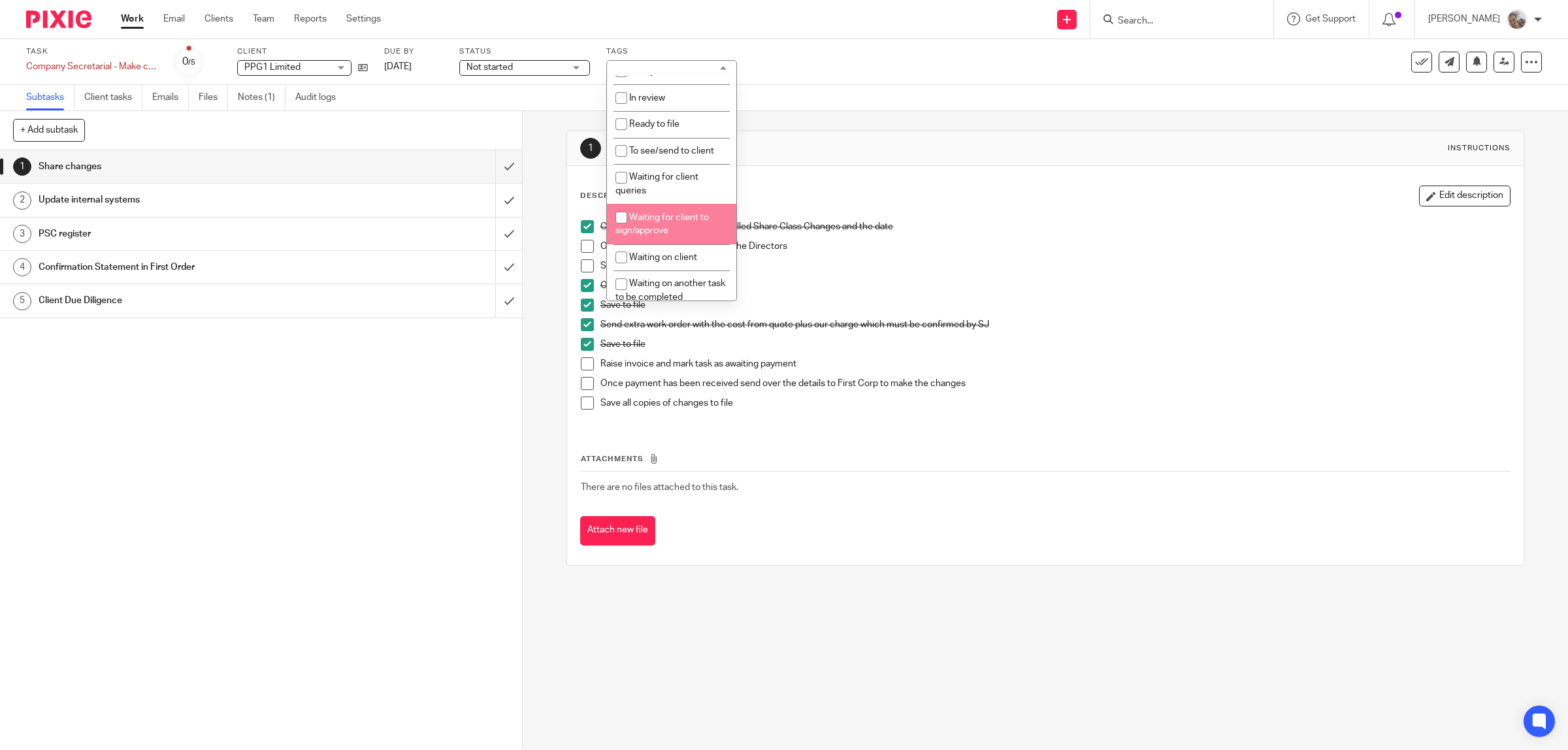
scroll to position [245, 0]
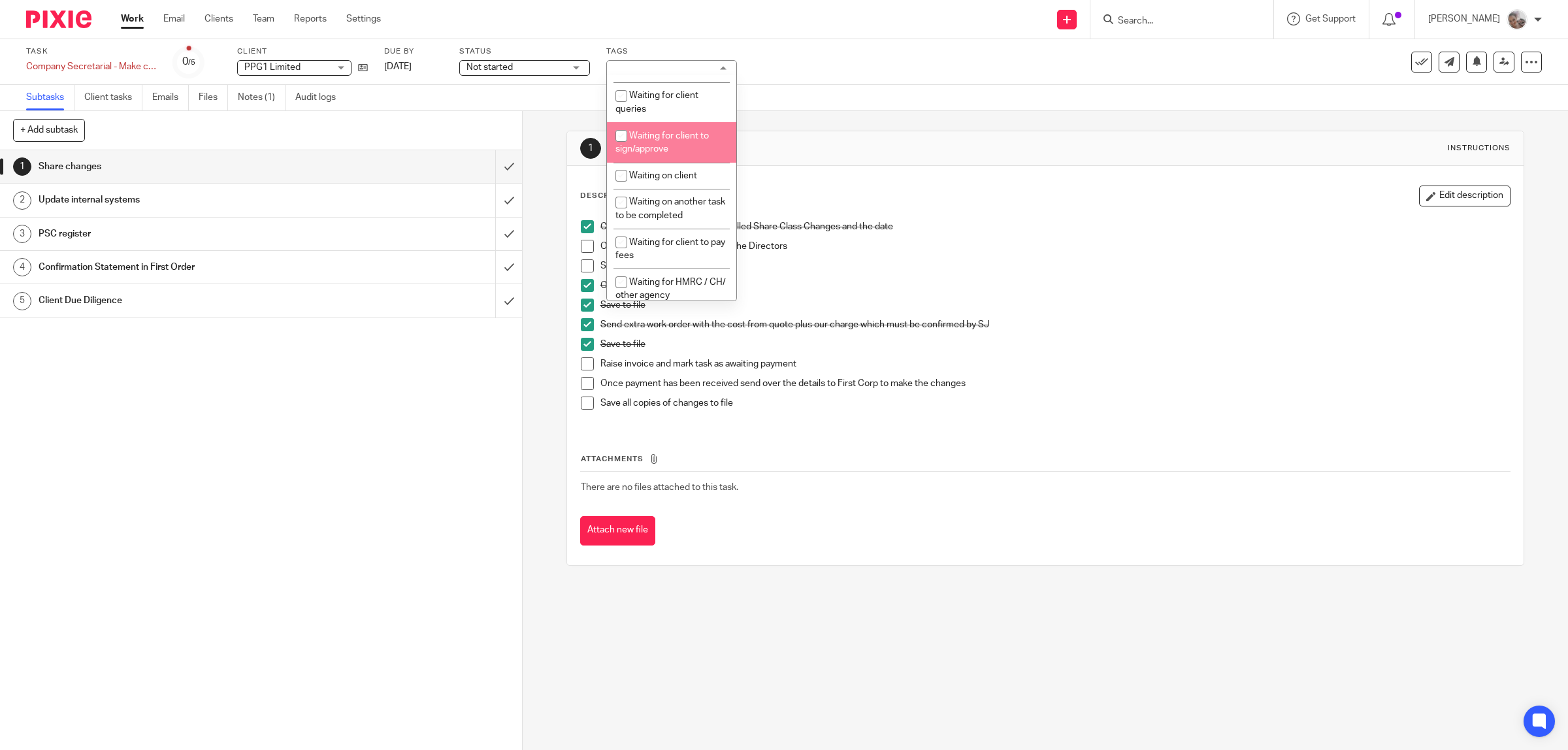
click at [656, 147] on span "Waiting for client to sign/approve" at bounding box center [662, 142] width 94 height 23
checkbox input "true"
click at [372, 484] on div "1 Share changes 2 Update internal systems 3 PSC register 4 Confirmation Stateme…" at bounding box center [260, 450] width 522 height 600
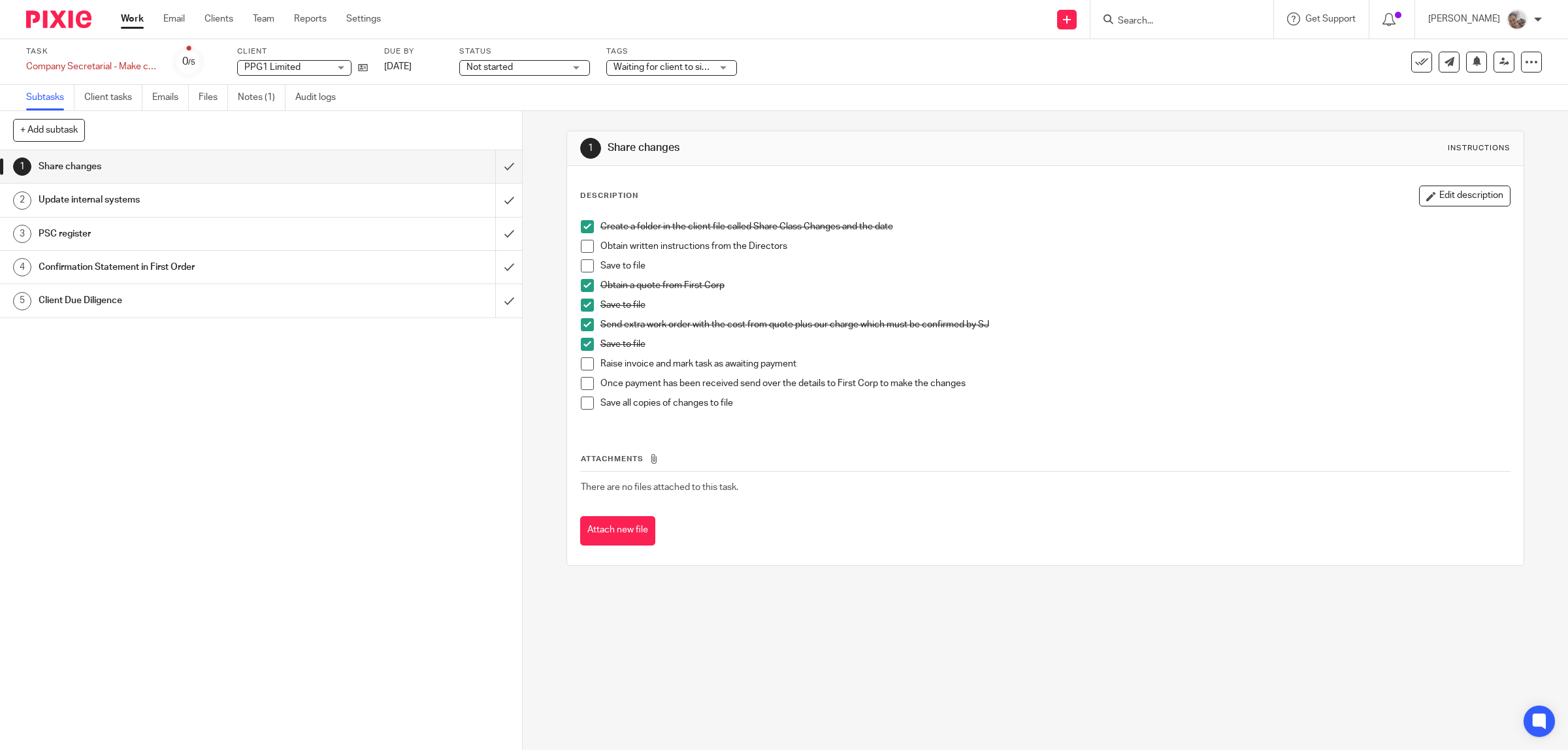
click at [56, 300] on h1 "Client Due Diligence" at bounding box center [186, 300] width 296 height 20
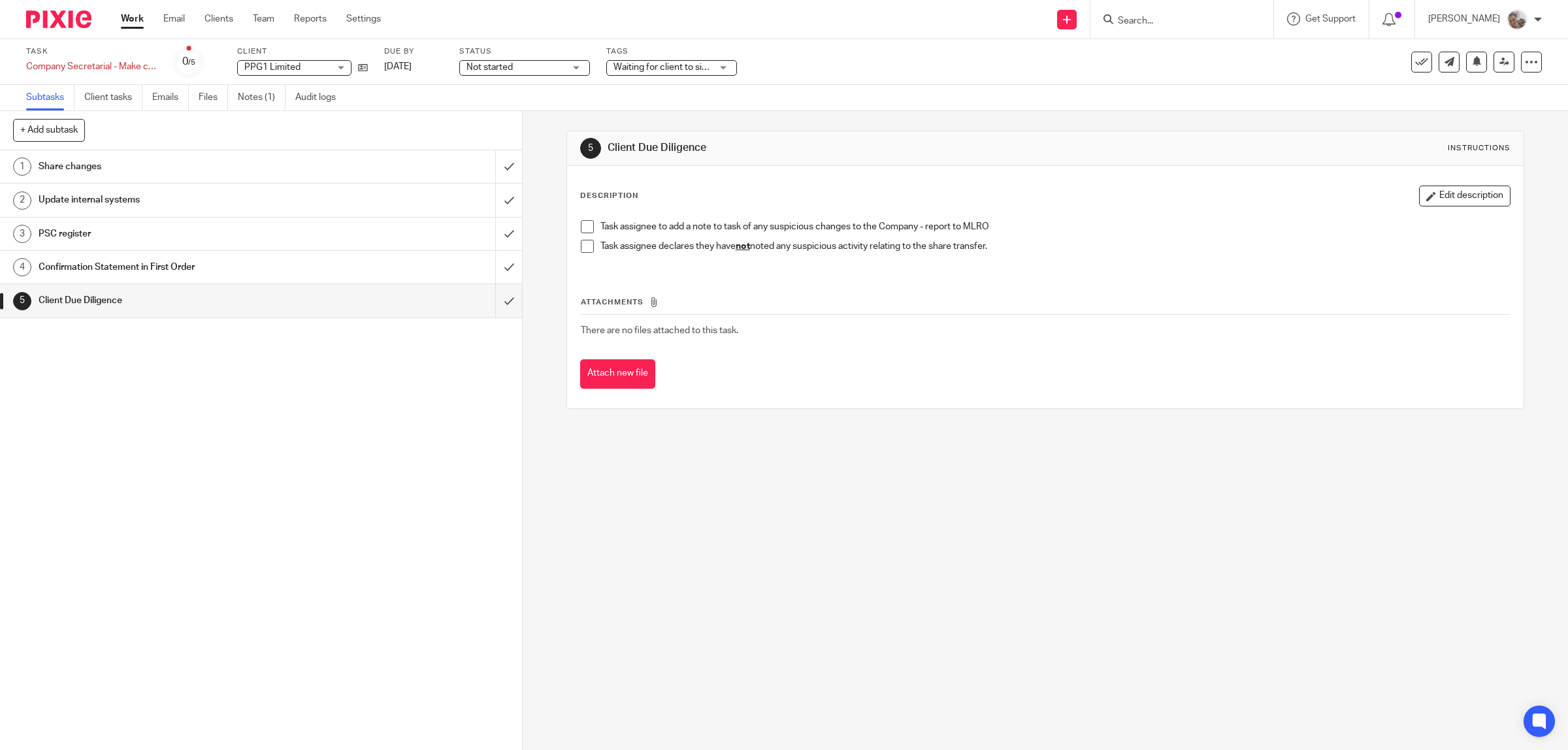
click at [581, 240] on span at bounding box center [587, 246] width 13 height 13
click at [490, 308] on input "submit" at bounding box center [260, 300] width 522 height 33
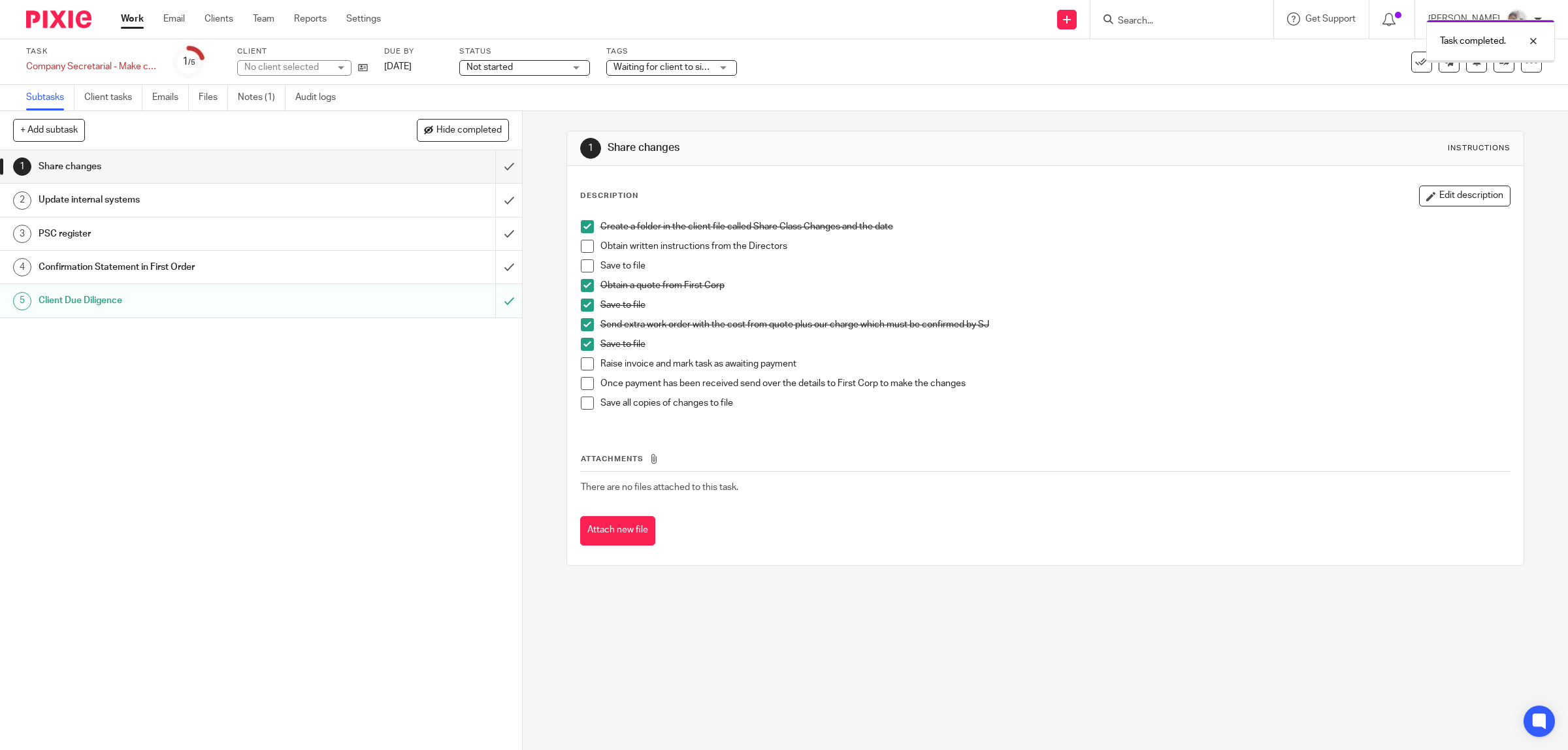
click at [180, 233] on h1 "PSC register" at bounding box center [186, 234] width 296 height 20
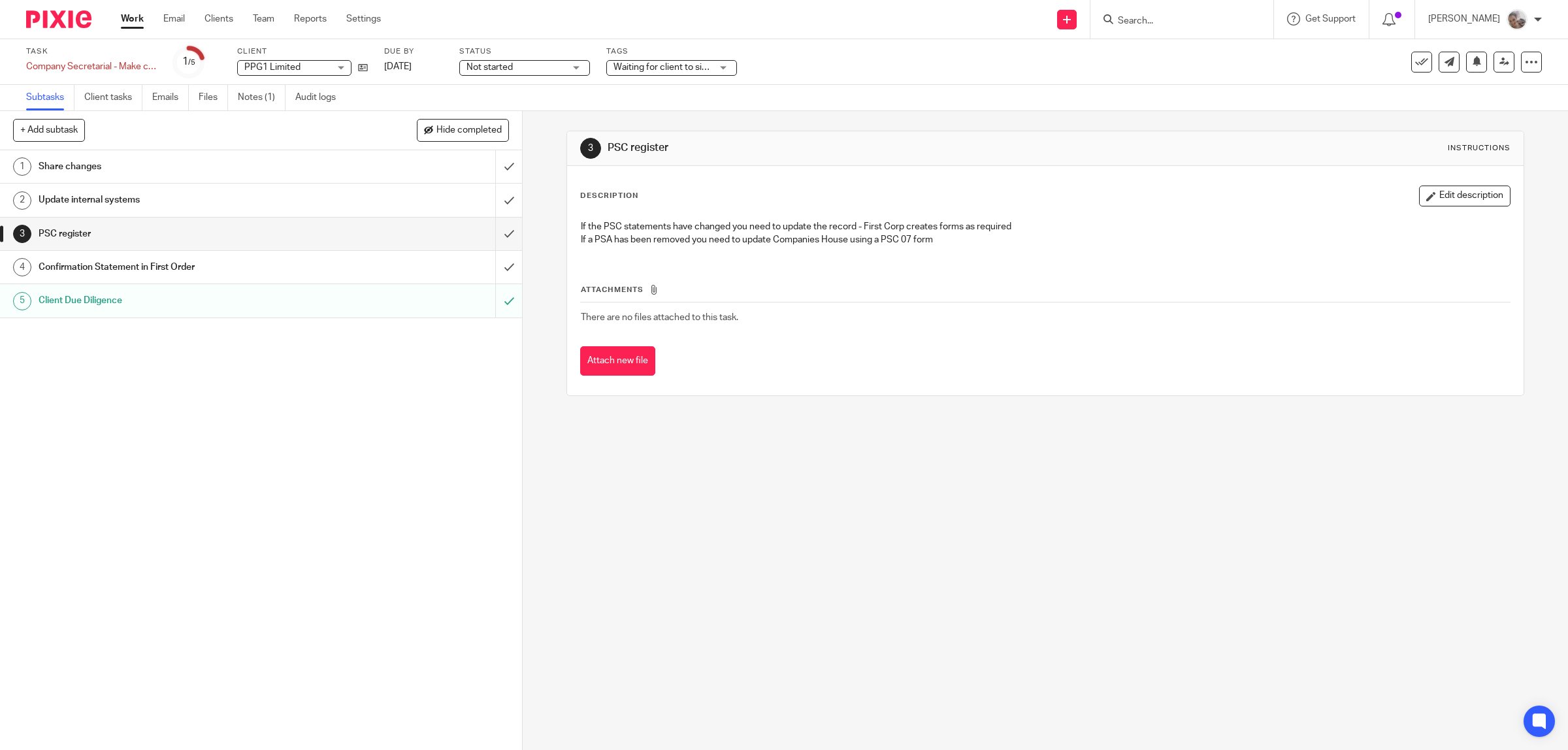
click at [128, 18] on link "Work" at bounding box center [132, 18] width 23 height 13
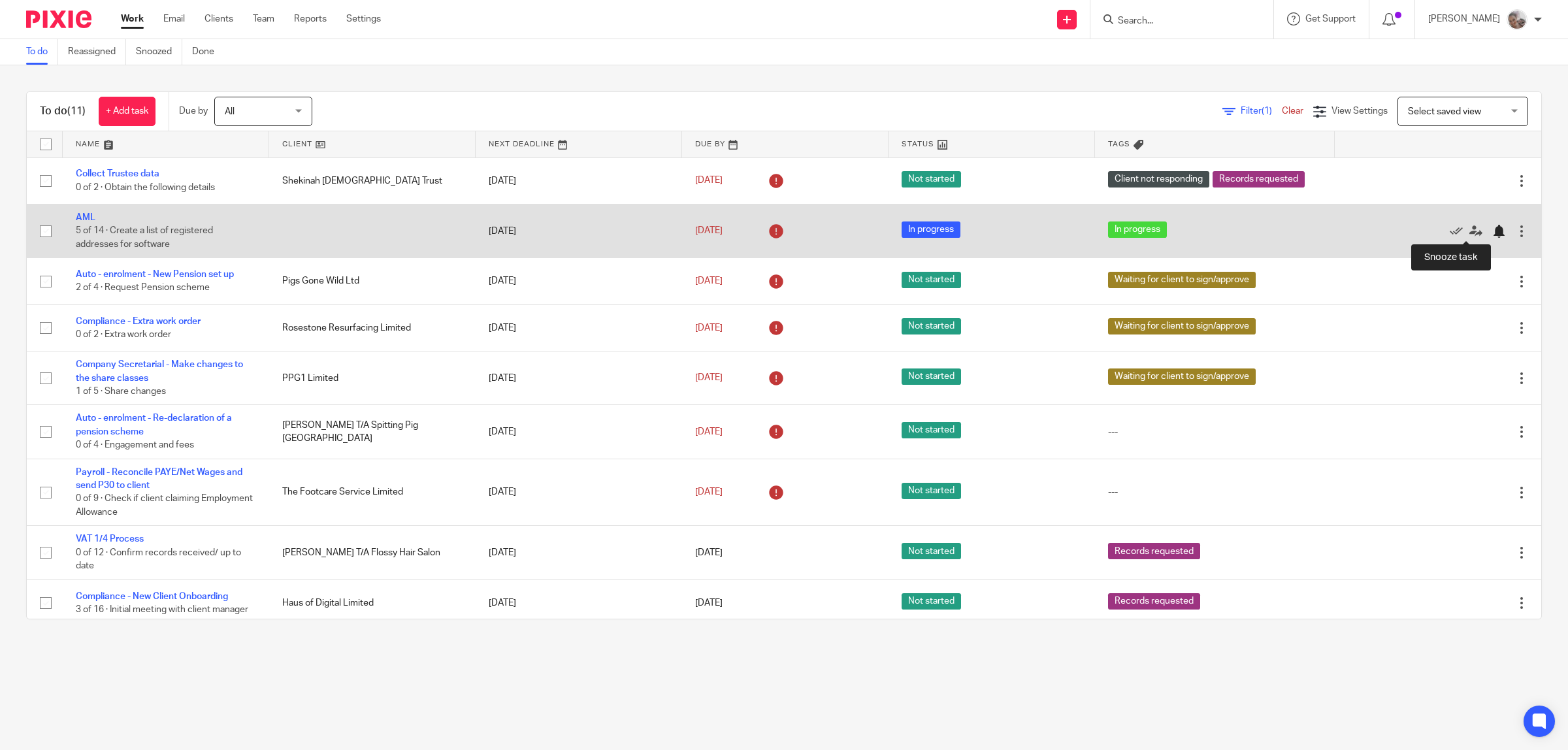
click at [1492, 234] on div at bounding box center [1498, 231] width 13 height 13
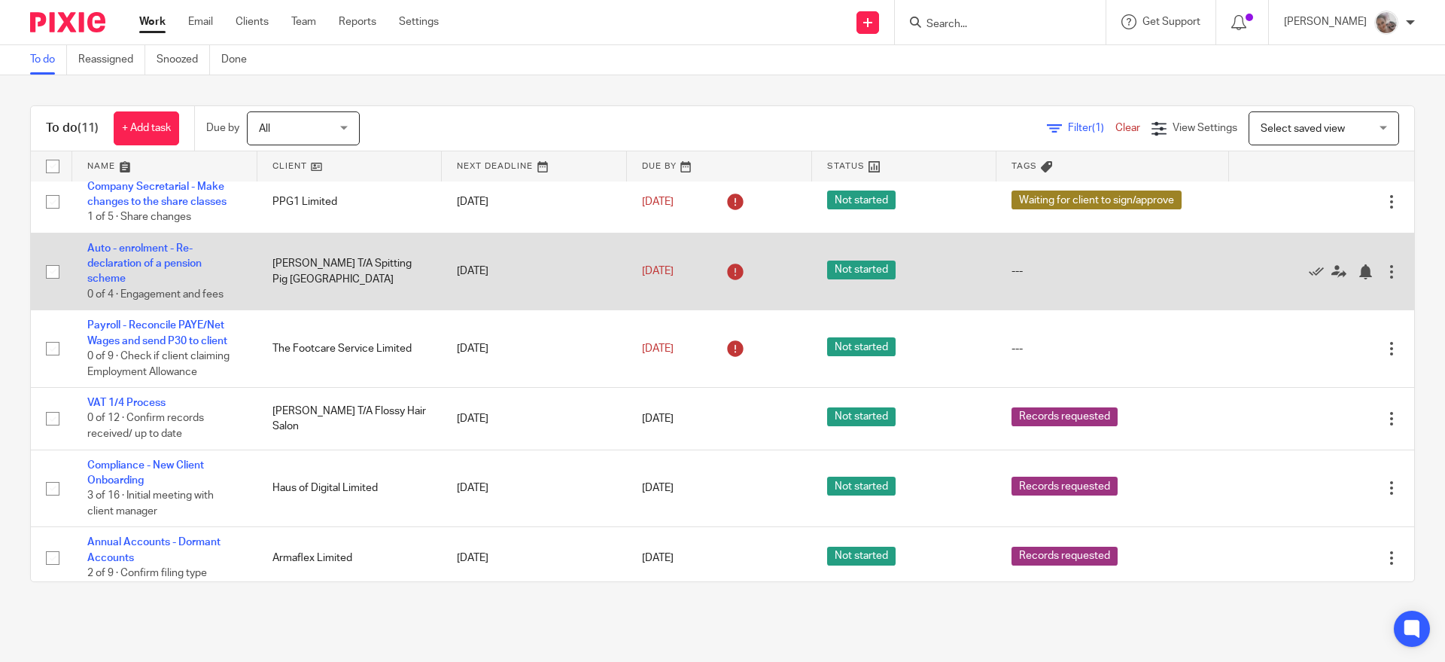
scroll to position [272, 0]
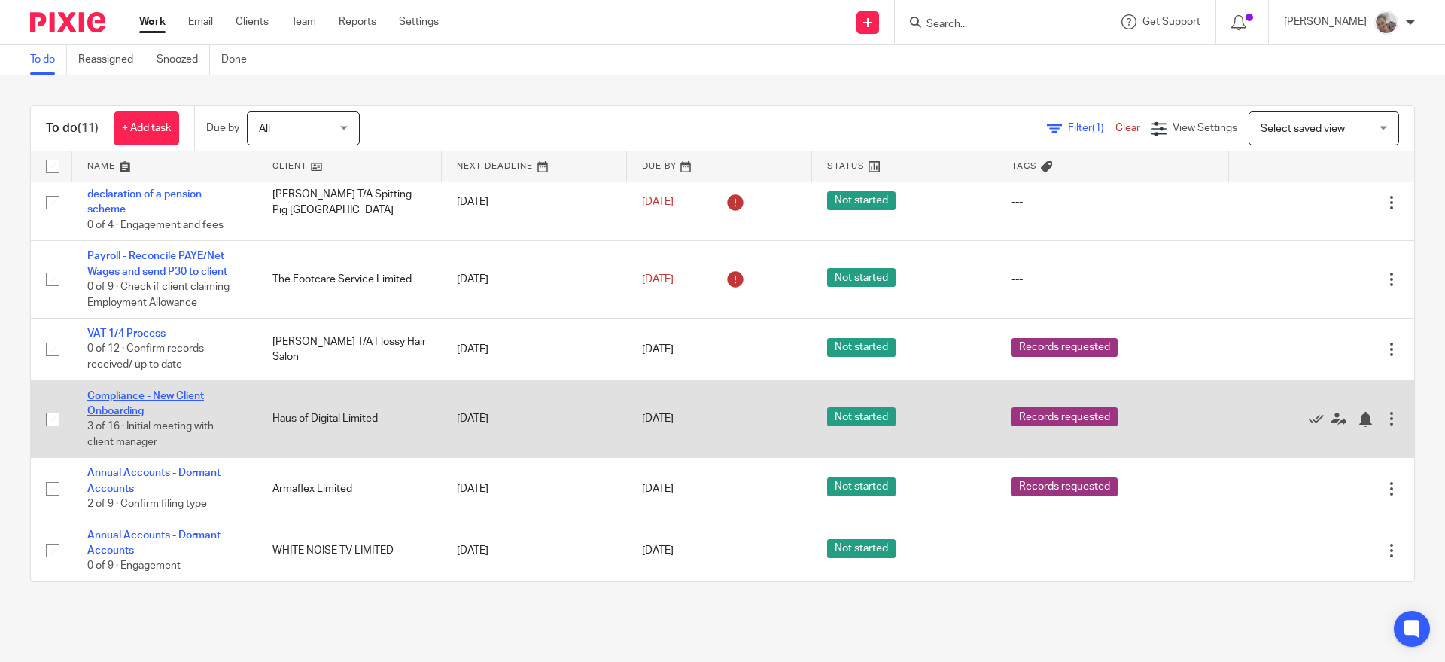
click at [180, 391] on link "Compliance - New Client Onboarding" at bounding box center [145, 404] width 117 height 26
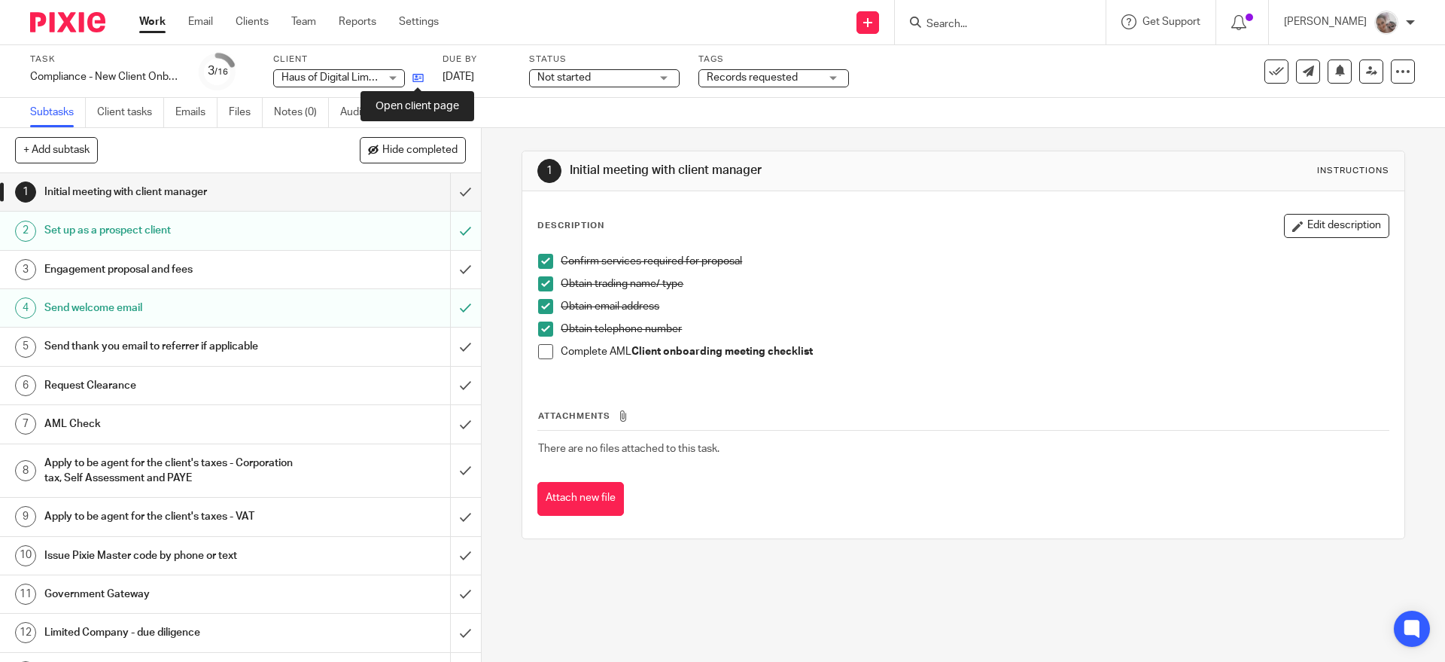
click at [422, 78] on icon at bounding box center [417, 77] width 11 height 11
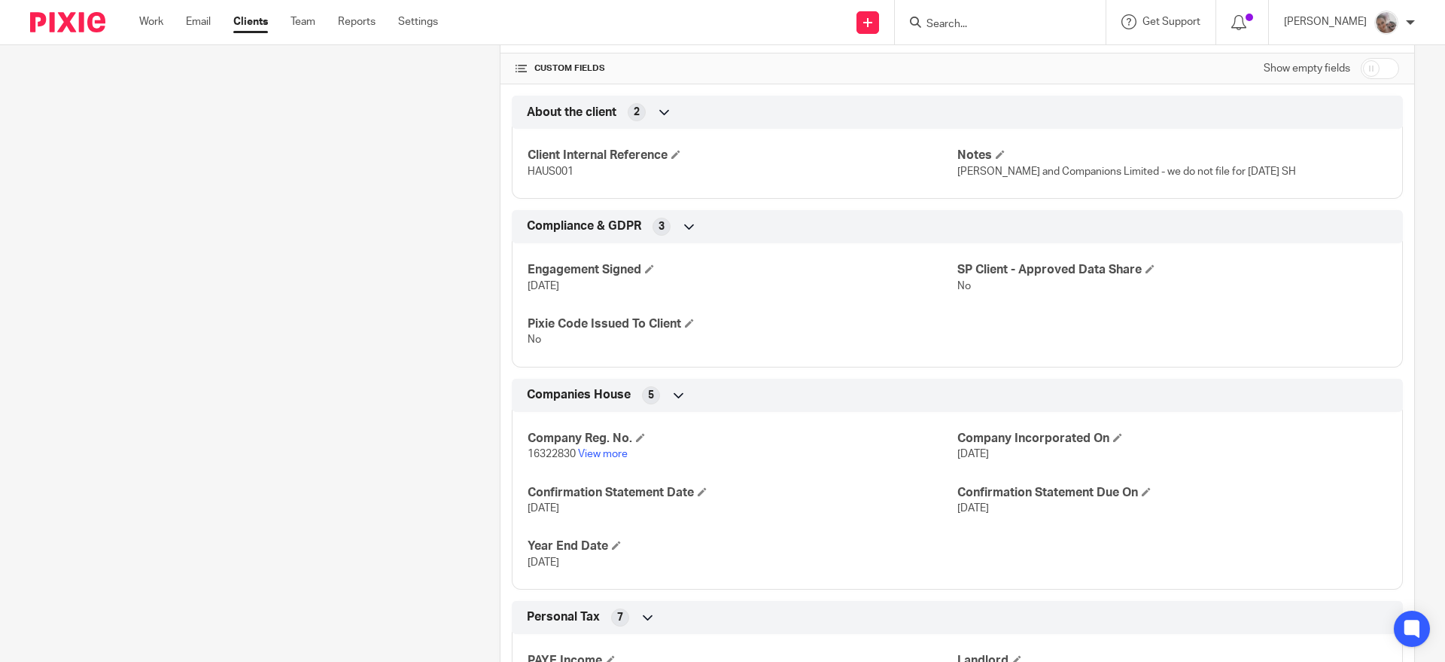
scroll to position [659, 0]
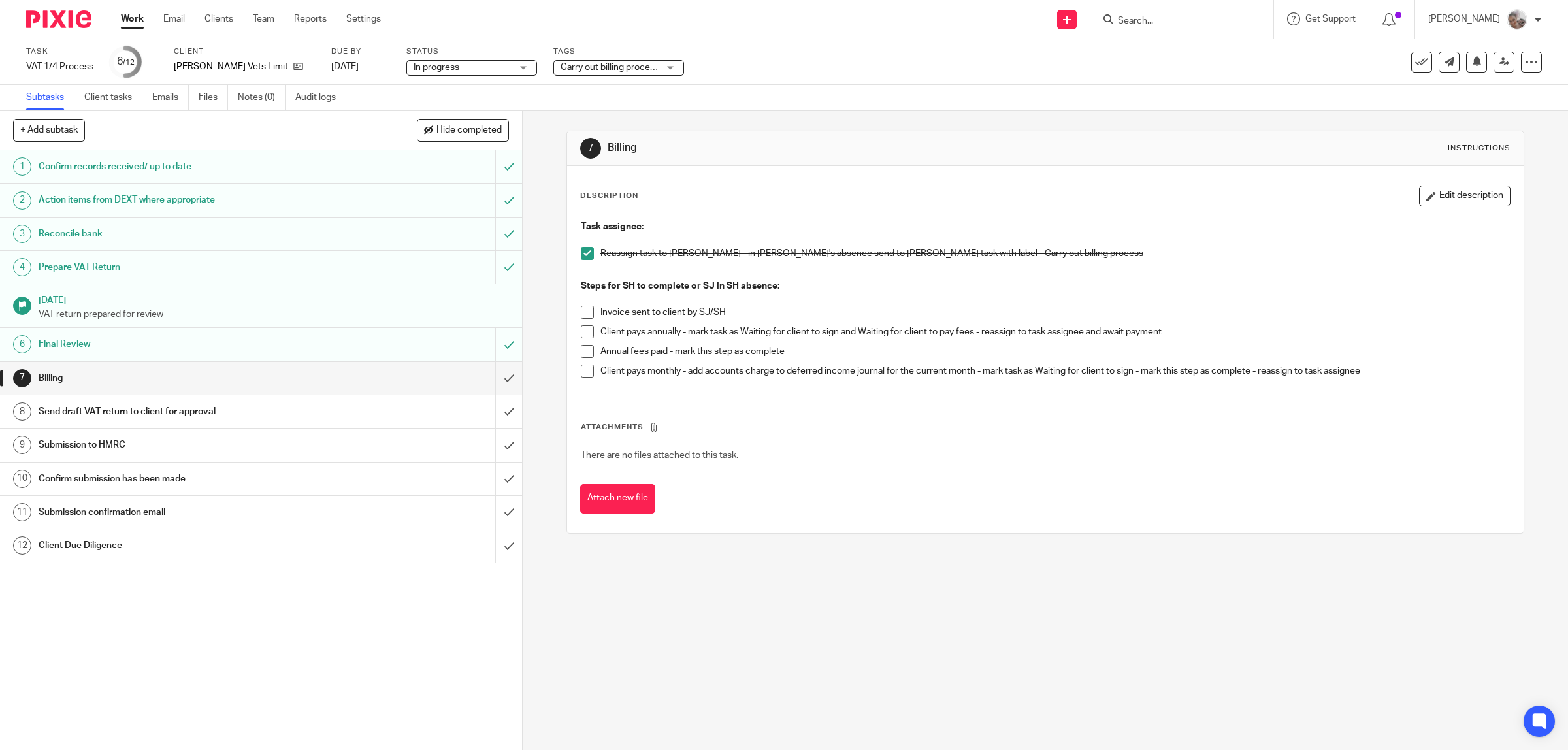
click at [582, 371] on span at bounding box center [587, 371] width 13 height 13
click at [498, 377] on input "submit" at bounding box center [260, 378] width 522 height 33
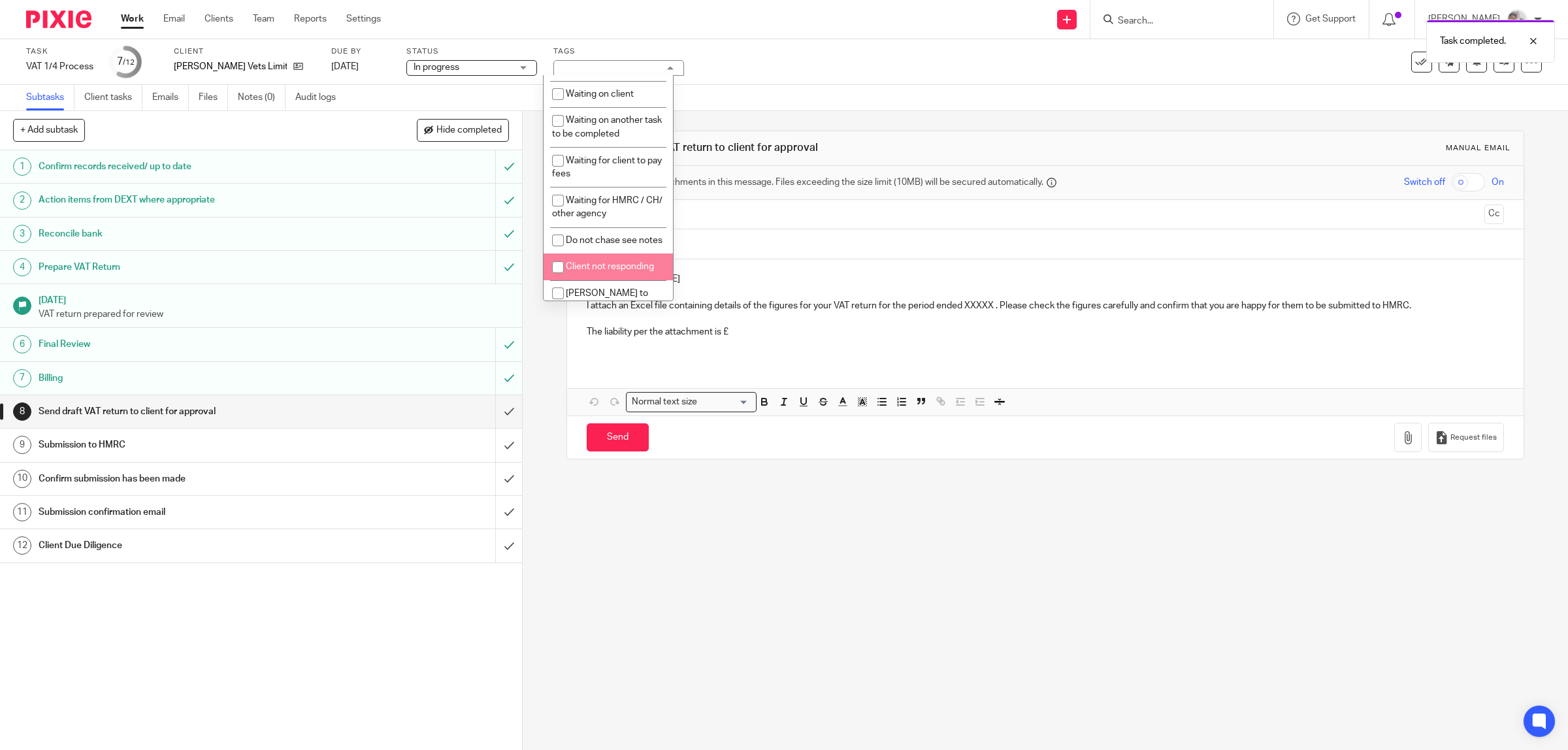
scroll to position [490, 0]
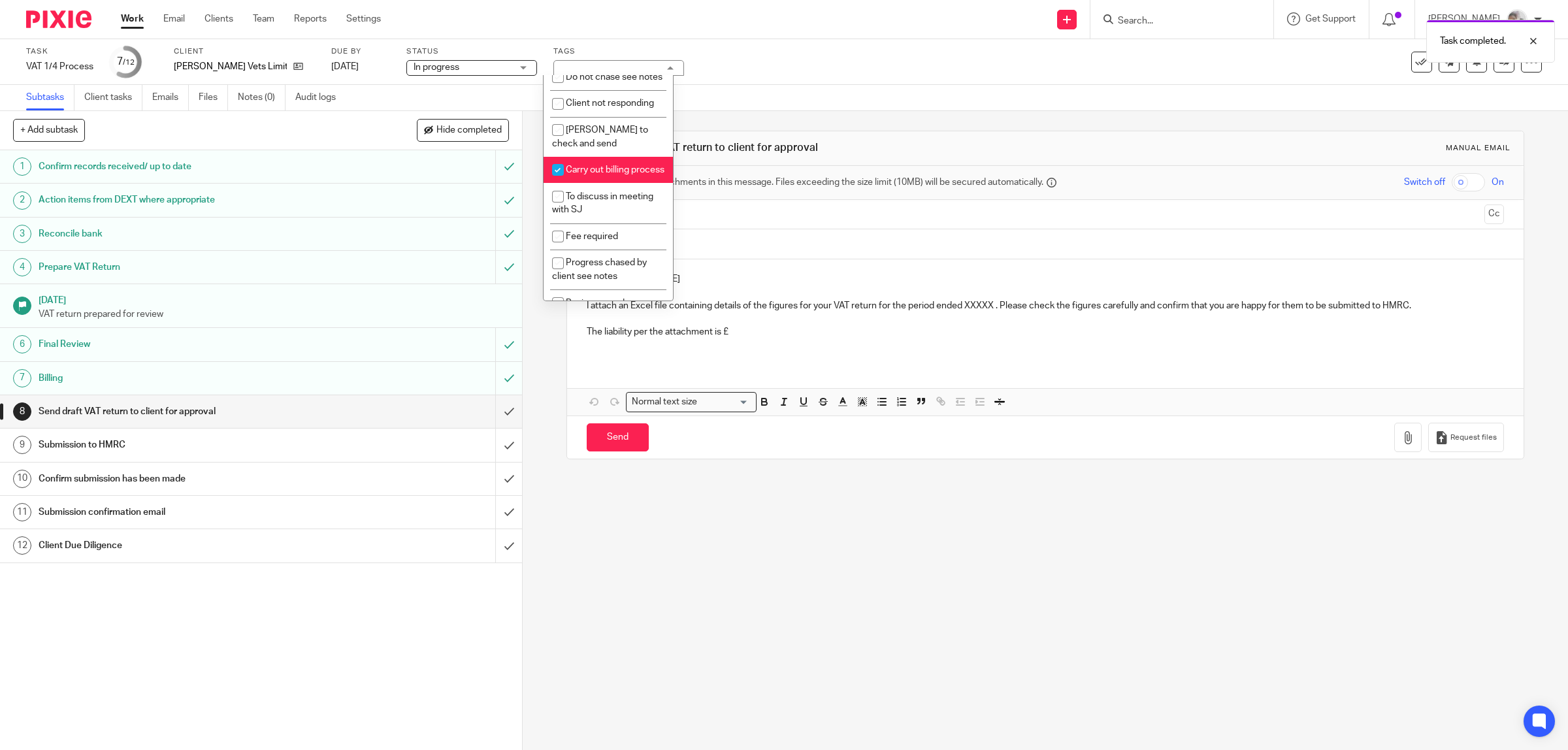
click at [609, 174] on span "Carry out billing process" at bounding box center [615, 169] width 99 height 10
checkbox input "false"
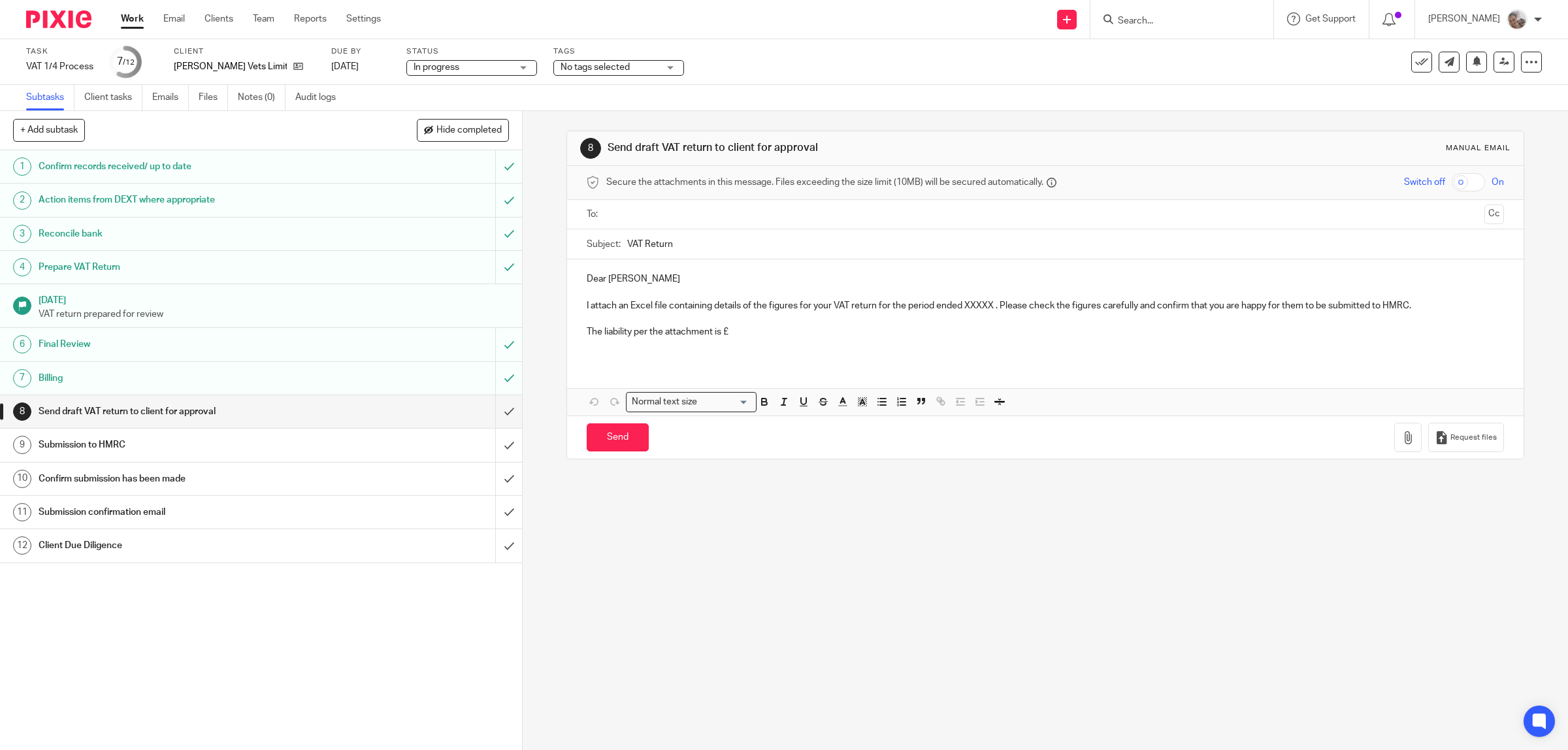
click at [859, 595] on div "8 Send draft VAT return to client for approval Manual email Secure the attachme…" at bounding box center [1045, 431] width 1045 height 639
click at [633, 64] on span "No tags selected" at bounding box center [609, 68] width 98 height 14
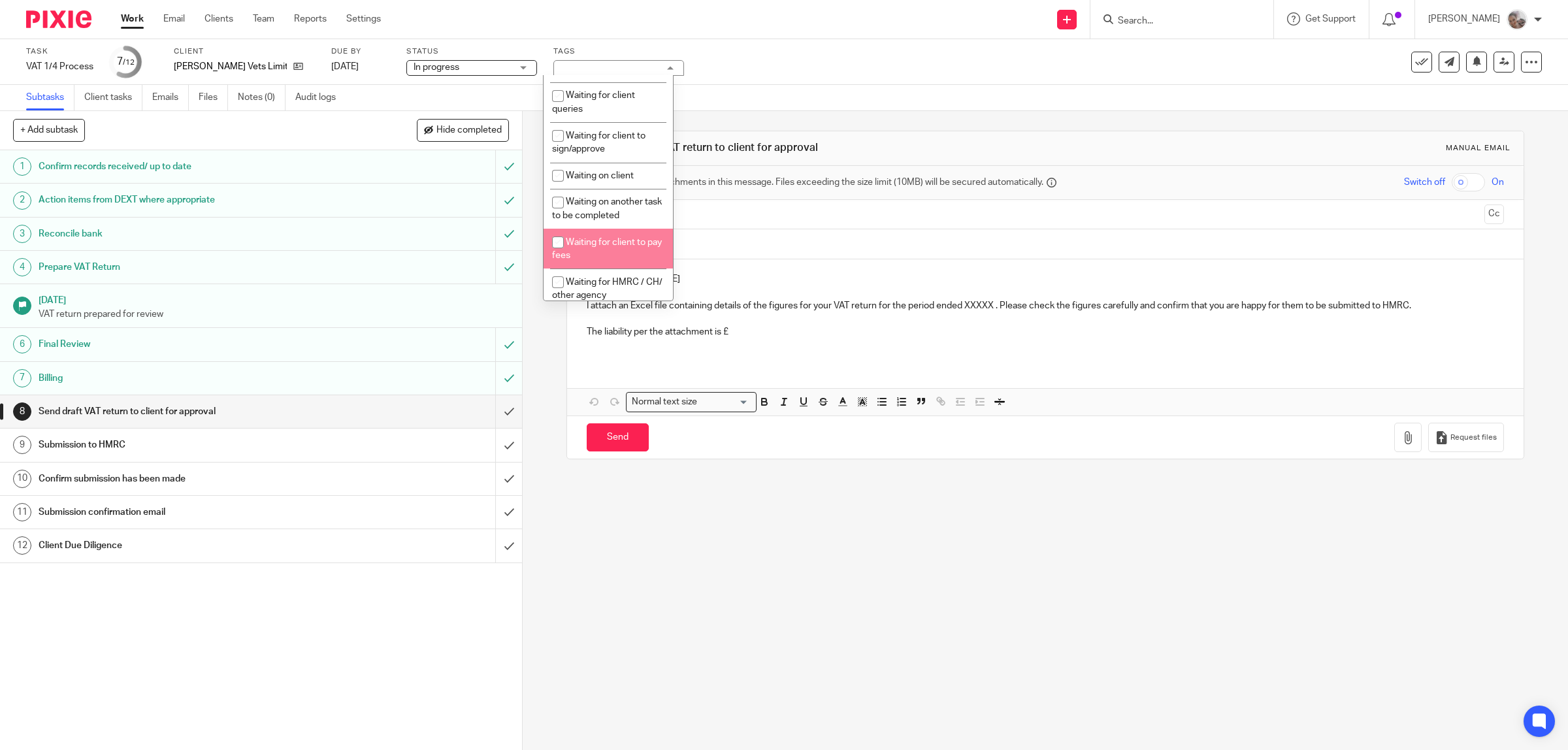
scroll to position [163, 0]
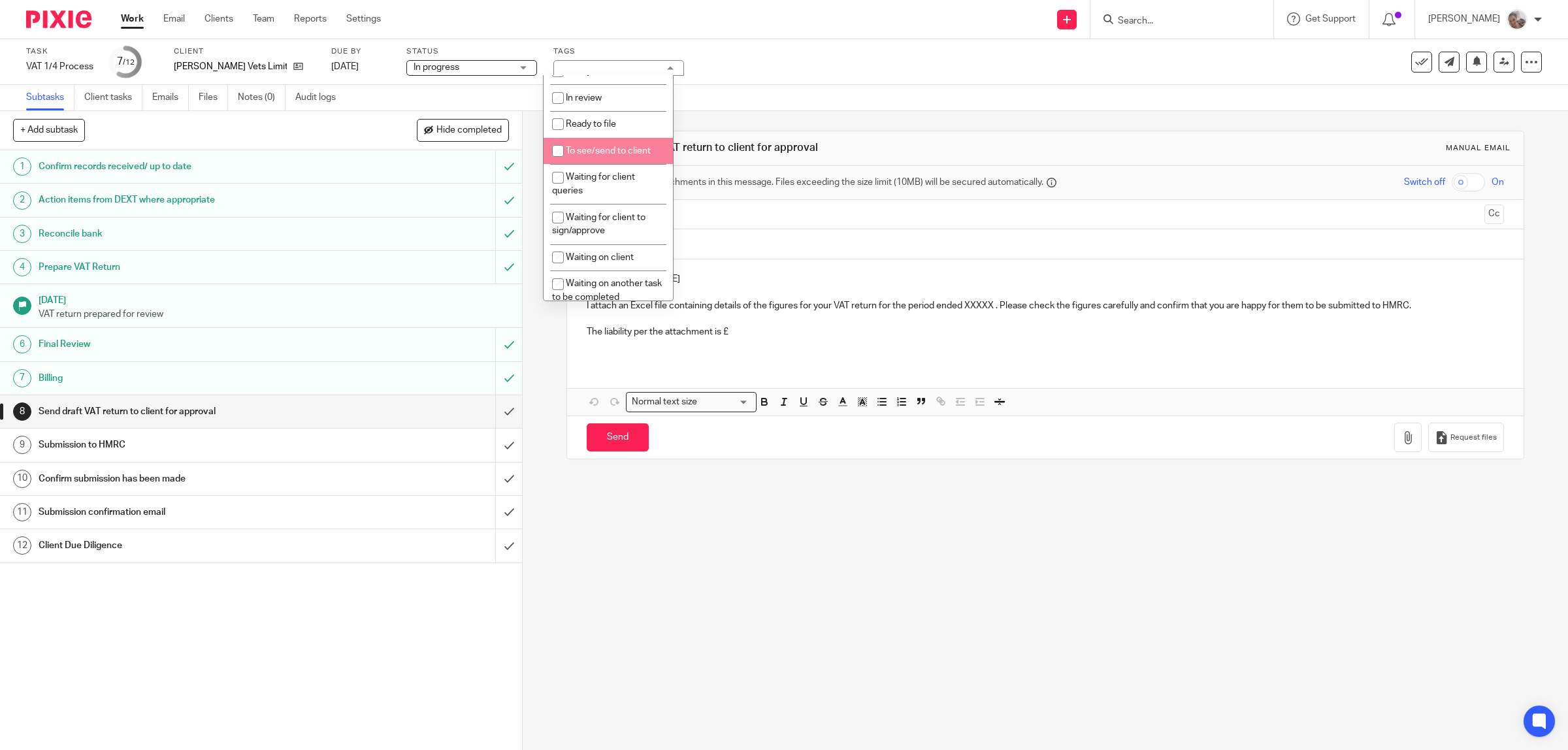
click at [600, 147] on span "To see/send to client" at bounding box center [608, 151] width 85 height 10
checkbox input "true"
click at [794, 41] on div "Task VAT 1/4 Process Save VAT 1/4 Process 7 /12 Client Bowland Vets Limited Due…" at bounding box center [784, 62] width 1568 height 46
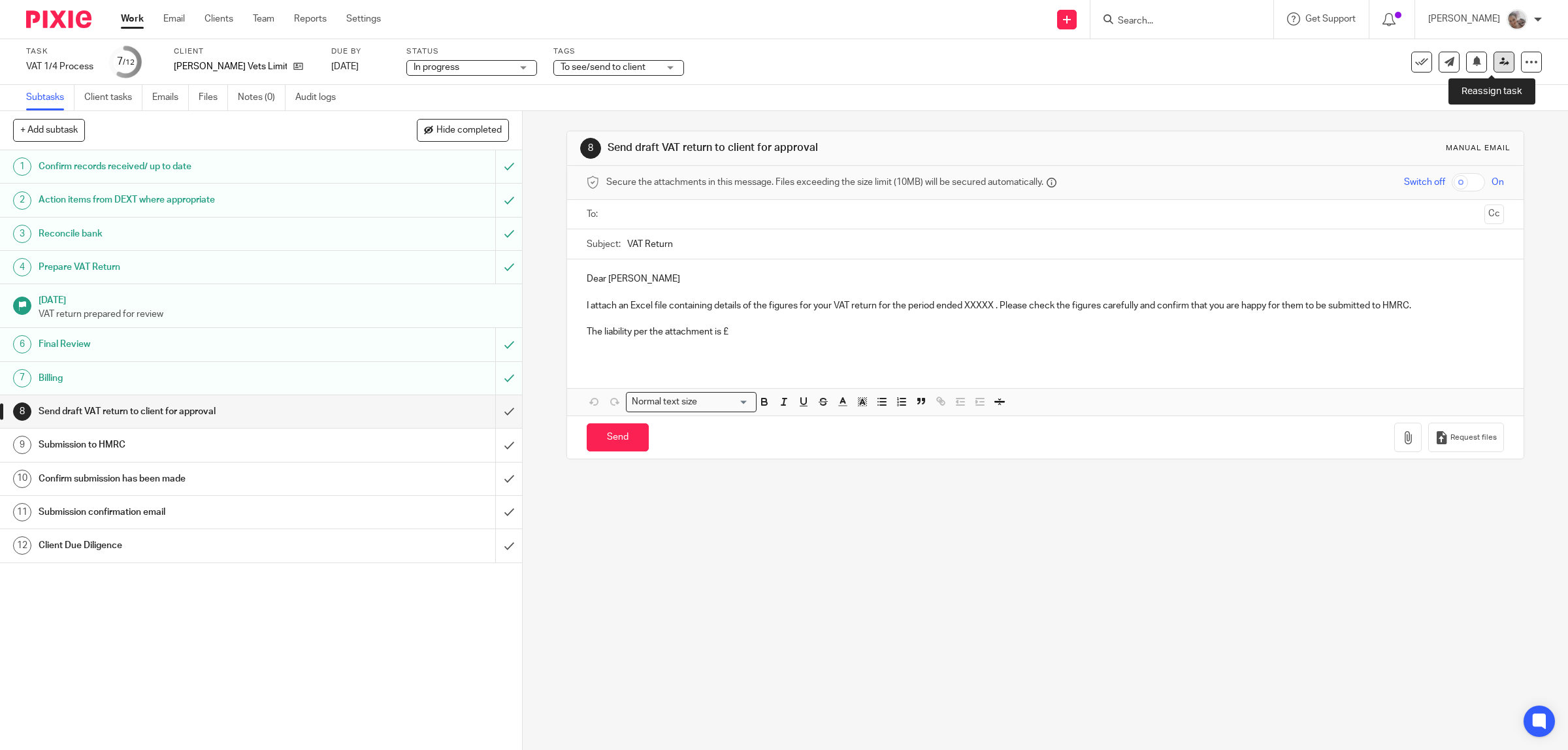
click at [1499, 63] on icon at bounding box center [1503, 61] width 10 height 10
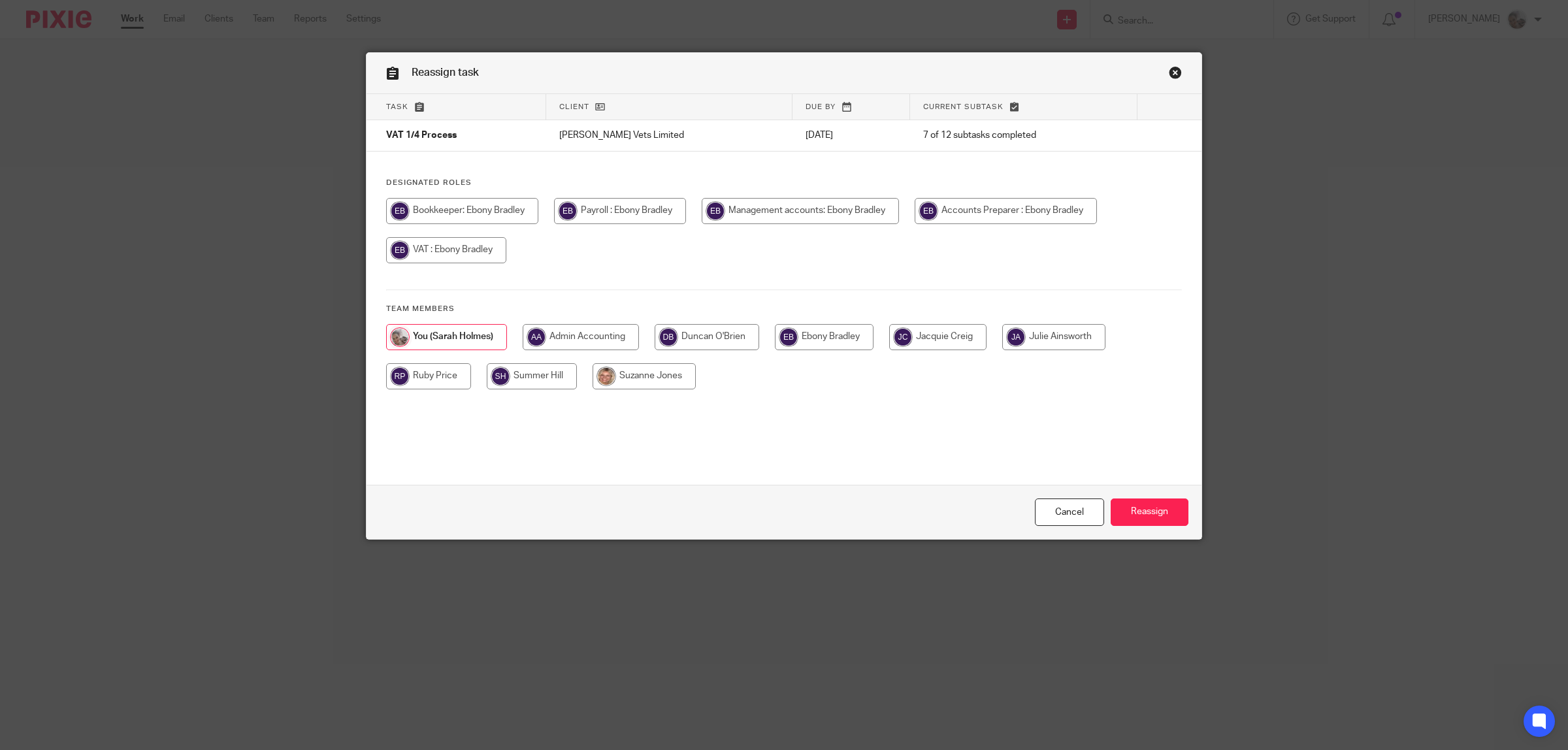
click at [830, 333] on input "radio" at bounding box center [824, 337] width 99 height 26
radio input "true"
click at [1168, 506] on input "Reassign" at bounding box center [1150, 512] width 78 height 28
